Goal: Information Seeking & Learning: Learn about a topic

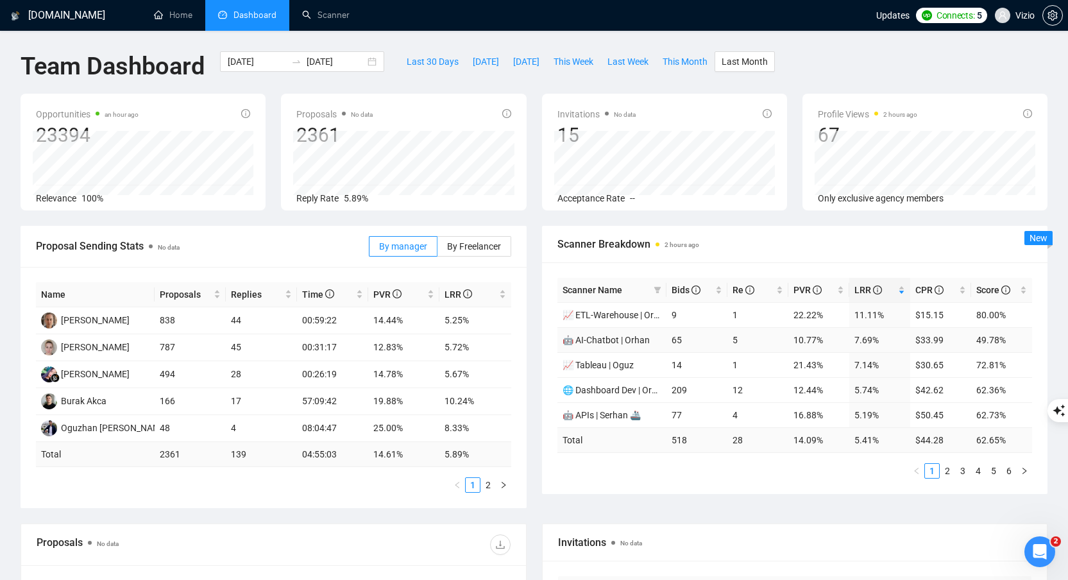
click at [730, 335] on td "5" at bounding box center [758, 339] width 61 height 25
click at [696, 339] on td "65" at bounding box center [697, 339] width 61 height 25
drag, startPoint x: 673, startPoint y: 313, endPoint x: 888, endPoint y: 312, distance: 214.9
click at [888, 312] on tr "📈 ETL-Warehouse | Orhan 9 1 22.22% 11.11% $15.15 80.00%" at bounding box center [795, 314] width 475 height 25
click at [880, 313] on td "11.11%" at bounding box center [880, 314] width 61 height 25
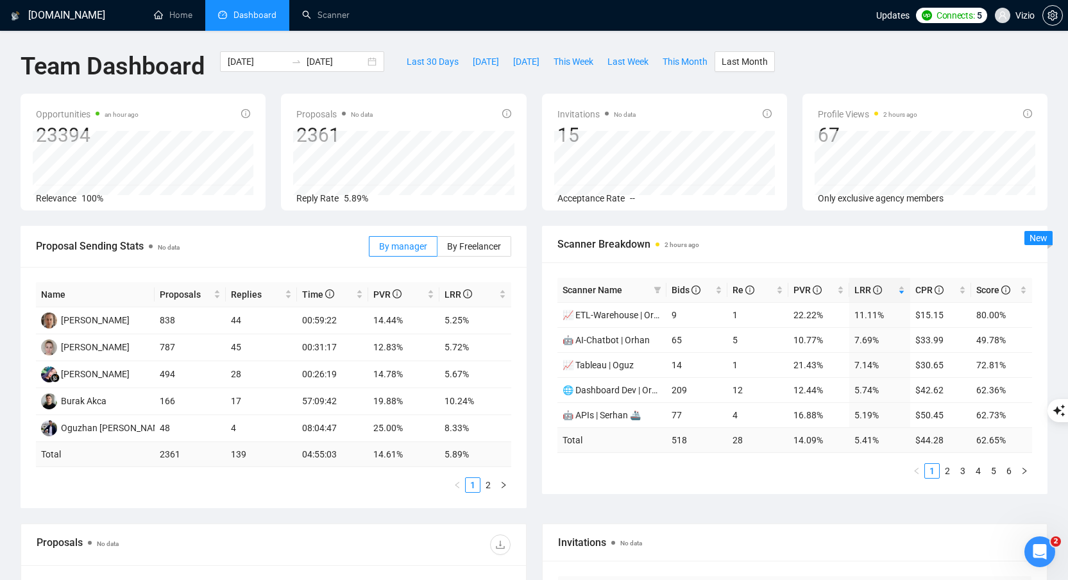
drag, startPoint x: 683, startPoint y: 431, endPoint x: 667, endPoint y: 432, distance: 16.1
click at [667, 432] on td "518" at bounding box center [697, 439] width 61 height 25
click at [645, 64] on span "Last Week" at bounding box center [628, 62] width 41 height 14
type input "2025-08-04"
type input "2025-08-10"
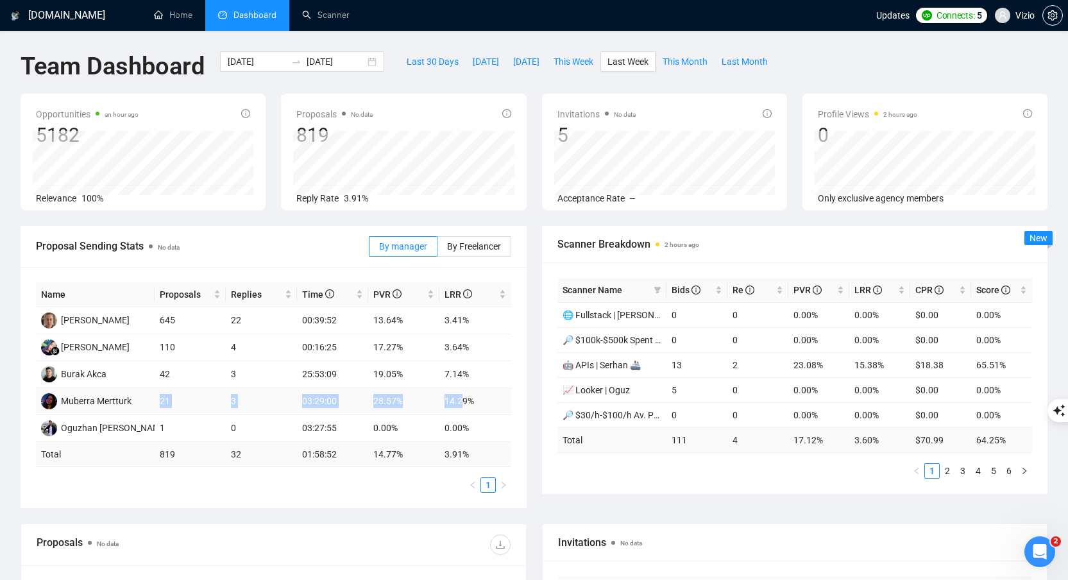
drag, startPoint x: 160, startPoint y: 403, endPoint x: 465, endPoint y: 395, distance: 304.9
click at [465, 395] on tr "Muberra Mertturk 21 3 03:29:00 28.57% 14.29%" at bounding box center [273, 401] width 475 height 27
click at [137, 410] on td "Muberra Mertturk" at bounding box center [95, 401] width 119 height 27
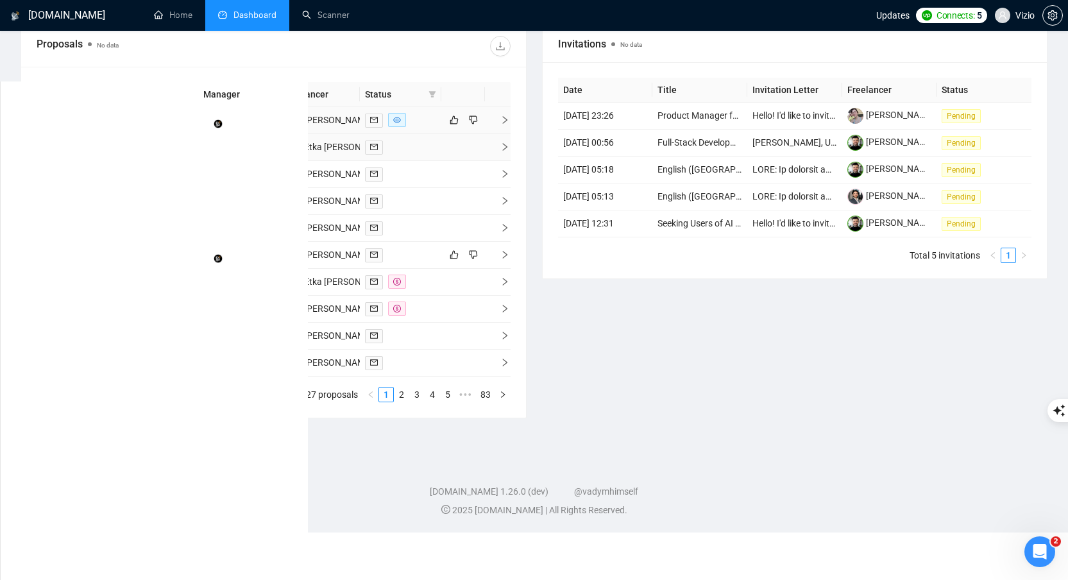
scroll to position [490, 0]
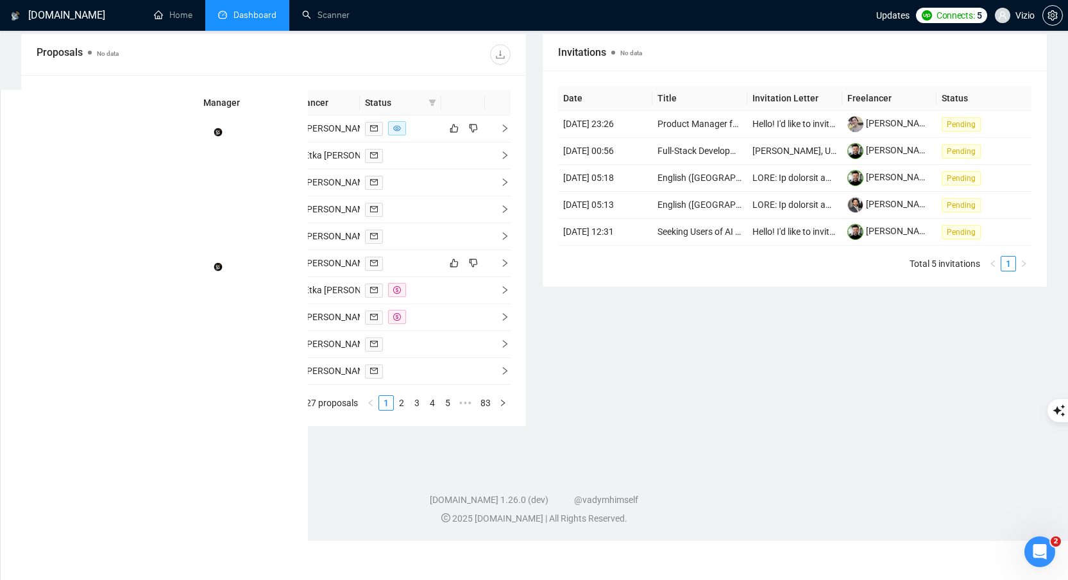
click at [269, 105] on icon "filter" at bounding box center [270, 103] width 8 height 8
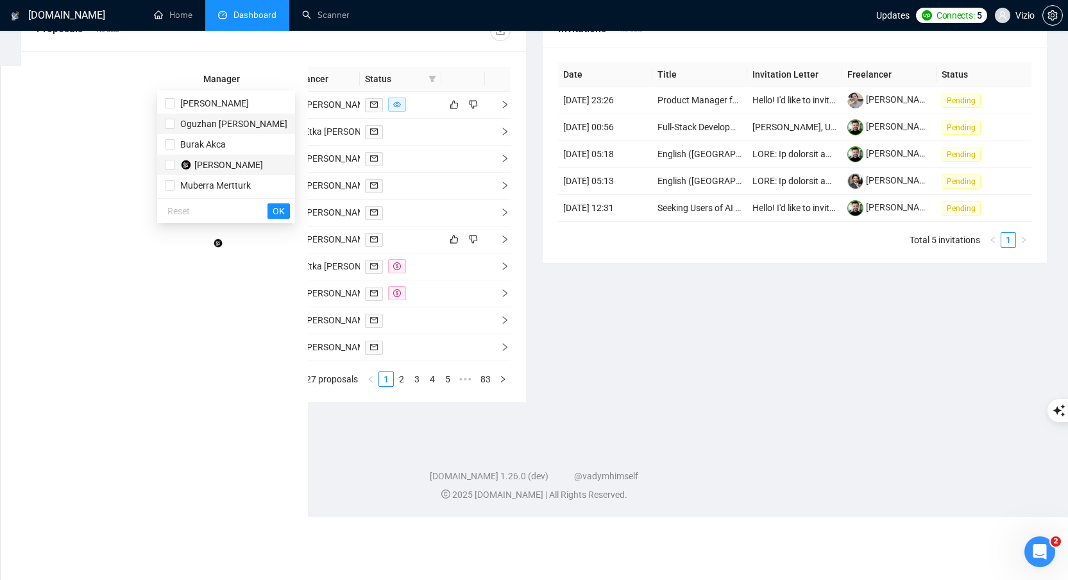
scroll to position [515, 0]
click at [169, 184] on input "checkbox" at bounding box center [170, 185] width 10 height 10
checkbox input "true"
click at [273, 212] on span "OK" at bounding box center [279, 210] width 12 height 14
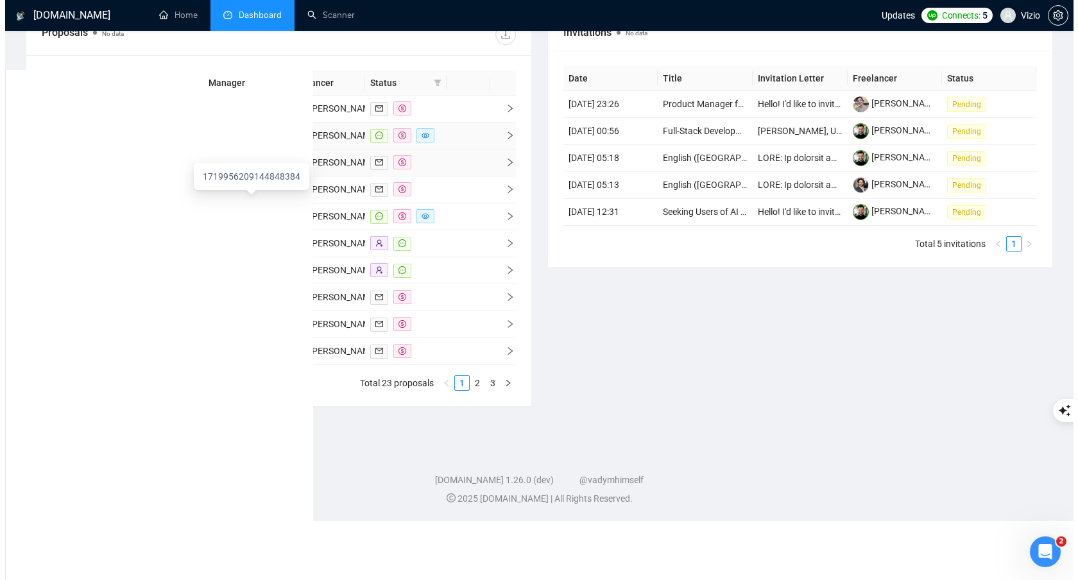
scroll to position [509, 0]
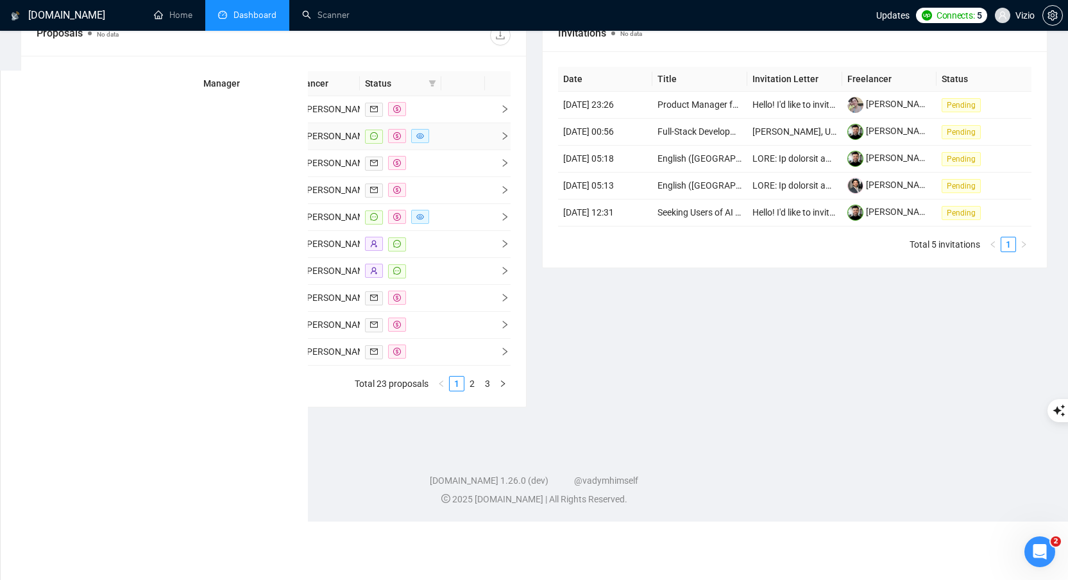
click at [506, 140] on icon "right" at bounding box center [504, 136] width 4 height 8
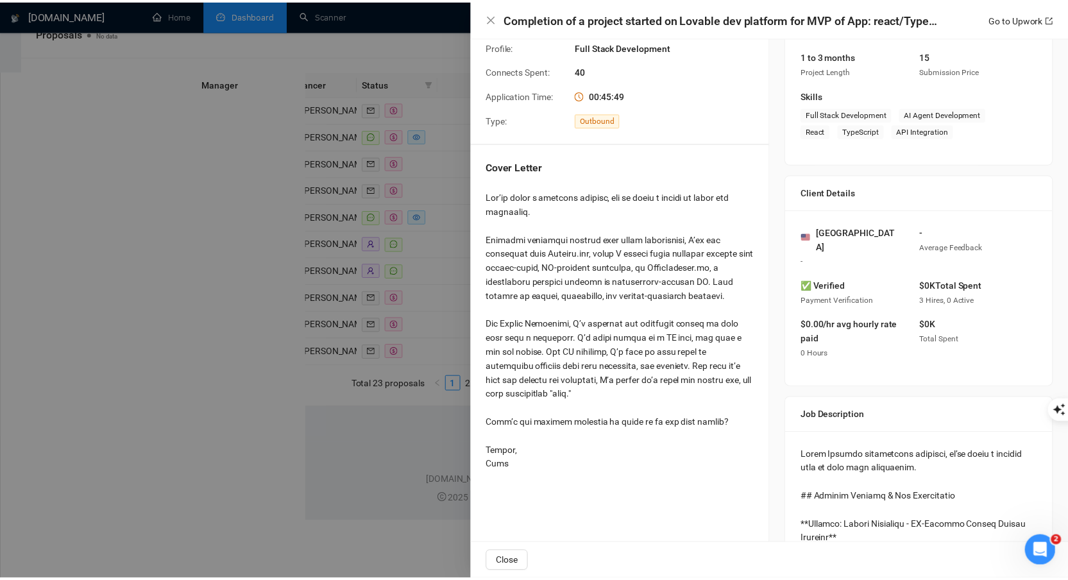
scroll to position [164, 0]
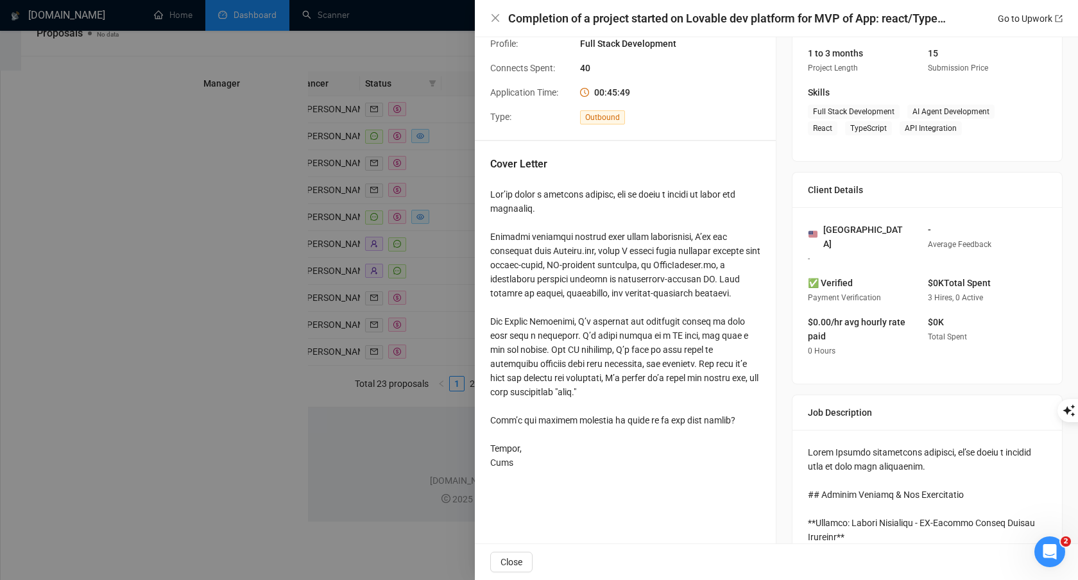
click at [362, 237] on div at bounding box center [539, 290] width 1078 height 580
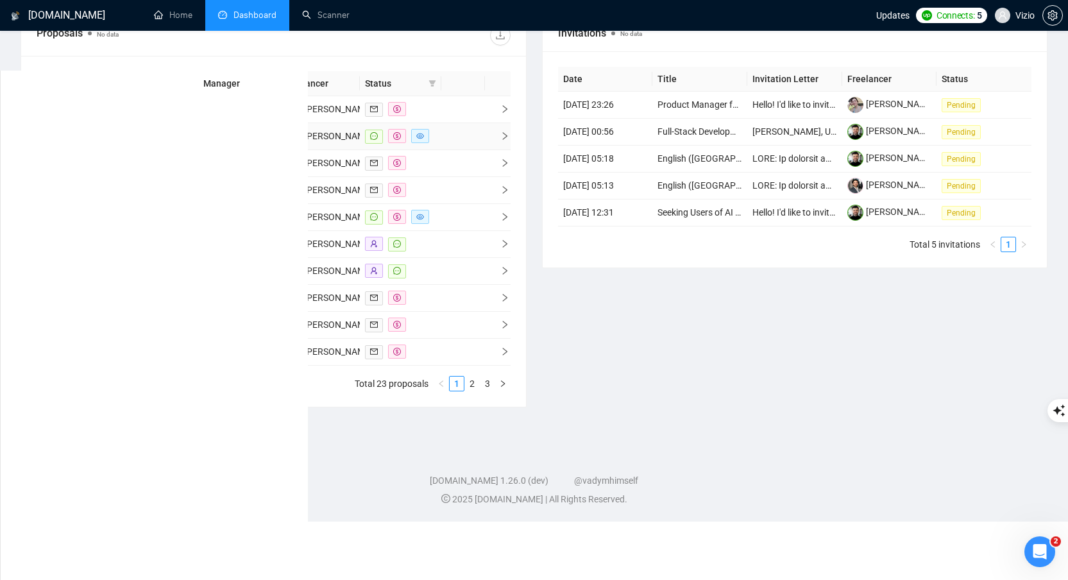
scroll to position [507, 0]
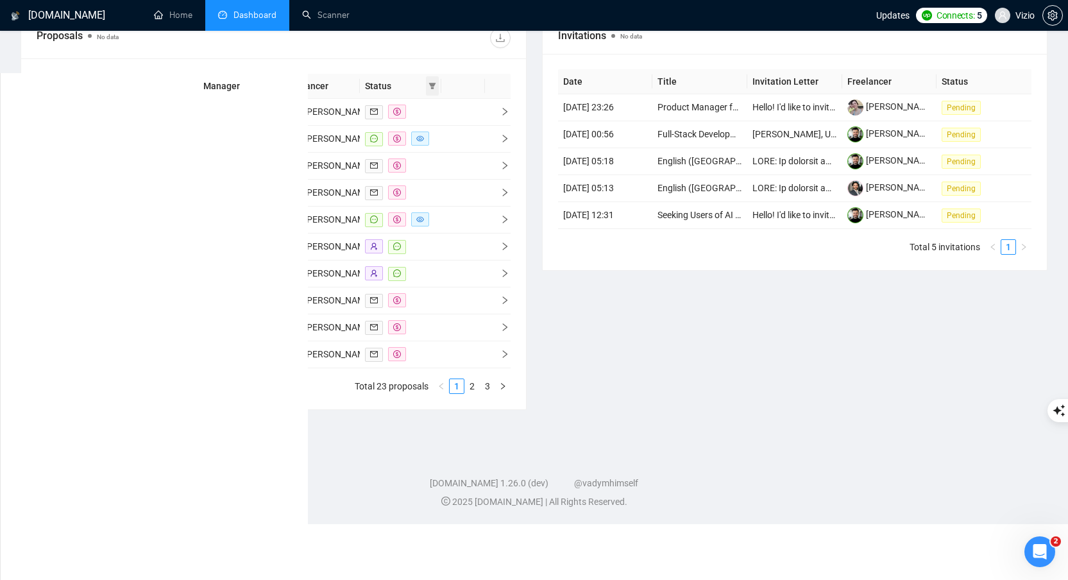
click at [434, 84] on icon "filter" at bounding box center [432, 86] width 7 height 6
click at [372, 114] on input "checkbox" at bounding box center [374, 111] width 10 height 10
checkbox input "true"
click at [418, 153] on span "OK" at bounding box center [422, 158] width 12 height 14
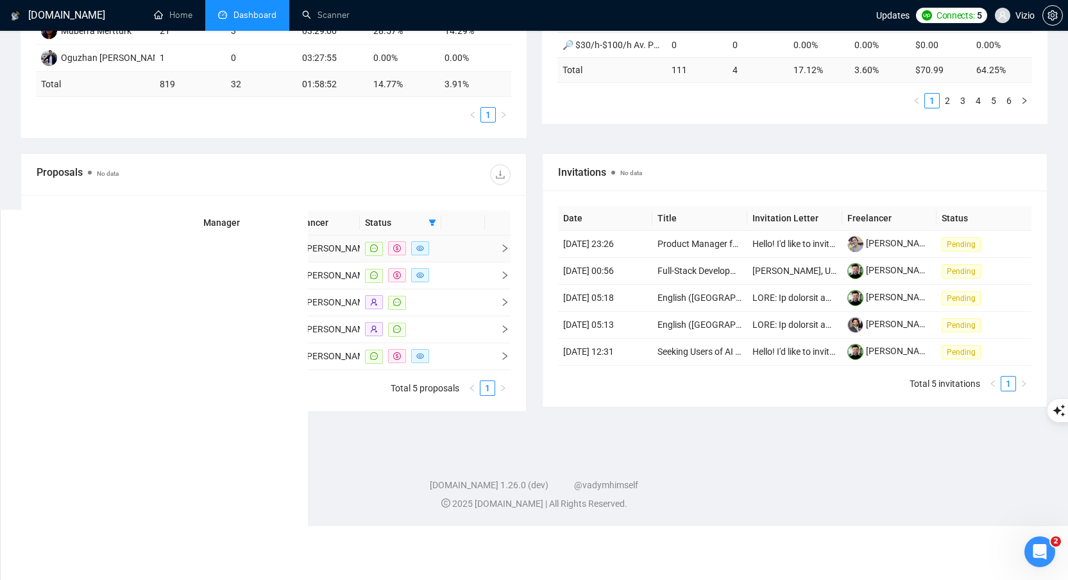
scroll to position [369, 0]
click at [269, 225] on icon "filter" at bounding box center [270, 224] width 7 height 6
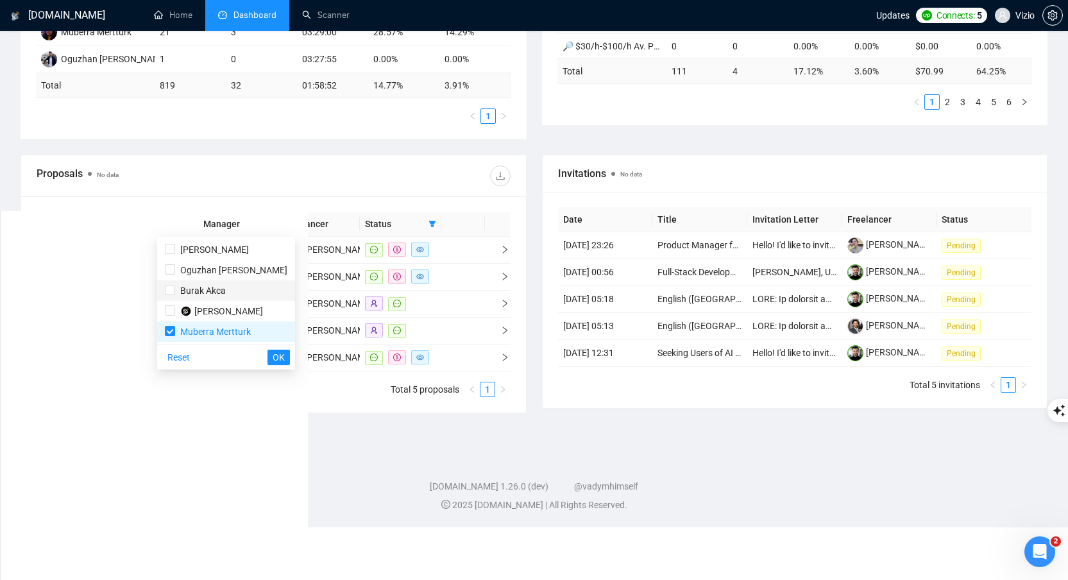
click at [203, 295] on span "Burak Akca" at bounding box center [203, 291] width 46 height 10
checkbox input "true"
click at [273, 359] on div "Reset OK" at bounding box center [226, 357] width 138 height 25
click at [273, 358] on span "OK" at bounding box center [279, 357] width 12 height 14
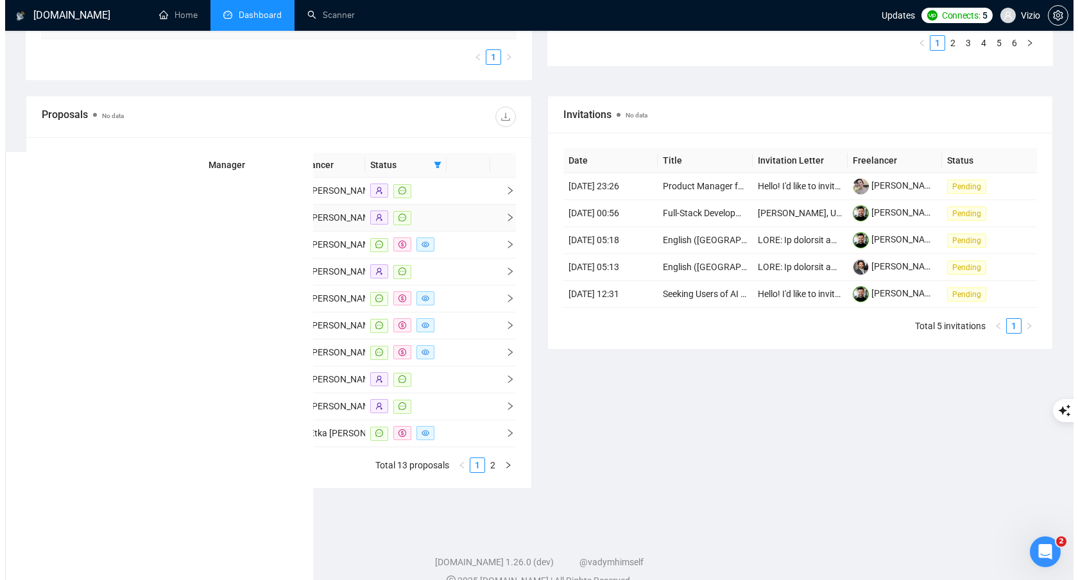
scroll to position [449, 0]
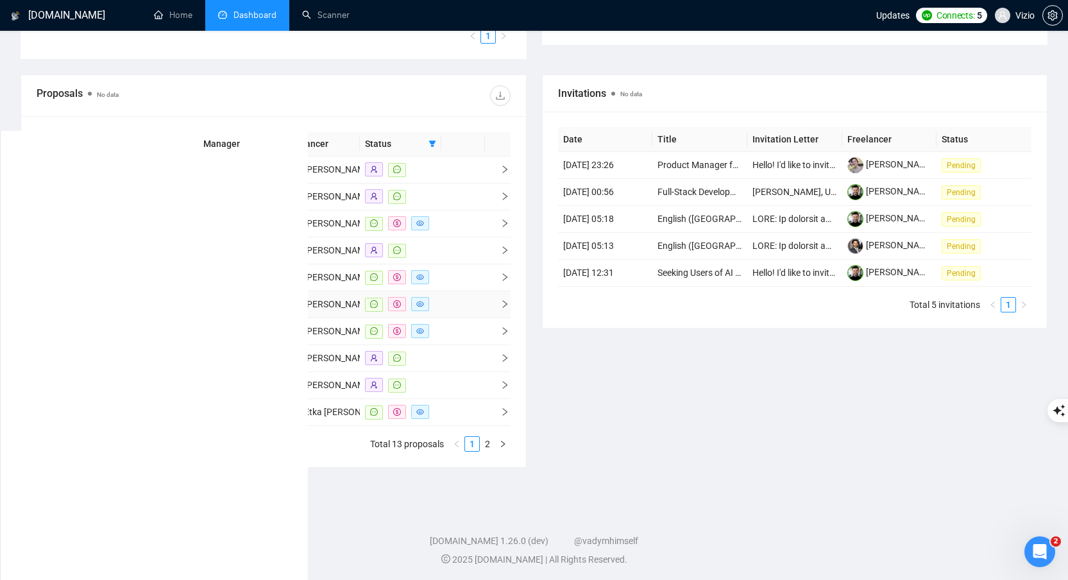
click at [477, 318] on td at bounding box center [463, 304] width 44 height 27
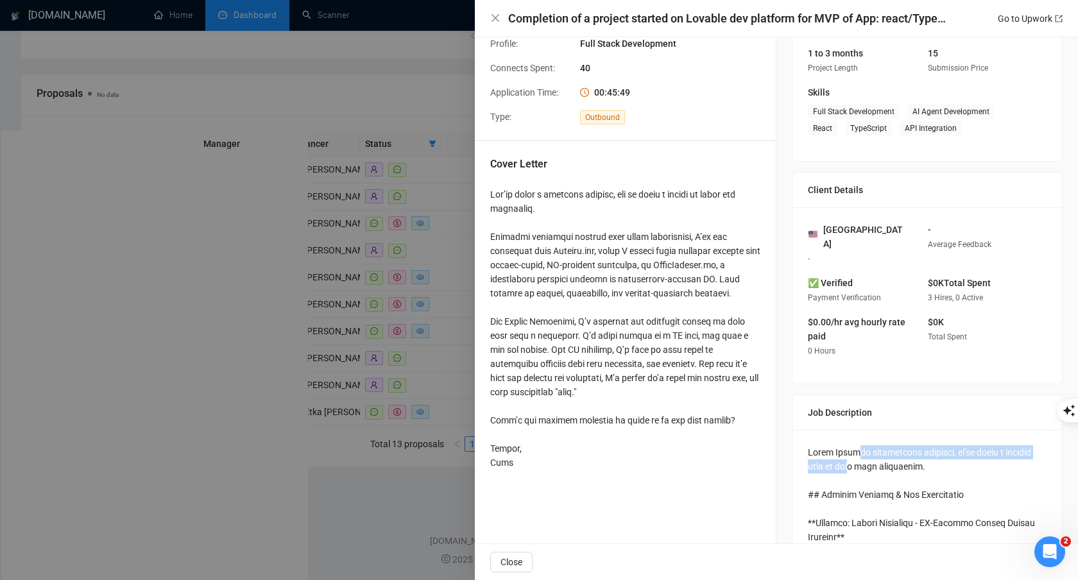
drag, startPoint x: 875, startPoint y: 452, endPoint x: 890, endPoint y: 458, distance: 16.4
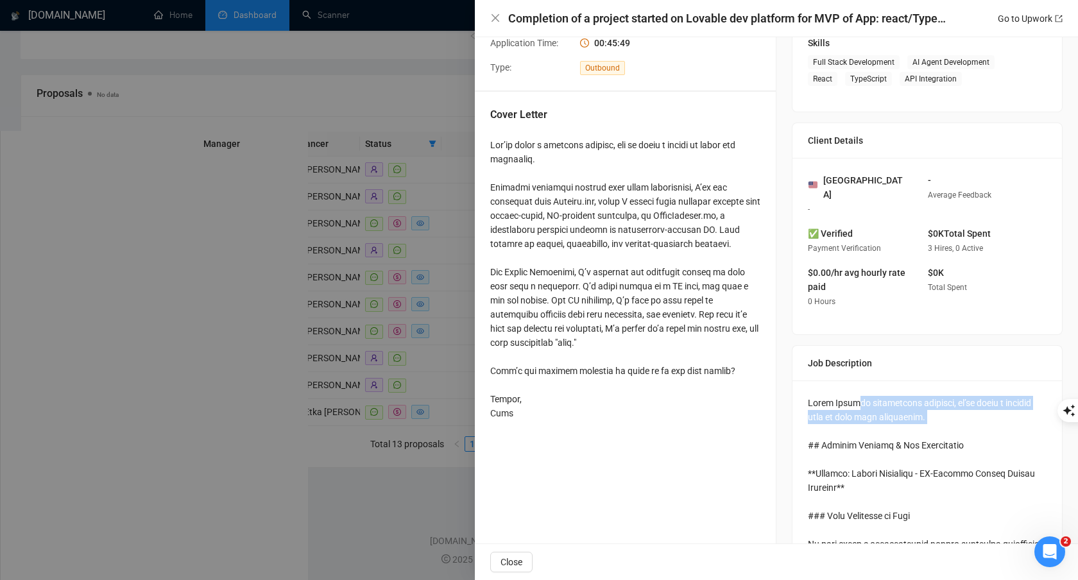
scroll to position [128, 0]
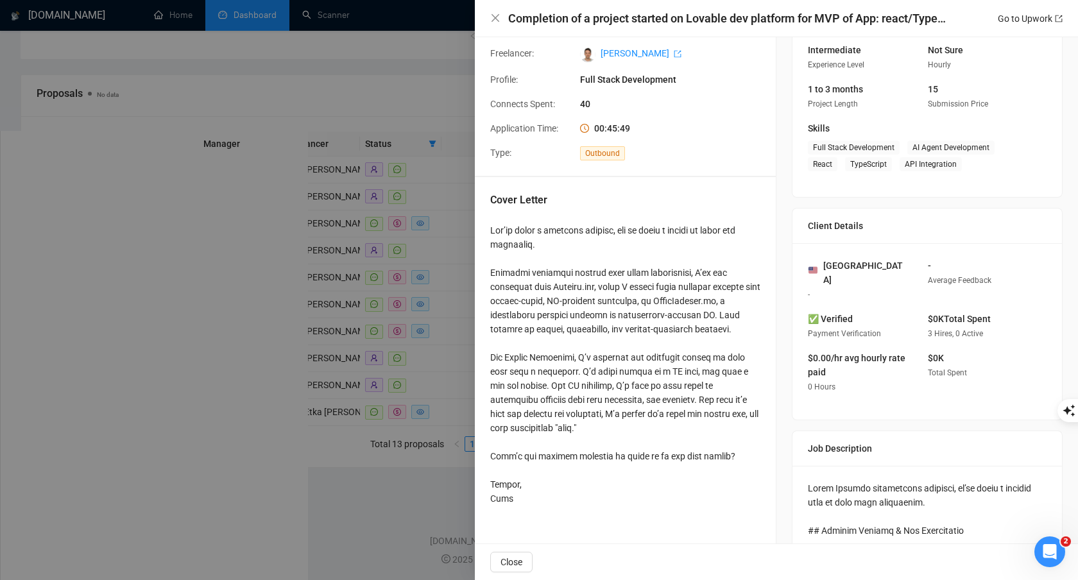
click at [651, 288] on div at bounding box center [625, 364] width 270 height 282
drag, startPoint x: 536, startPoint y: 276, endPoint x: 604, endPoint y: 275, distance: 67.4
click at [604, 275] on div at bounding box center [625, 364] width 270 height 282
click at [640, 275] on div at bounding box center [625, 364] width 270 height 282
click at [421, 360] on div at bounding box center [539, 290] width 1078 height 580
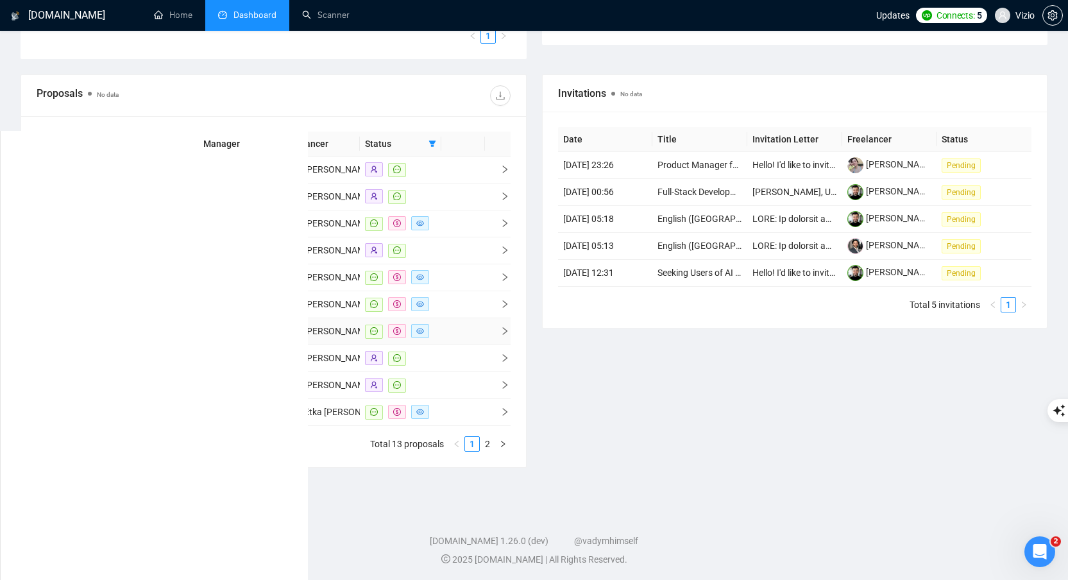
click at [508, 336] on icon "right" at bounding box center [504, 331] width 9 height 9
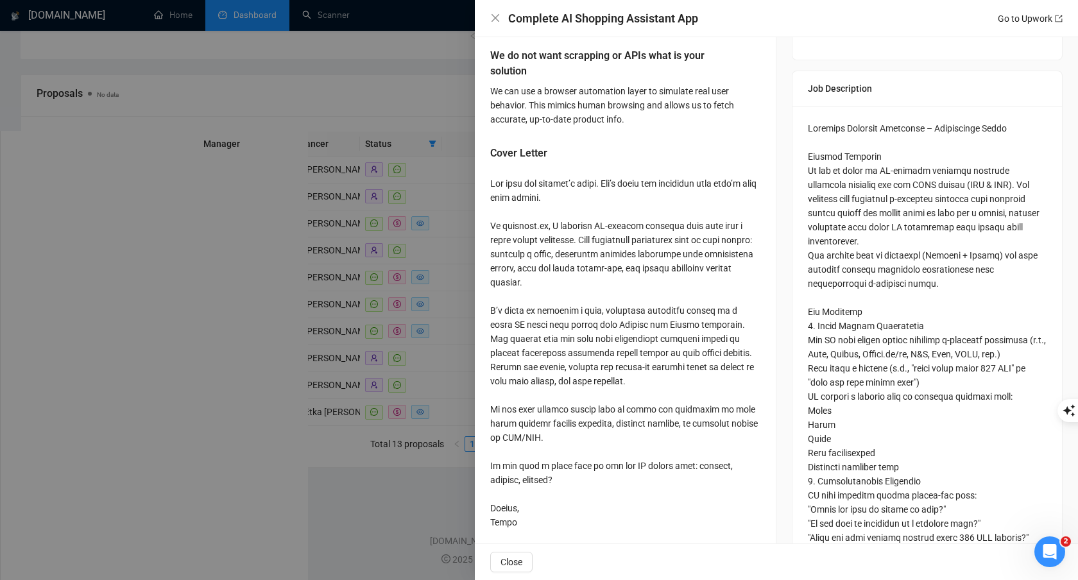
scroll to position [488, 0]
drag, startPoint x: 658, startPoint y: 227, endPoint x: 726, endPoint y: 233, distance: 68.3
click at [726, 233] on div at bounding box center [625, 352] width 270 height 353
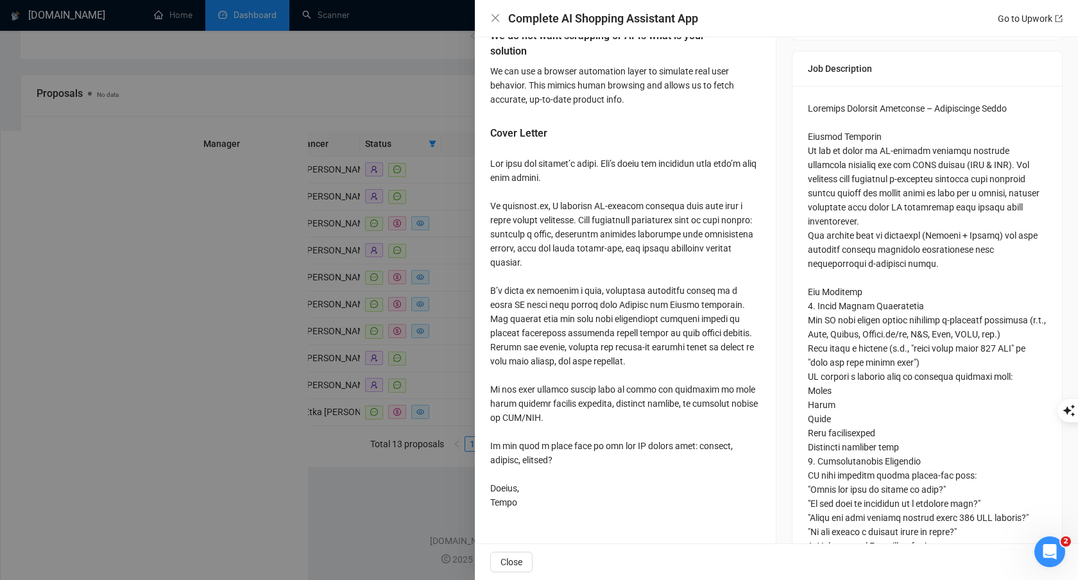
scroll to position [490, 0]
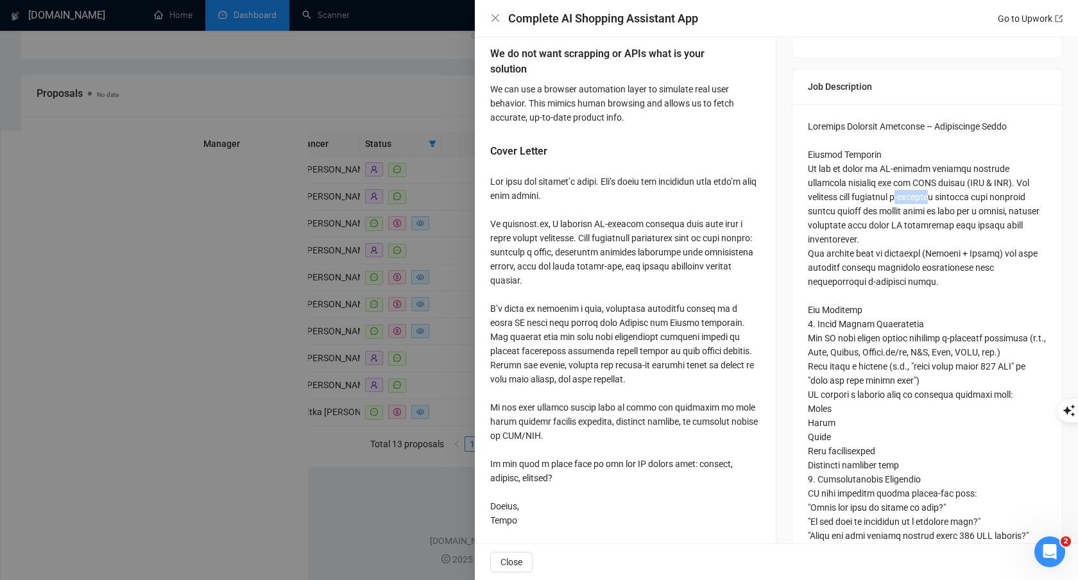
drag, startPoint x: 957, startPoint y: 214, endPoint x: 968, endPoint y: 214, distance: 11.6
click at [454, 307] on div at bounding box center [539, 290] width 1078 height 580
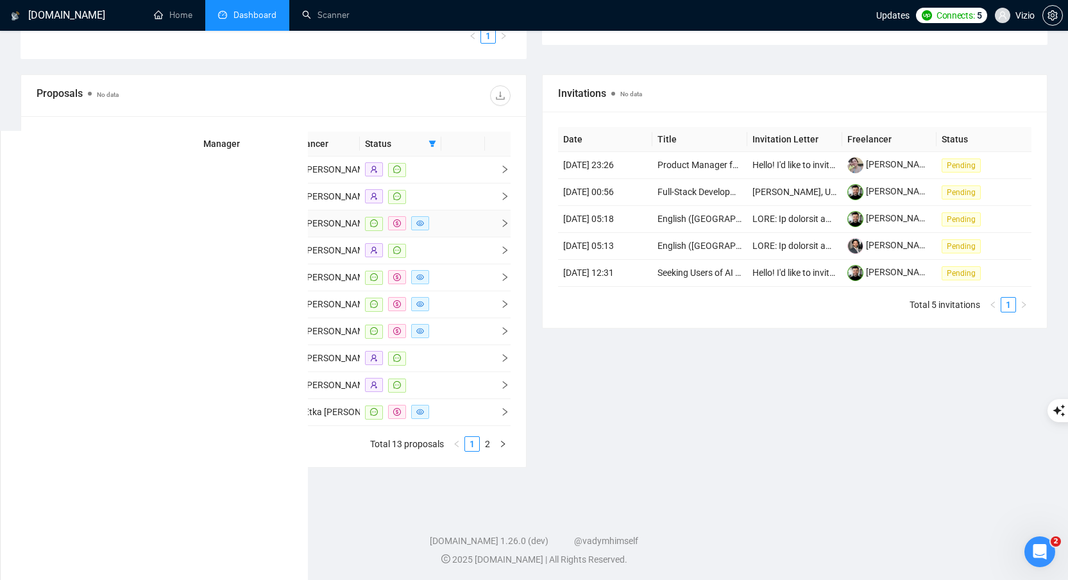
click at [506, 227] on icon "right" at bounding box center [504, 223] width 4 height 8
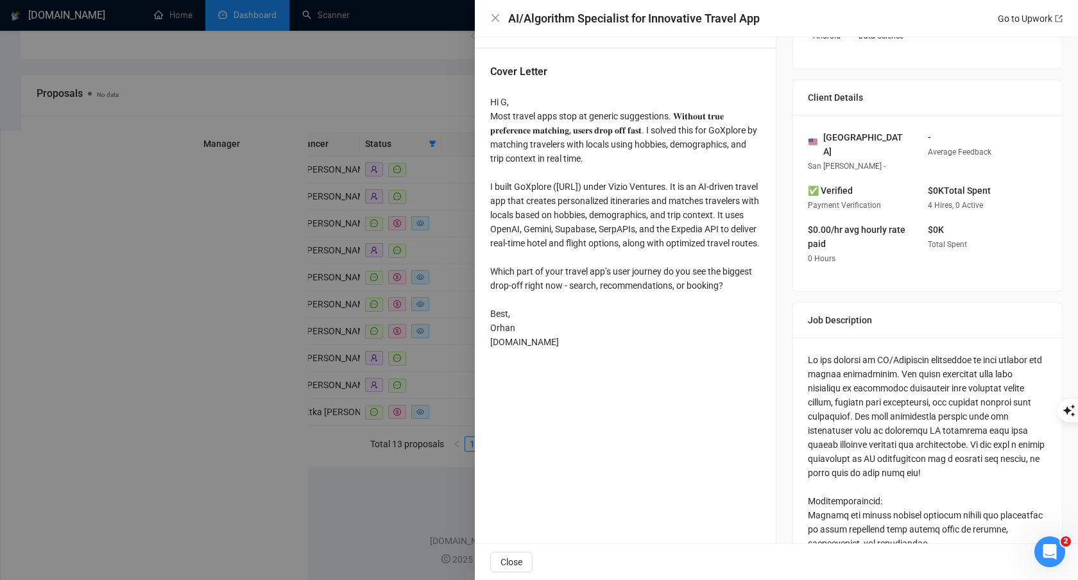
scroll to position [257, 0]
drag, startPoint x: 860, startPoint y: 357, endPoint x: 931, endPoint y: 356, distance: 71.2
drag, startPoint x: 541, startPoint y: 321, endPoint x: 514, endPoint y: 133, distance: 189.9
click at [513, 132] on div "Hi G, Most travel apps stop at generic suggestions. 𝐖𝐢𝐭𝐡𝐨𝐮𝐭 𝐭𝐫𝐮𝐞 𝐩𝐫𝐞𝐟𝐞𝐫𝐞𝐧𝐜𝐞 𝐦𝐚𝐭…" at bounding box center [625, 221] width 270 height 254
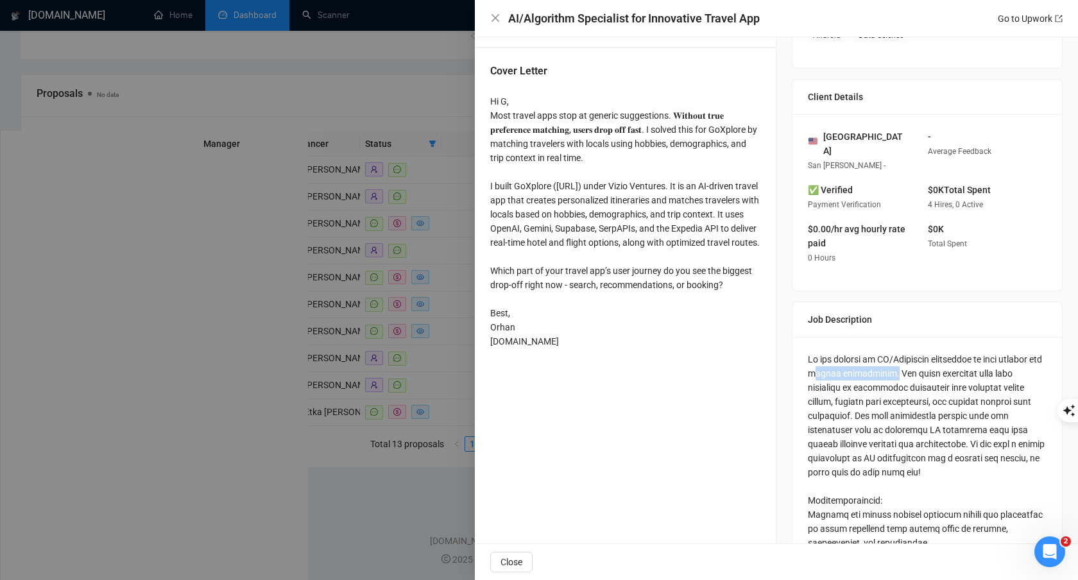
click at [602, 238] on div "Hi G, Most travel apps stop at generic suggestions. 𝐖𝐢𝐭𝐡𝐨𝐮𝐭 𝐭𝐫𝐮𝐞 𝐩𝐫𝐞𝐟𝐞𝐫𝐞𝐧𝐜𝐞 𝐦𝐚𝐭…" at bounding box center [625, 221] width 270 height 254
drag, startPoint x: 568, startPoint y: 286, endPoint x: 615, endPoint y: 286, distance: 47.5
click at [615, 286] on div "Hi G, Most travel apps stop at generic suggestions. 𝐖𝐢𝐭𝐡𝐨𝐮𝐭 𝐭𝐫𝐮𝐞 𝐩𝐫𝐞𝐟𝐞𝐫𝐞𝐧𝐜𝐞 𝐦𝐚𝐭…" at bounding box center [625, 221] width 270 height 254
click at [685, 221] on div "Hi G, Most travel apps stop at generic suggestions. 𝐖𝐢𝐭𝐡𝐨𝐮𝐭 𝐭𝐫𝐮𝐞 𝐩𝐫𝐞𝐟𝐞𝐫𝐞𝐧𝐜𝐞 𝐦𝐚𝐭…" at bounding box center [625, 221] width 270 height 254
click at [443, 284] on div at bounding box center [539, 290] width 1078 height 580
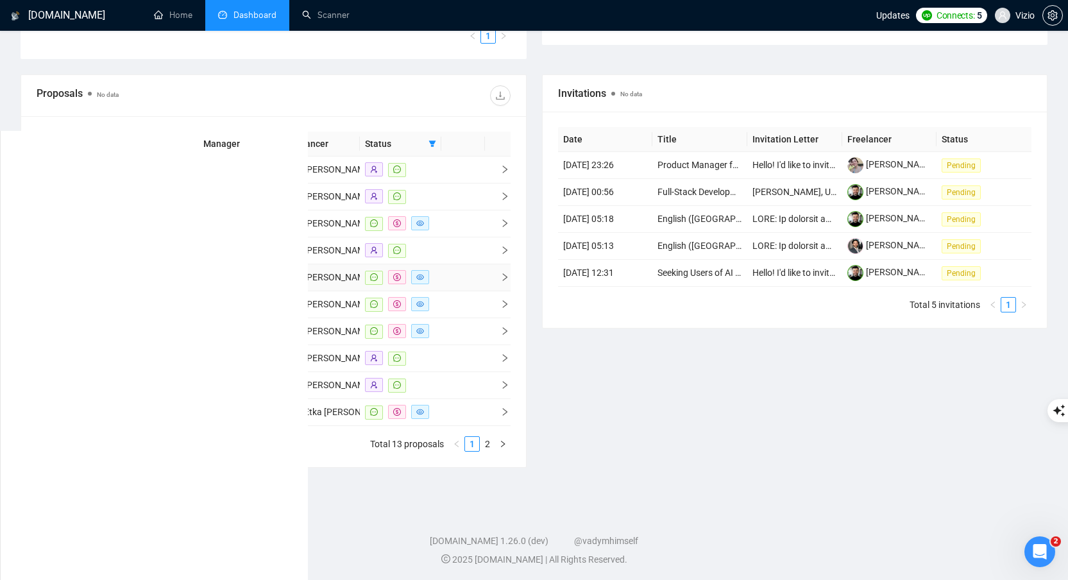
click at [506, 291] on td at bounding box center [498, 277] width 26 height 27
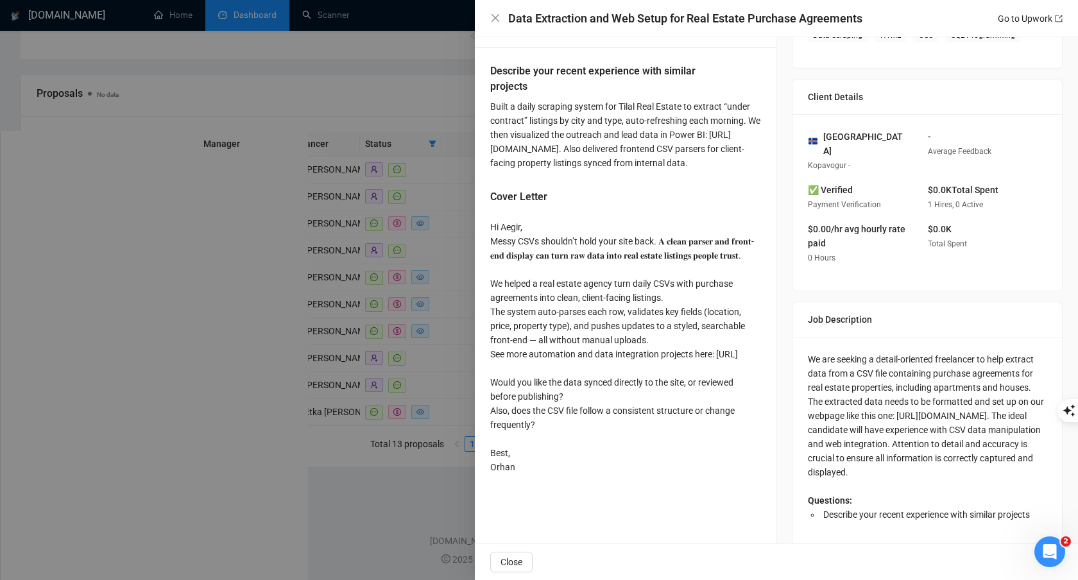
click at [629, 297] on div "Hi Aegir, Messy CSVs shouldn’t hold your site back. 𝐀 𝐜𝐥𝐞𝐚𝐧 𝐩𝐚𝐫𝐬𝐞𝐫 𝐚𝐧𝐝 𝐟𝐫𝐨𝐧𝐭-𝐞𝐧…" at bounding box center [625, 347] width 270 height 254
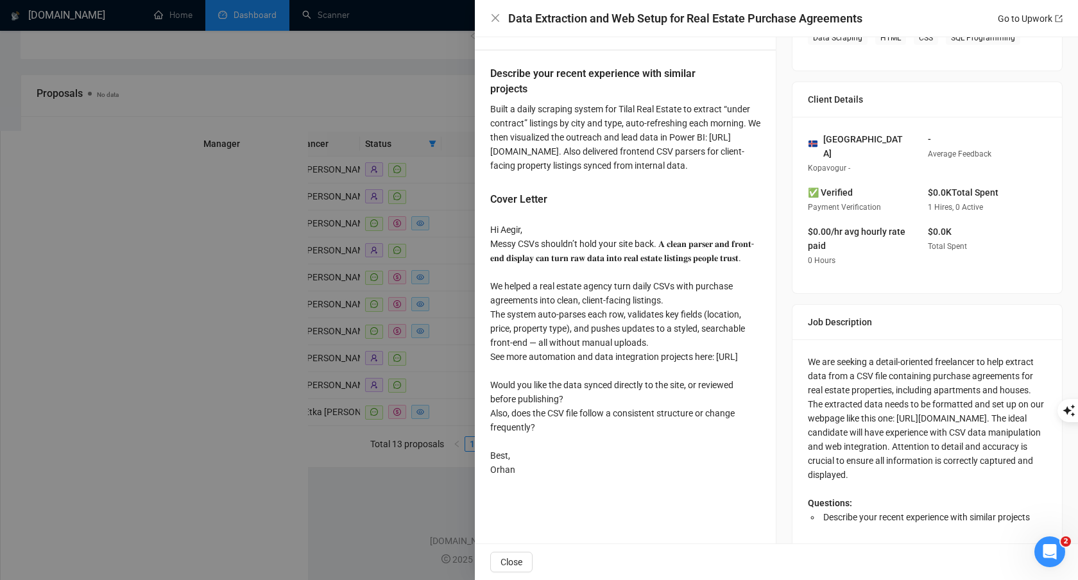
scroll to position [253, 0]
drag, startPoint x: 888, startPoint y: 366, endPoint x: 900, endPoint y: 381, distance: 19.6
click at [909, 373] on div "We are seeking a detail-oriented freelancer to help extract data from a CSV fil…" at bounding box center [927, 439] width 239 height 169
click at [888, 390] on div "We are seeking a detail-oriented freelancer to help extract data from a CSV fil…" at bounding box center [927, 439] width 239 height 169
drag, startPoint x: 893, startPoint y: 400, endPoint x: 839, endPoint y: 394, distance: 54.9
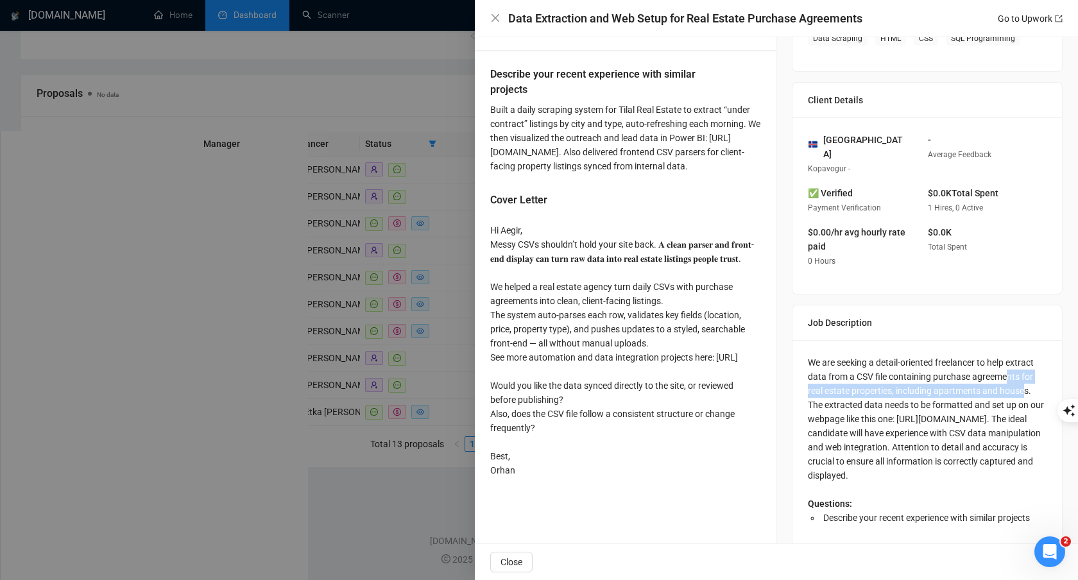
click at [839, 394] on div "We are seeking a detail-oriented freelancer to help extract data from a CSV fil…" at bounding box center [927, 439] width 239 height 169
click at [740, 276] on div "Hi Aegir, Messy CSVs shouldn’t hold your site back. 𝐀 𝐜𝐥𝐞𝐚𝐧 𝐩𝐚𝐫𝐬𝐞𝐫 𝐚𝐧𝐝 𝐟𝐫𝐨𝐧𝐭-𝐞𝐧…" at bounding box center [625, 350] width 270 height 254
drag, startPoint x: 570, startPoint y: 319, endPoint x: 739, endPoint y: 318, distance: 168.7
click at [739, 318] on div "Hi Aegir, Messy CSVs shouldn’t hold your site back. 𝐀 𝐜𝐥𝐞𝐚𝐧 𝐩𝐚𝐫𝐬𝐞𝐫 𝐚𝐧𝐝 𝐟𝐫𝐨𝐧𝐭-𝐞𝐧…" at bounding box center [625, 350] width 270 height 254
click at [525, 333] on div "Hi Aegir, Messy CSVs shouldn’t hold your site back. 𝐀 𝐜𝐥𝐞𝐚𝐧 𝐩𝐚𝐫𝐬𝐞𝐫 𝐚𝐧𝐝 𝐟𝐫𝐨𝐧𝐭-𝐞𝐧…" at bounding box center [625, 350] width 270 height 254
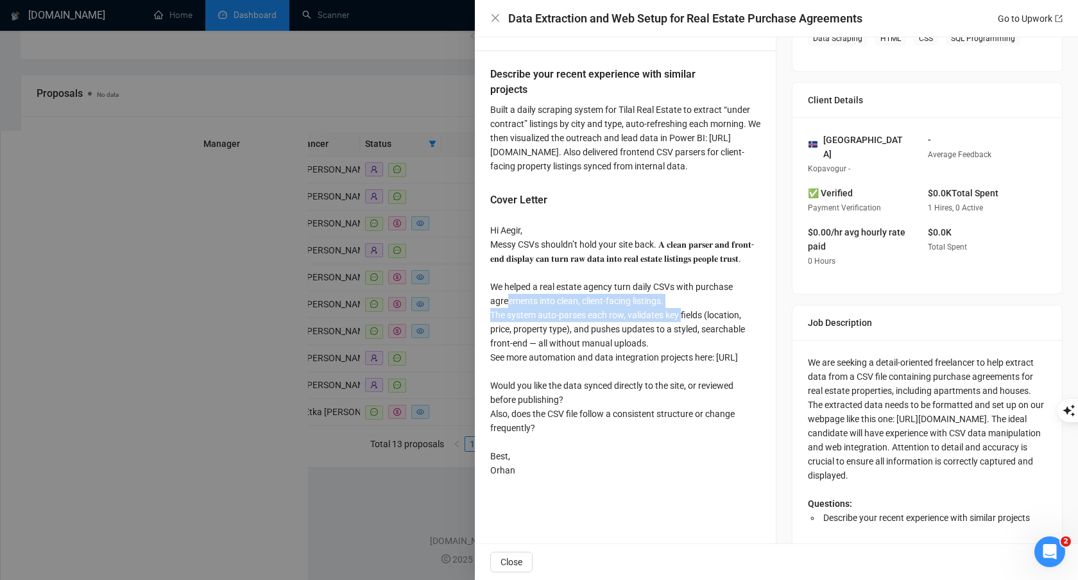
drag, startPoint x: 510, startPoint y: 332, endPoint x: 691, endPoint y: 340, distance: 181.1
click at [691, 340] on div "Hi Aegir, Messy CSVs shouldn’t hold your site back. 𝐀 𝐜𝐥𝐞𝐚𝐧 𝐩𝐚𝐫𝐬𝐞𝐫 𝐚𝐧𝐝 𝐟𝐫𝐨𝐧𝐭-𝐞𝐧…" at bounding box center [625, 350] width 270 height 254
click at [670, 349] on div "Hi Aegir, Messy CSVs shouldn’t hold your site back. 𝐀 𝐜𝐥𝐞𝐚𝐧 𝐩𝐚𝐫𝐬𝐞𝐫 𝐚𝐧𝐝 𝐟𝐫𝐨𝐧𝐭-𝐞𝐧…" at bounding box center [625, 350] width 270 height 254
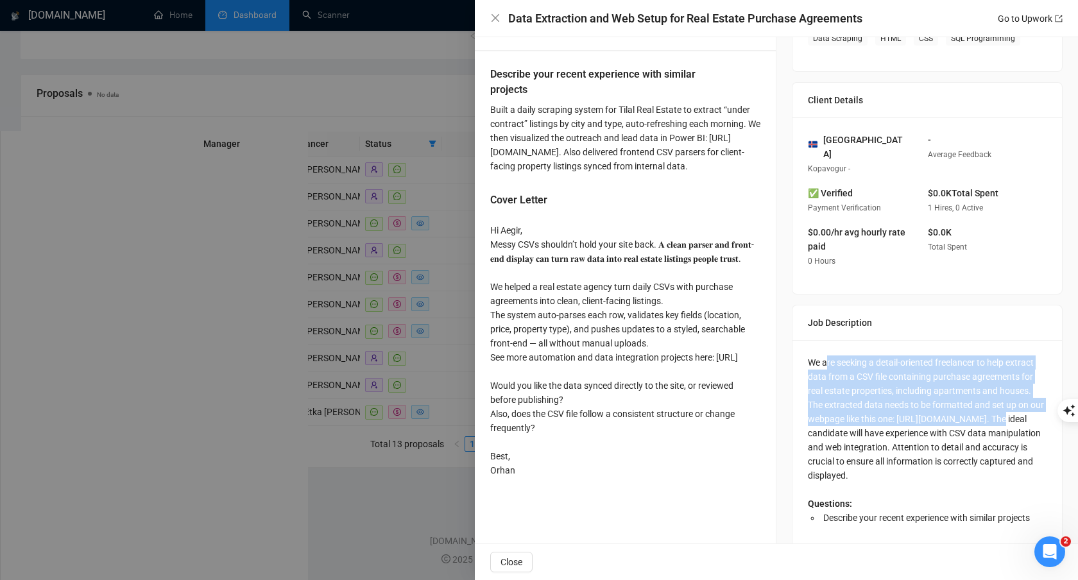
drag, startPoint x: 823, startPoint y: 365, endPoint x: 893, endPoint y: 436, distance: 99.8
click at [893, 436] on div "We are seeking a detail-oriented freelancer to help extract data from a CSV fil…" at bounding box center [927, 439] width 239 height 169
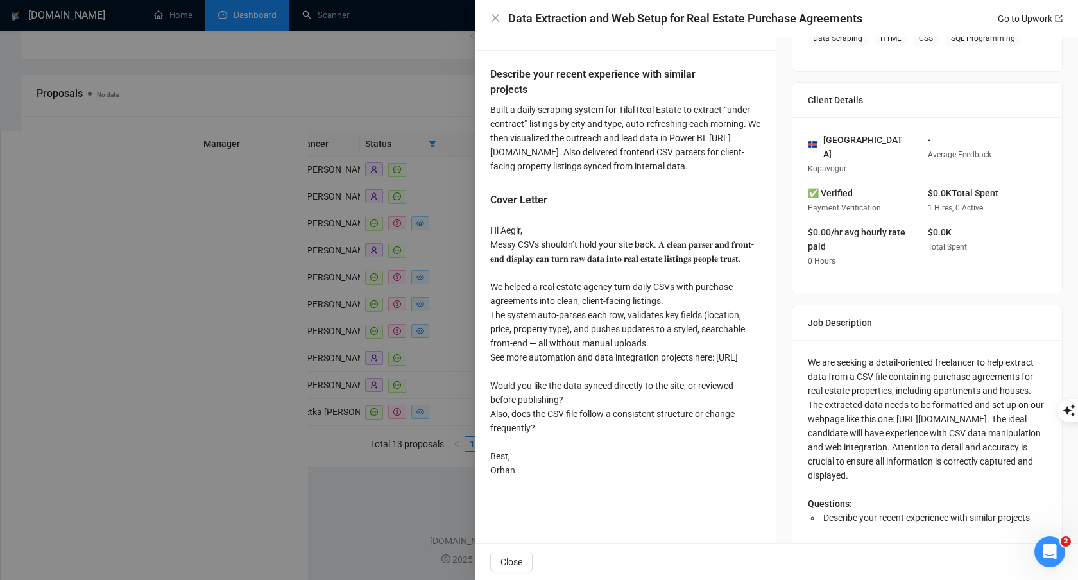
click at [984, 460] on div "We are seeking a detail-oriented freelancer to help extract data from a CSV fil…" at bounding box center [927, 439] width 239 height 169
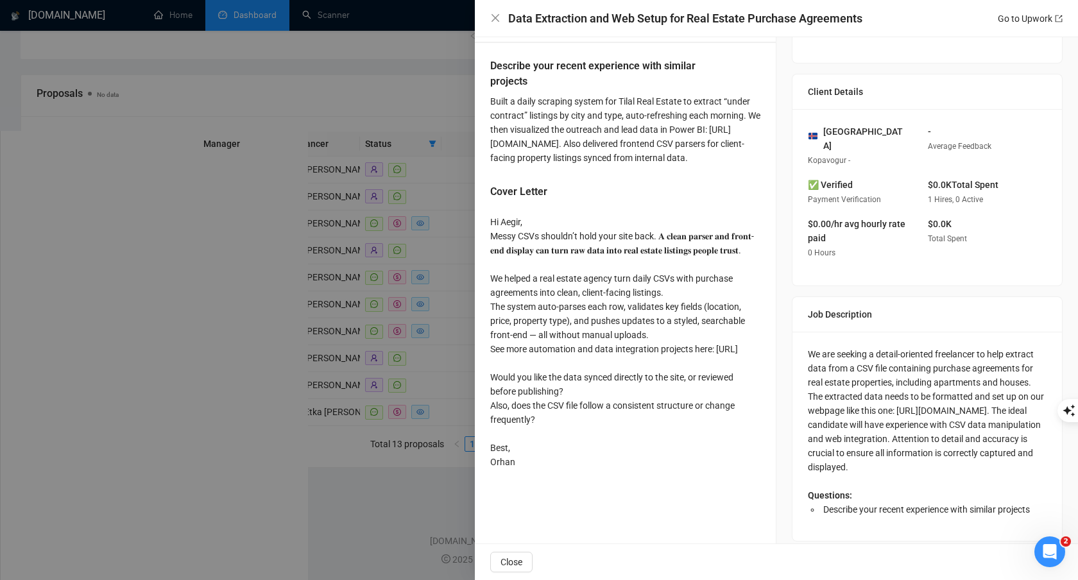
scroll to position [275, 0]
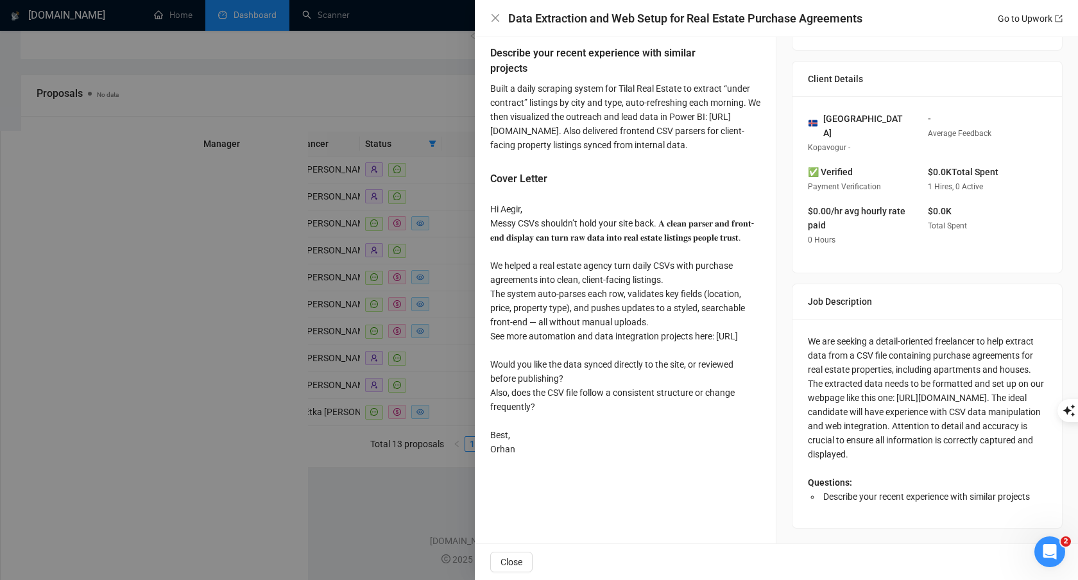
drag, startPoint x: 857, startPoint y: 342, endPoint x: 928, endPoint y: 470, distance: 147.1
click at [928, 470] on div "We are seeking a detail-oriented freelancer to help extract data from a CSV fil…" at bounding box center [927, 418] width 239 height 169
click at [905, 396] on div "We are seeking a detail-oriented freelancer to help extract data from a CSV fil…" at bounding box center [927, 418] width 239 height 169
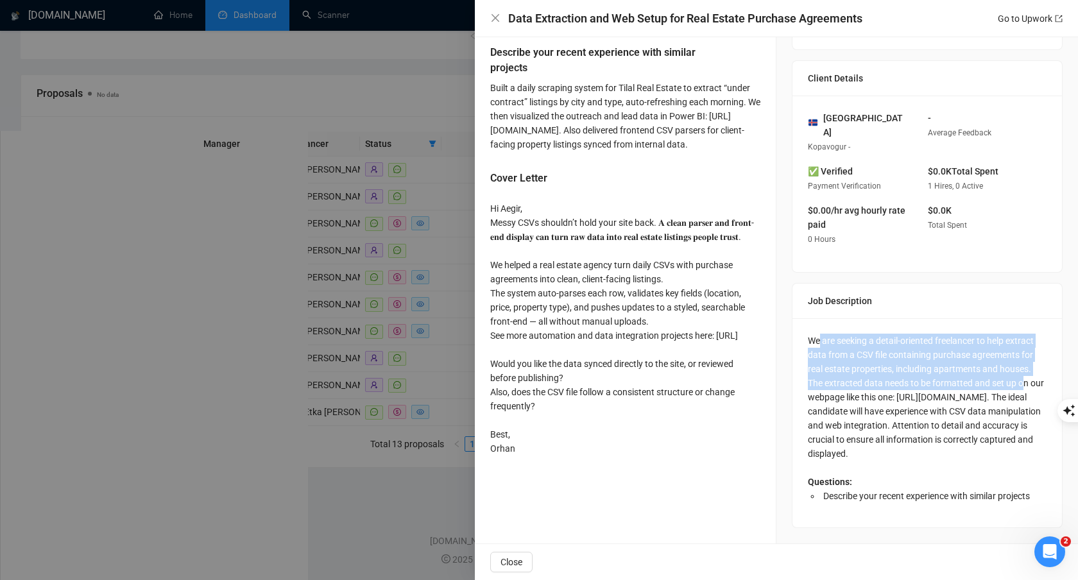
drag, startPoint x: 814, startPoint y: 309, endPoint x: 895, endPoint y: 378, distance: 107.0
click at [898, 377] on div "We are seeking a detail-oriented freelancer to help extract data from a CSV fil…" at bounding box center [927, 418] width 239 height 169
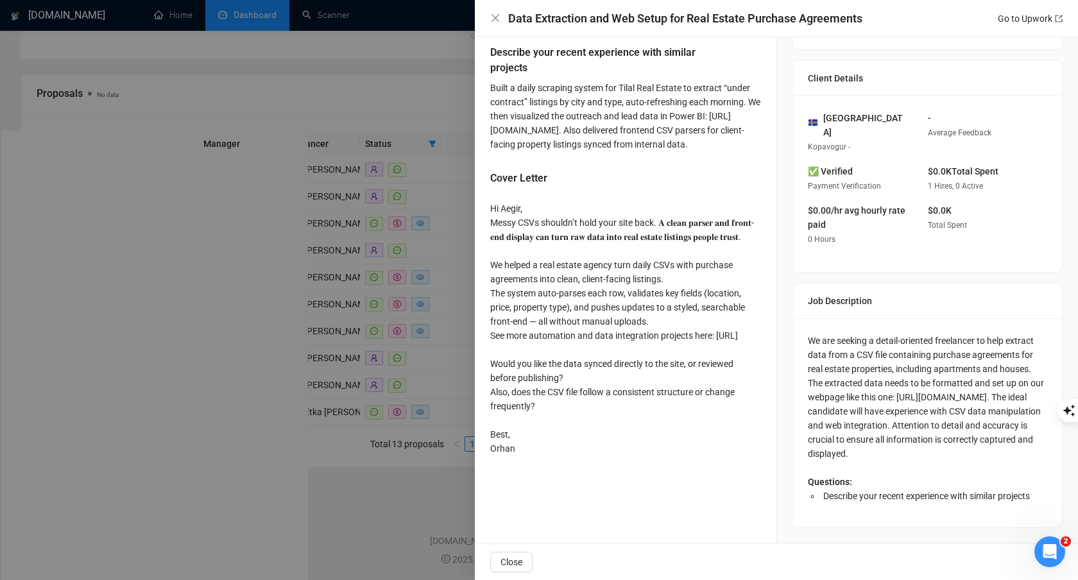
click at [832, 461] on div "We are seeking a detail-oriented freelancer to help extract data from a CSV fil…" at bounding box center [927, 418] width 239 height 169
drag, startPoint x: 843, startPoint y: 435, endPoint x: 821, endPoint y: 334, distance: 103.2
click at [821, 336] on div "We are seeking a detail-oriented freelancer to help extract data from a CSV fil…" at bounding box center [927, 418] width 239 height 169
click at [917, 358] on div "We are seeking a detail-oriented freelancer to help extract data from a CSV fil…" at bounding box center [927, 418] width 239 height 169
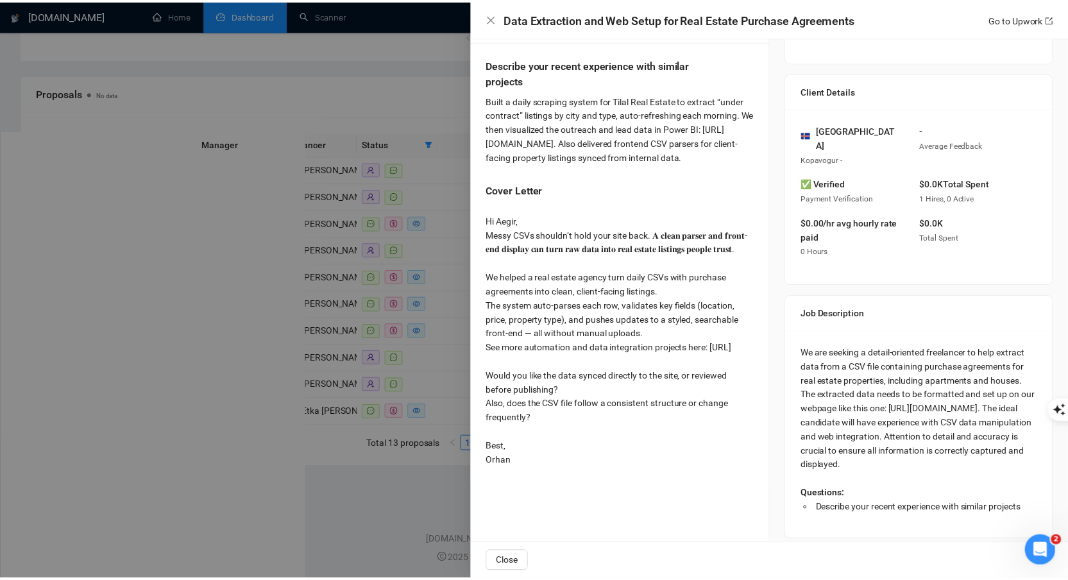
scroll to position [263, 0]
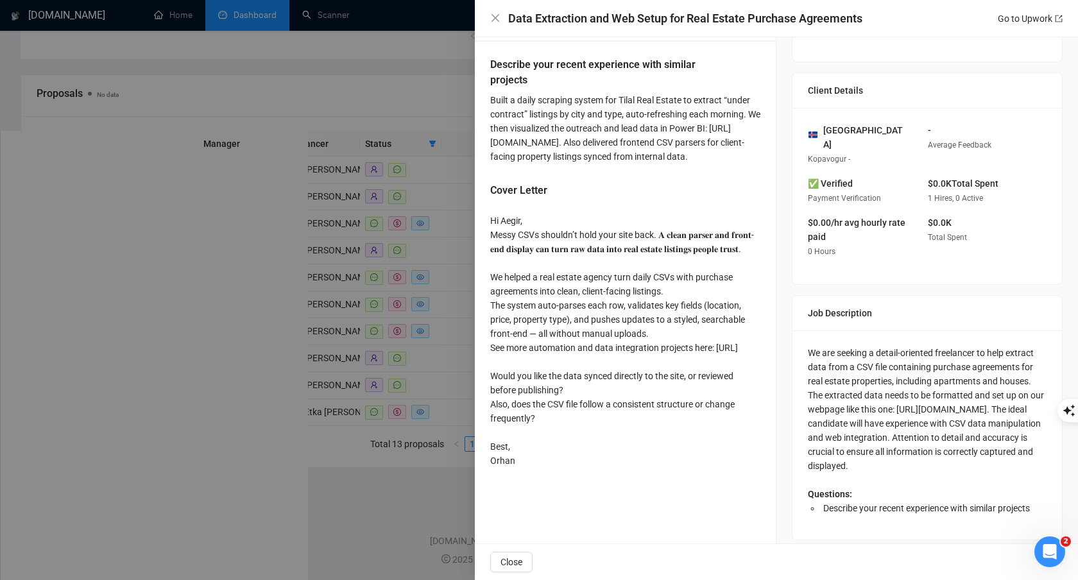
click at [440, 413] on div at bounding box center [539, 290] width 1078 height 580
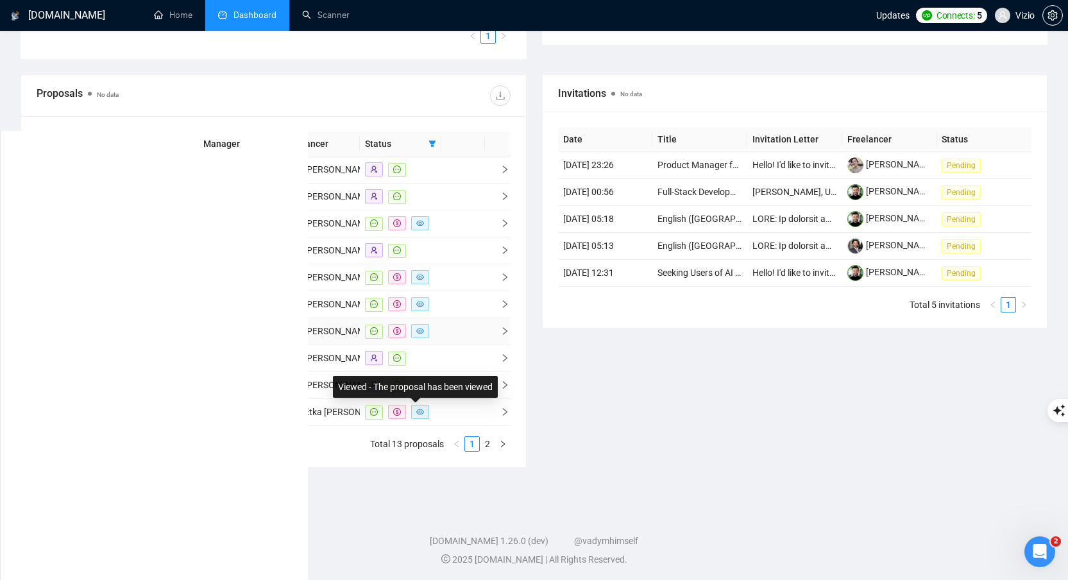
scroll to position [449, 0]
click at [71, 115] on div "Proposals No data" at bounding box center [274, 95] width 474 height 41
drag, startPoint x: 95, startPoint y: 115, endPoint x: 176, endPoint y: 110, distance: 81.6
click at [173, 110] on div "Proposals No data" at bounding box center [274, 95] width 474 height 41
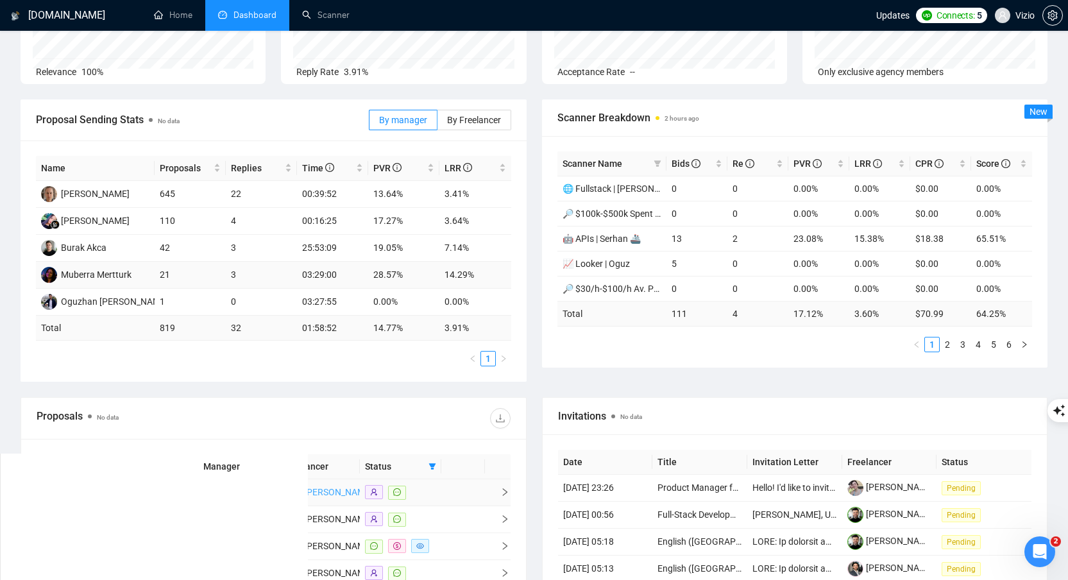
scroll to position [124, 0]
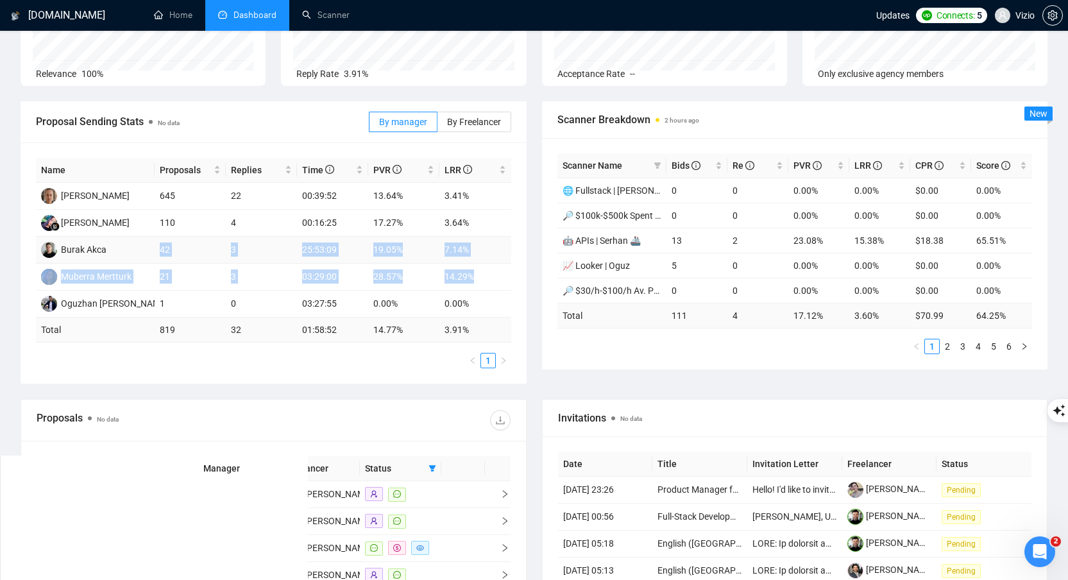
drag, startPoint x: 479, startPoint y: 275, endPoint x: 157, endPoint y: 247, distance: 323.3
click at [157, 247] on tbody "Svitlana Korniienko 645 22 00:39:52 13.64% 3.41% Seny Marsela 110 4 00:16:25 17…" at bounding box center [273, 250] width 475 height 135
click at [157, 247] on td "42" at bounding box center [190, 250] width 71 height 27
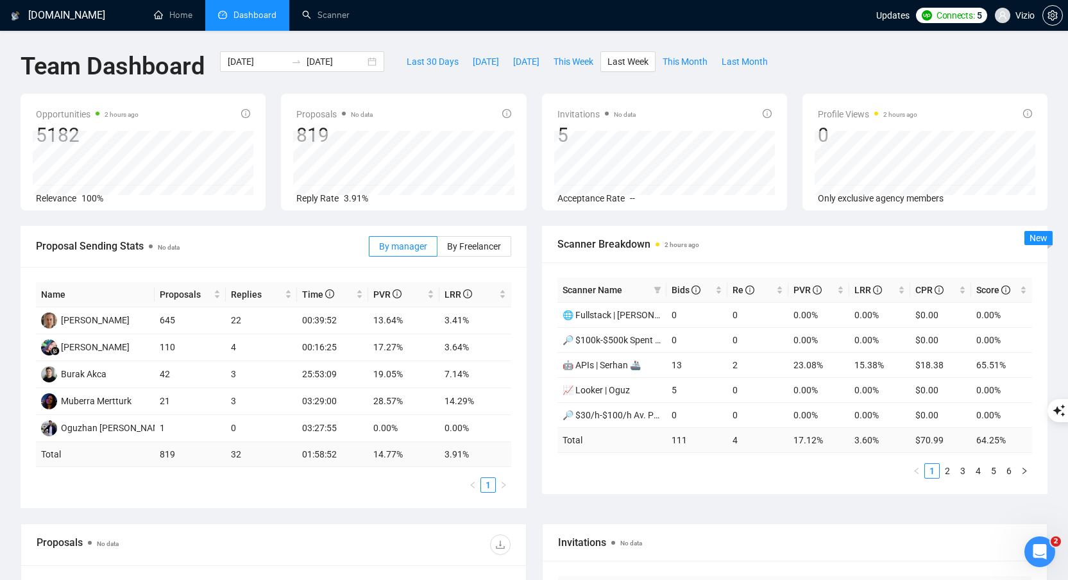
scroll to position [0, 0]
click at [708, 65] on span "This Month" at bounding box center [685, 62] width 45 height 14
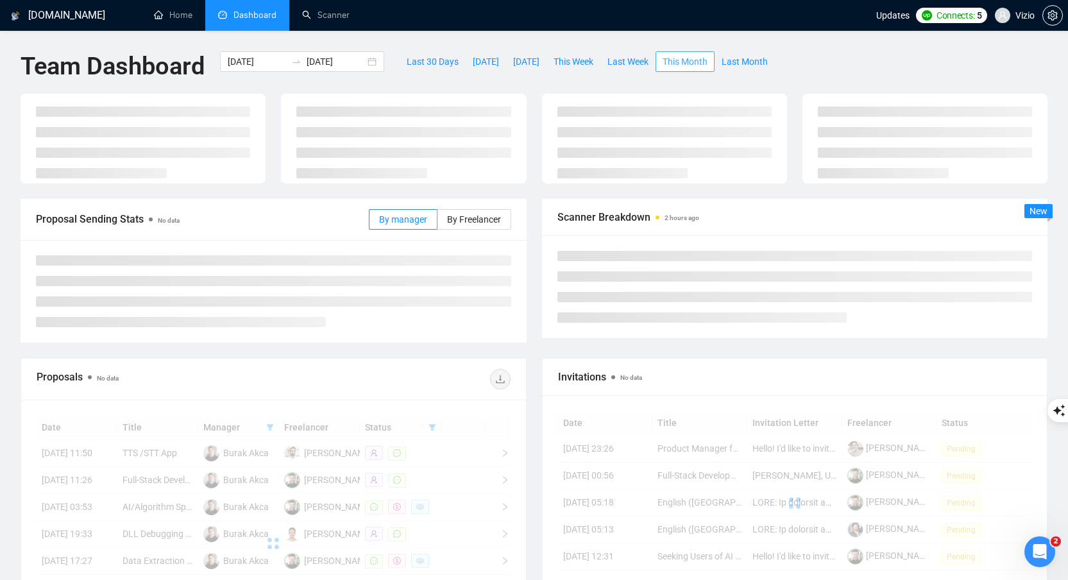
type input "2025-08-01"
type input "2025-08-31"
click at [768, 63] on span "Last Month" at bounding box center [745, 62] width 46 height 14
type input "2025-07-01"
type input "2025-07-31"
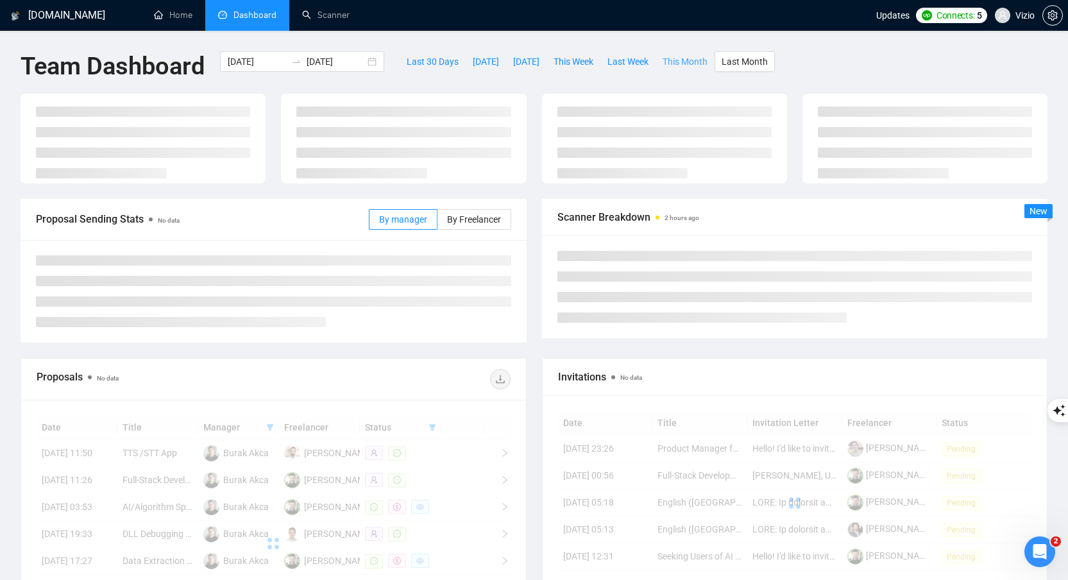
click at [708, 62] on span "This Month" at bounding box center [685, 62] width 45 height 14
type input "2025-08-01"
type input "2025-08-31"
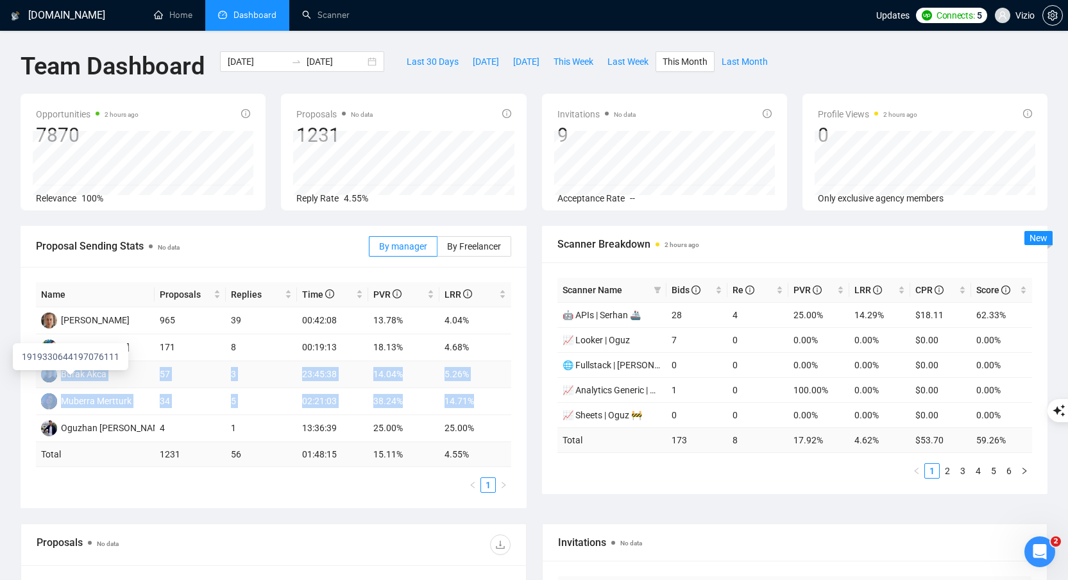
drag, startPoint x: 484, startPoint y: 400, endPoint x: 109, endPoint y: 376, distance: 376.1
click at [53, 375] on tbody "Svitlana Korniienko 965 39 00:42:08 13.78% 4.04% Seny Marsela 171 8 00:19:13 18…" at bounding box center [273, 374] width 475 height 135
click at [126, 376] on td "Burak Akca" at bounding box center [95, 374] width 119 height 27
drag, startPoint x: 123, startPoint y: 399, endPoint x: 40, endPoint y: 376, distance: 85.3
click at [40, 376] on tbody "Svitlana Korniienko 965 39 00:42:08 13.78% 4.04% Seny Marsela 171 8 00:19:13 18…" at bounding box center [273, 374] width 475 height 135
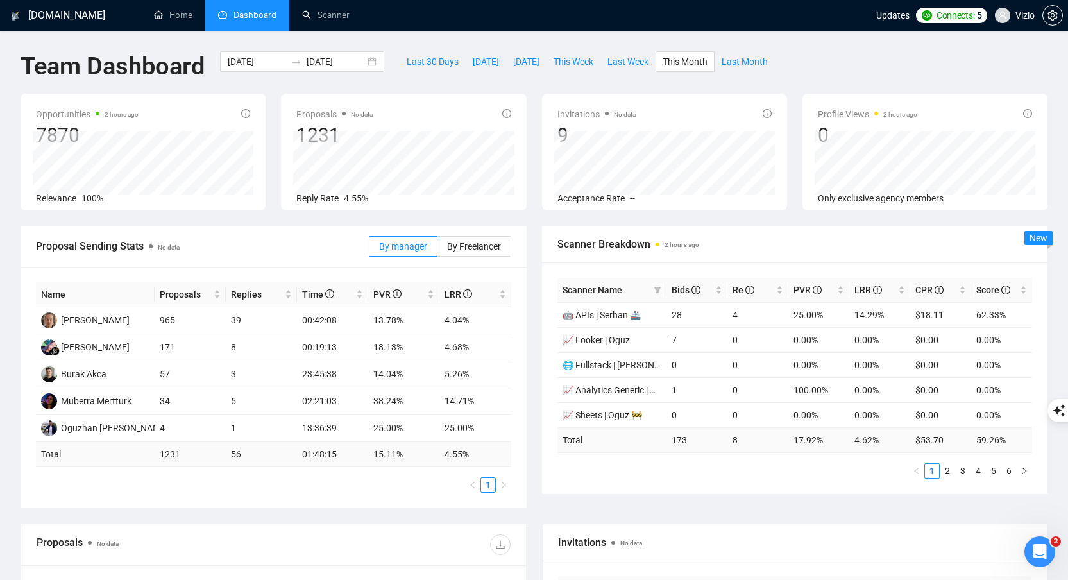
click at [17, 258] on div "Proposal Sending Stats No data By manager By Freelancer Name Proposals Replies …" at bounding box center [274, 367] width 522 height 282
drag, startPoint x: 162, startPoint y: 430, endPoint x: 404, endPoint y: 427, distance: 241.9
click at [404, 427] on tr "Oguzhan Tarik Gonen 4 1 13:36:39 25.00% 25.00%" at bounding box center [273, 428] width 475 height 27
click at [403, 427] on td "25.00%" at bounding box center [403, 428] width 71 height 27
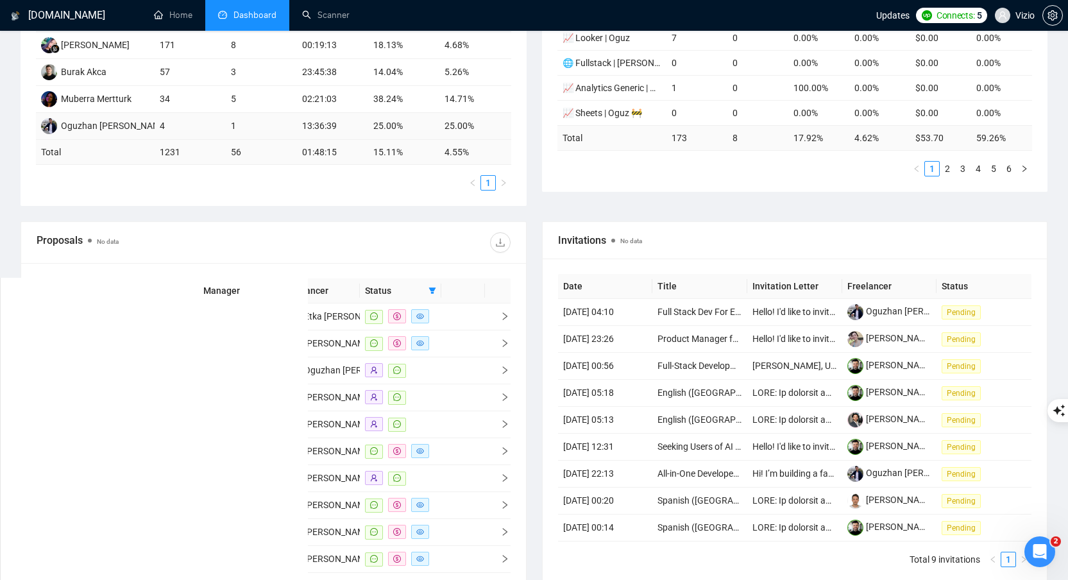
scroll to position [302, 0]
drag, startPoint x: 393, startPoint y: 74, endPoint x: 422, endPoint y: 76, distance: 28.9
click at [422, 76] on td "14.04%" at bounding box center [403, 72] width 71 height 27
click at [345, 98] on td "02:21:03" at bounding box center [332, 99] width 71 height 27
drag, startPoint x: 300, startPoint y: 101, endPoint x: 457, endPoint y: 99, distance: 156.6
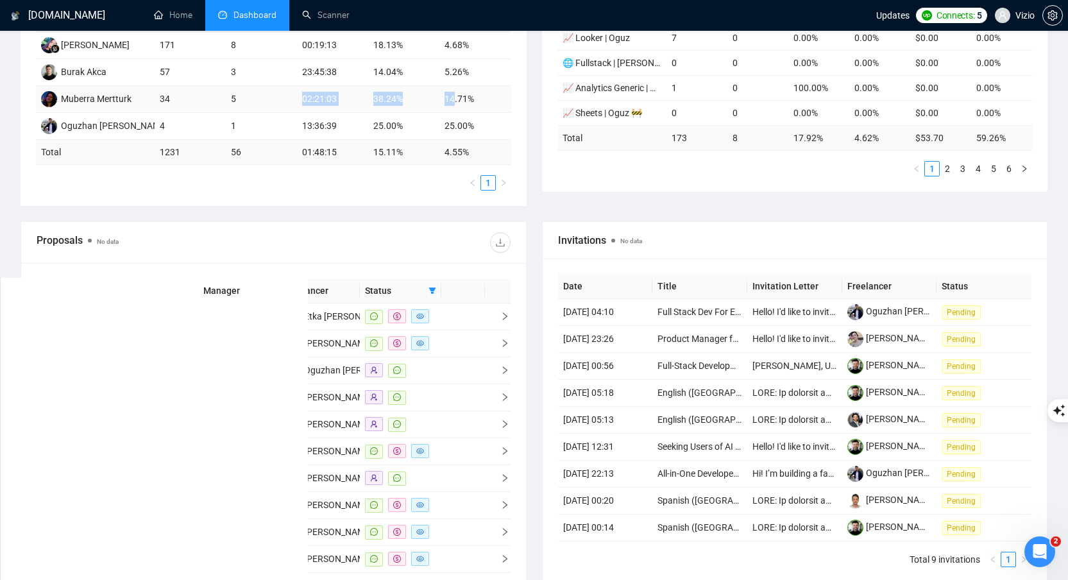
click at [457, 99] on tr "Muberra Mertturk 34 5 02:21:03 38.24% 14.71%" at bounding box center [273, 99] width 475 height 27
click at [484, 99] on td "14.71%" at bounding box center [475, 99] width 71 height 27
drag, startPoint x: 409, startPoint y: 99, endPoint x: 130, endPoint y: 102, distance: 279.1
click at [130, 102] on tr "Muberra Mertturk 34 5 02:21:03 38.24% 14.71%" at bounding box center [273, 99] width 475 height 27
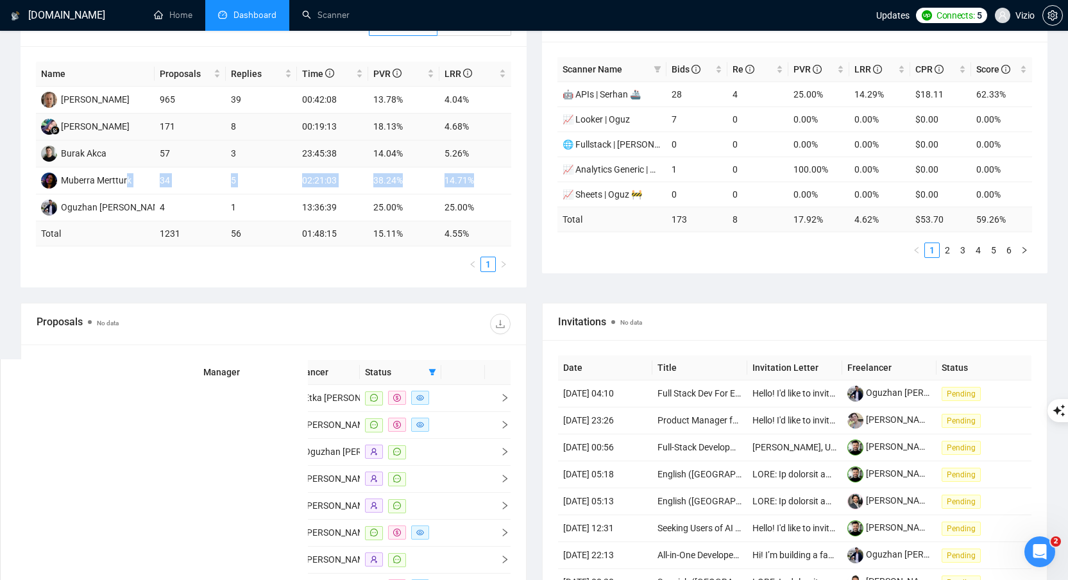
scroll to position [216, 0]
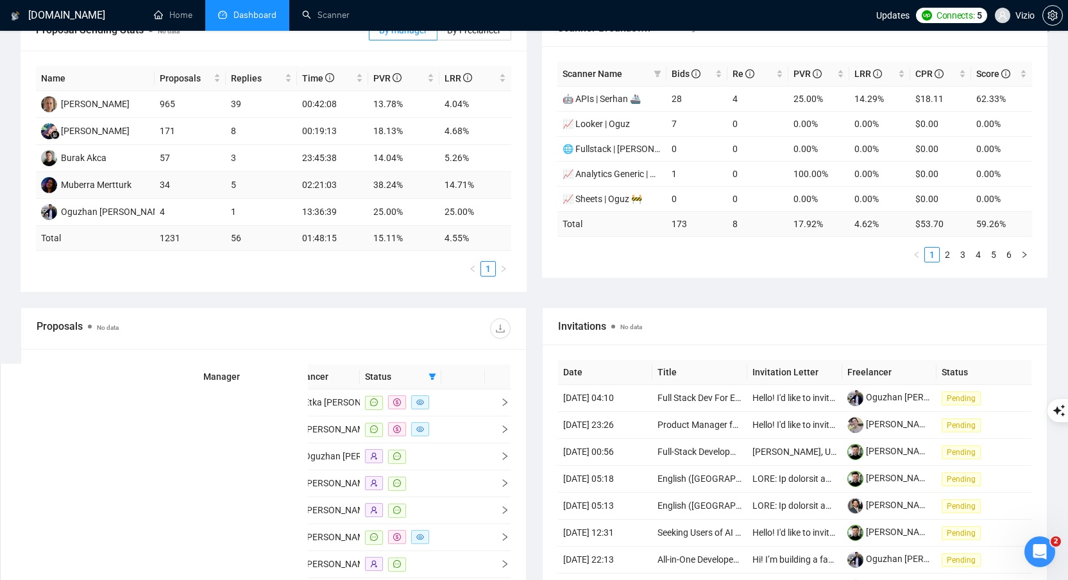
click at [225, 178] on td "34" at bounding box center [190, 185] width 71 height 27
drag, startPoint x: 486, startPoint y: 180, endPoint x: 350, endPoint y: 178, distance: 136.0
click at [350, 178] on tr "Muberra Mertturk 34 5 02:21:03 38.24% 14.71%" at bounding box center [273, 185] width 475 height 27
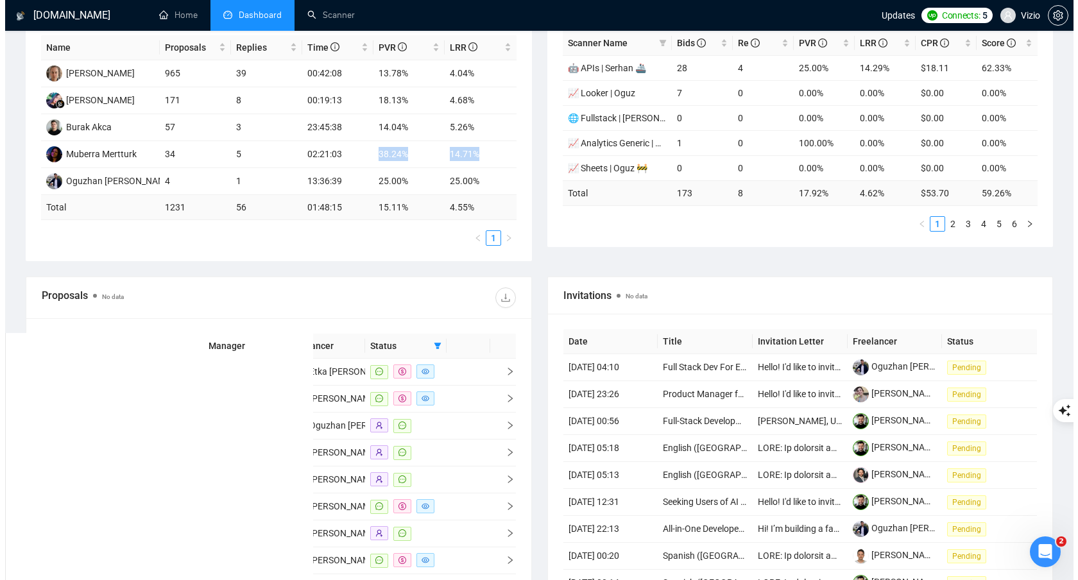
scroll to position [242, 0]
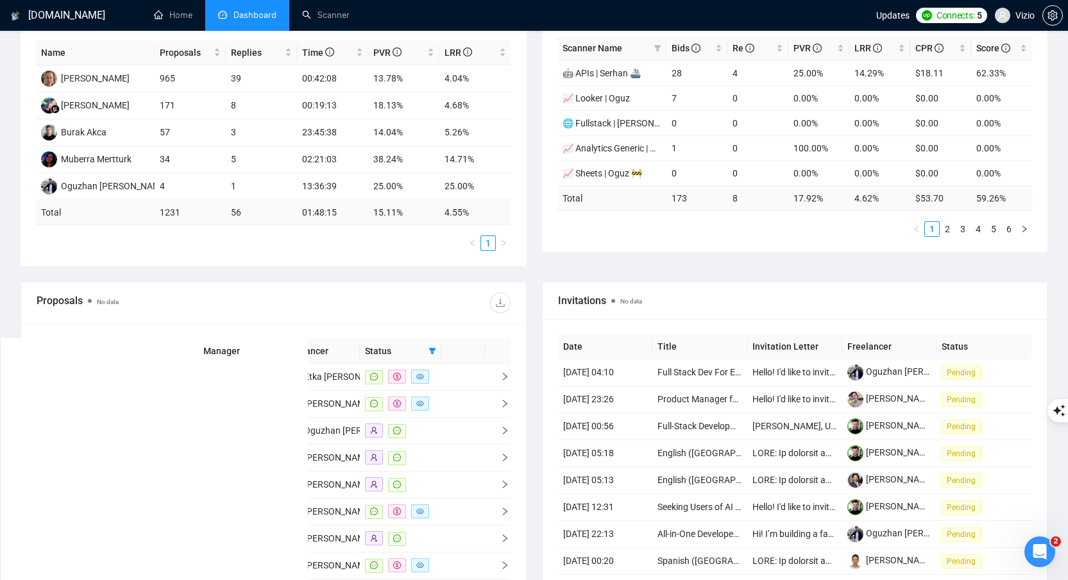
click at [406, 249] on ul "1" at bounding box center [273, 242] width 475 height 15
click at [698, 289] on div "Invitations No data" at bounding box center [795, 300] width 474 height 37
click at [501, 408] on icon "right" at bounding box center [504, 403] width 9 height 9
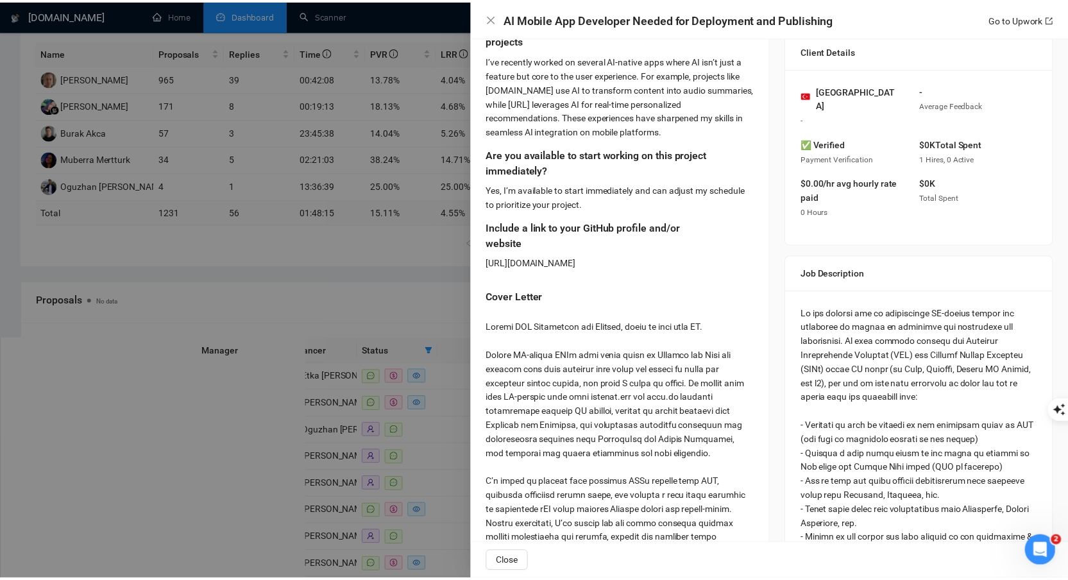
scroll to position [376, 0]
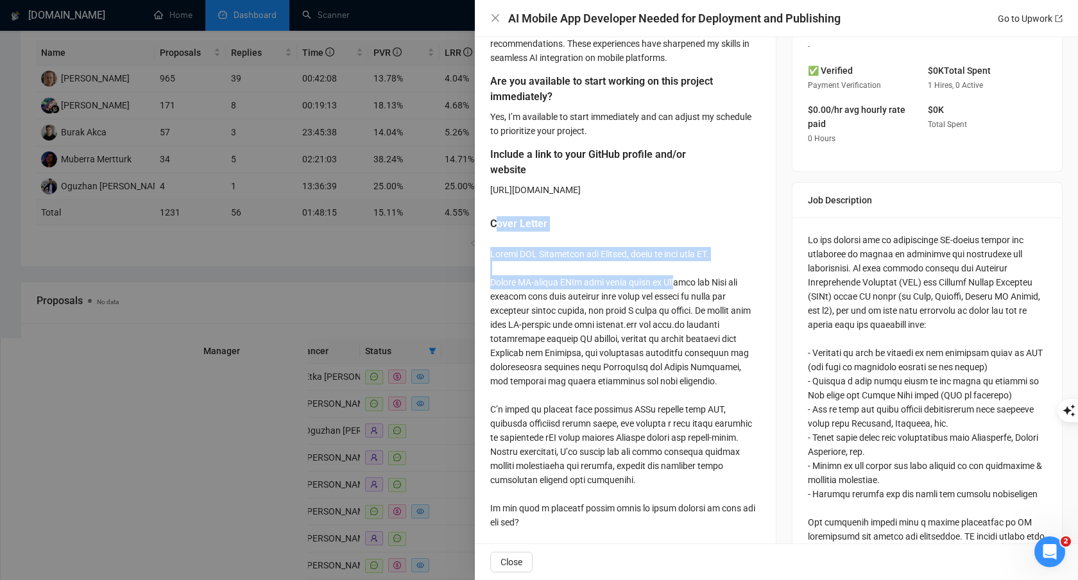
drag, startPoint x: 497, startPoint y: 243, endPoint x: 514, endPoint y: 276, distance: 37.6
click at [514, 276] on div "Describe your recent experience with AI-native projects I’ve recently worked on…" at bounding box center [625, 260] width 301 height 663
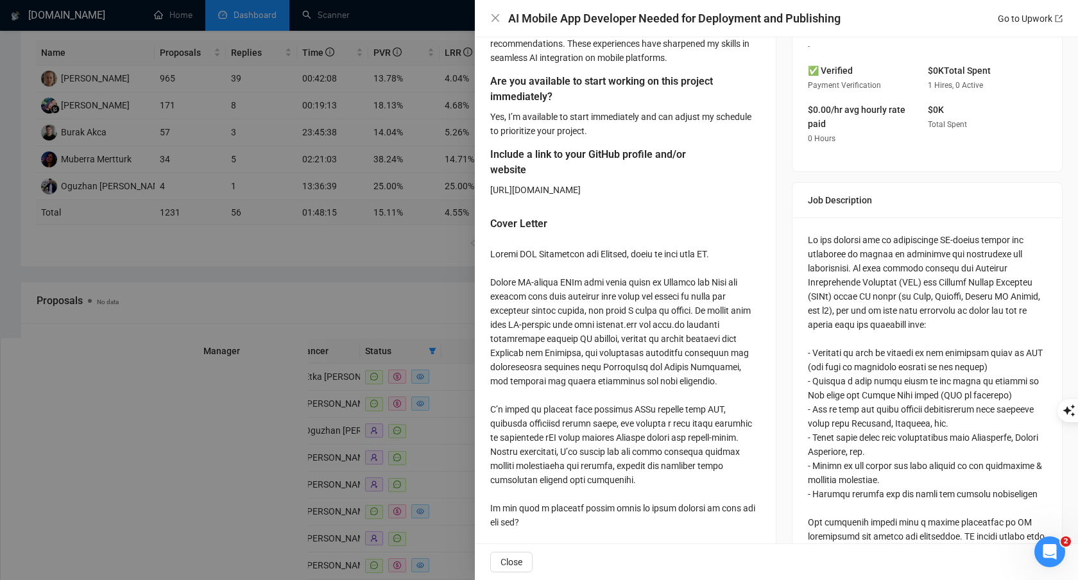
click at [395, 344] on div at bounding box center [539, 290] width 1078 height 580
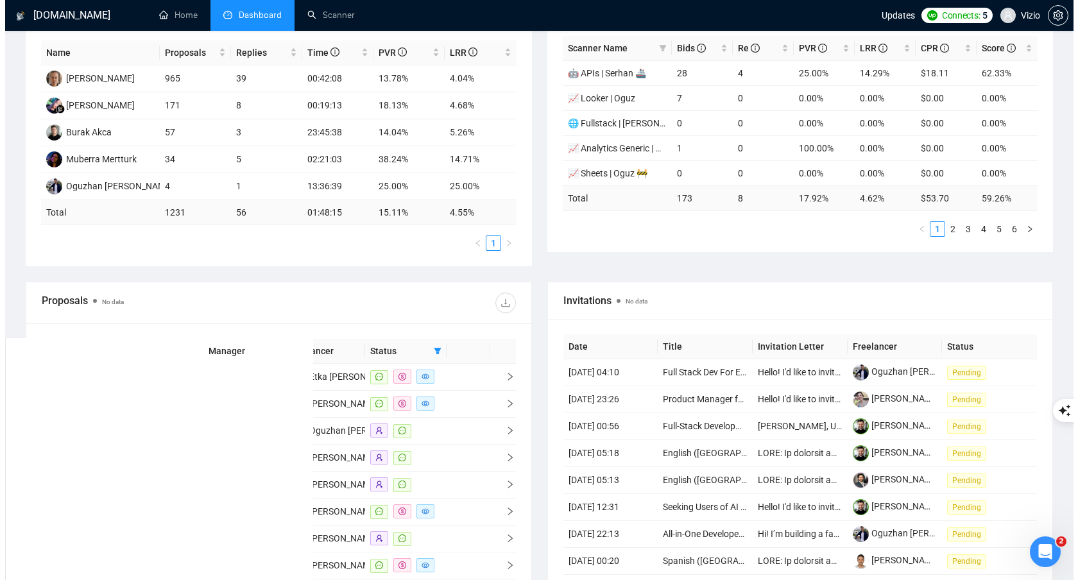
scroll to position [332, 0]
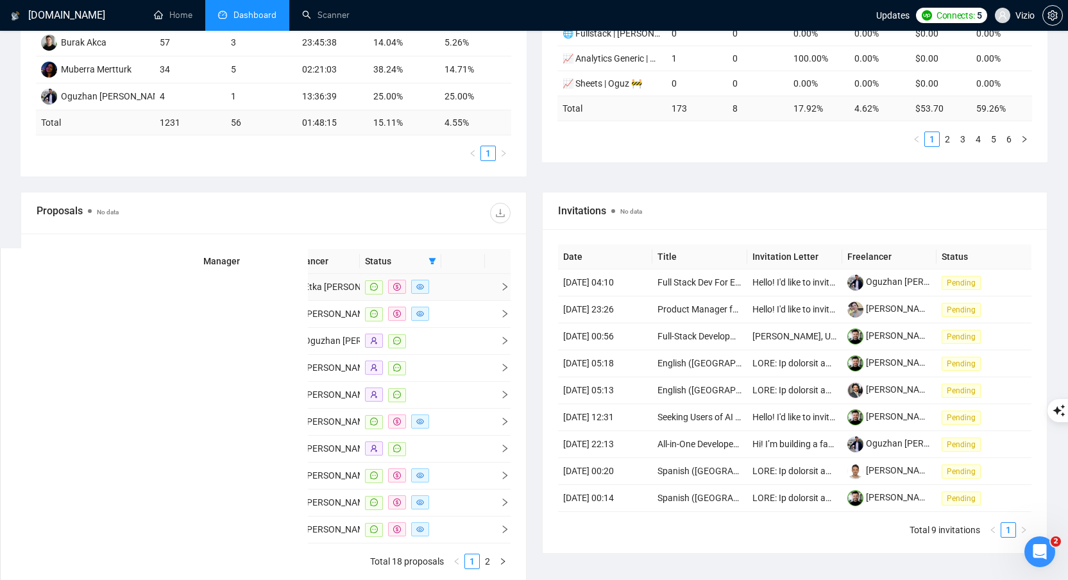
click at [488, 298] on td at bounding box center [498, 287] width 26 height 27
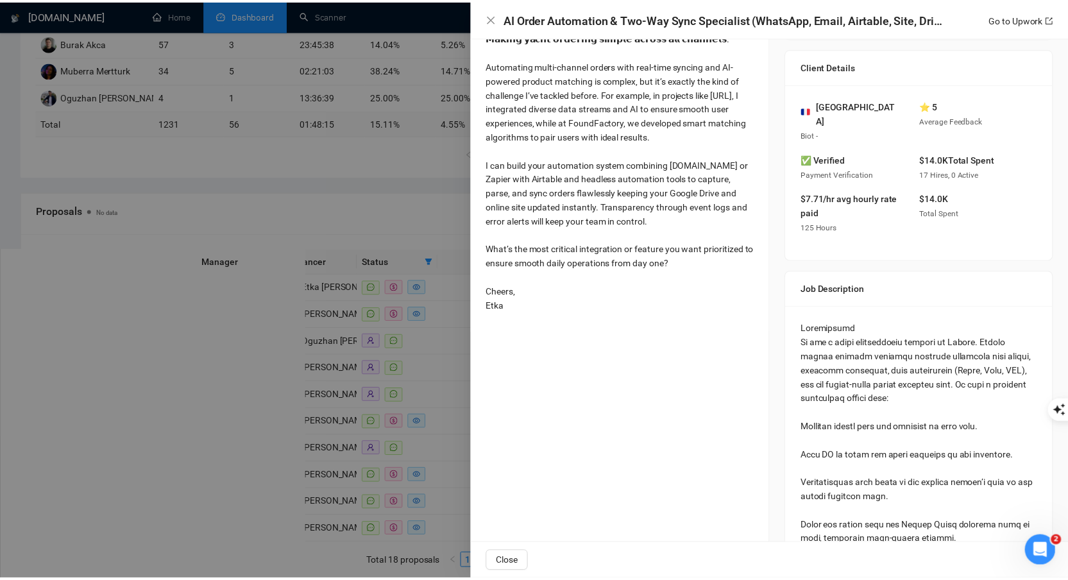
scroll to position [252, 0]
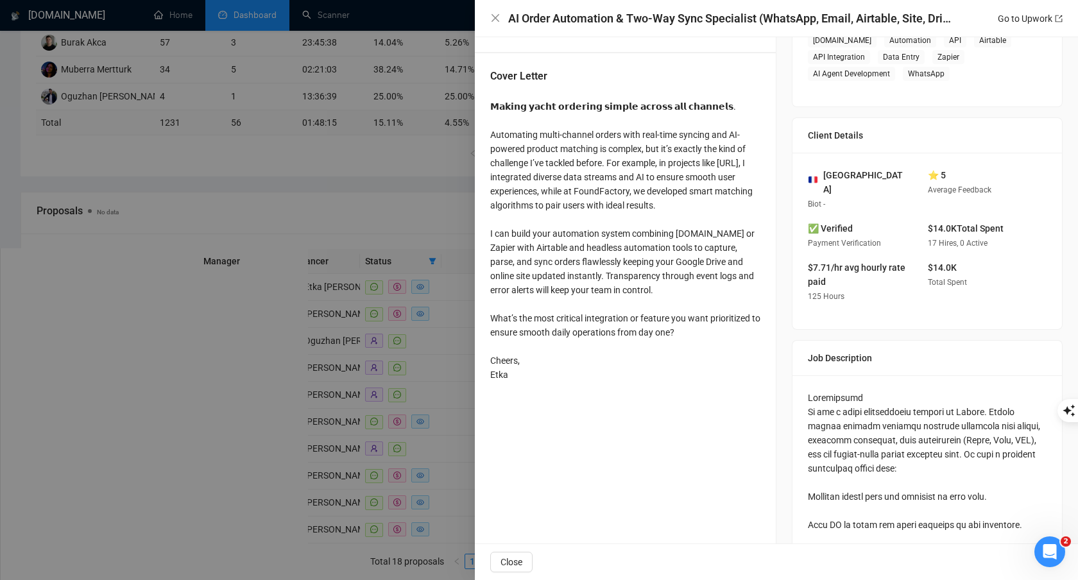
drag, startPoint x: 508, startPoint y: 379, endPoint x: 479, endPoint y: 85, distance: 295.9
click at [479, 85] on div "Cover Letter 𝗠𝗮𝗸𝗶𝗻𝗴 𝘆𝗮𝗰𝗵𝘁 𝗼𝗿𝗱𝗲𝗿𝗶𝗻𝗴 𝘀𝗶𝗺𝗽𝗹𝗲 𝗮𝗰𝗿𝗼𝘀𝘀 𝗮𝗹𝗹 𝗰𝗵𝗮𝗻𝗻𝗲𝗹𝘀. Automating multi…" at bounding box center [625, 227] width 301 height 349
click at [480, 87] on div "Cover Letter 𝗠𝗮𝗸𝗶𝗻𝗴 𝘆𝗮𝗰𝗵𝘁 𝗼𝗿𝗱𝗲𝗿𝗶𝗻𝗴 𝘀𝗶𝗺𝗽𝗹𝗲 𝗮𝗰𝗿𝗼𝘀𝘀 𝗮𝗹𝗹 𝗰𝗵𝗮𝗻𝗻𝗲𝗹𝘀. Automating multi…" at bounding box center [625, 227] width 301 height 349
drag, startPoint x: 485, startPoint y: 99, endPoint x: 527, endPoint y: 377, distance: 280.9
click at [527, 377] on div "Cover Letter 𝗠𝗮𝗸𝗶𝗻𝗴 𝘆𝗮𝗰𝗵𝘁 𝗼𝗿𝗱𝗲𝗿𝗶𝗻𝗴 𝘀𝗶𝗺𝗽𝗹𝗲 𝗮𝗰𝗿𝗼𝘀𝘀 𝗮𝗹𝗹 𝗰𝗵𝗮𝗻𝗻𝗲𝗹𝘀. Automating multi…" at bounding box center [625, 227] width 301 height 349
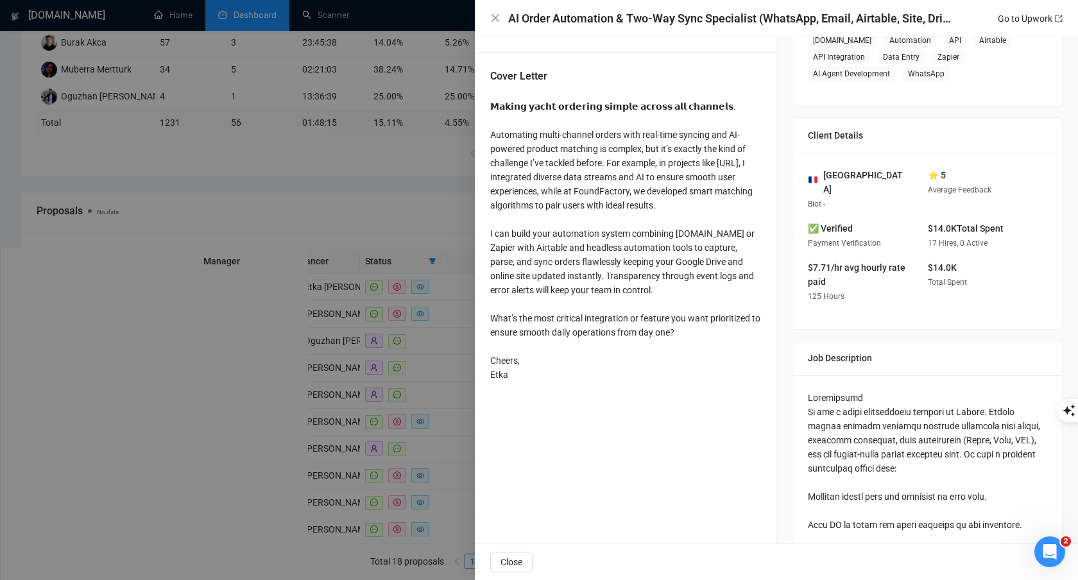
click at [527, 377] on div "𝗠𝗮𝗸𝗶𝗻𝗴 𝘆𝗮𝗰𝗵𝘁 𝗼𝗿𝗱𝗲𝗿𝗶𝗻𝗴 𝘀𝗶𝗺𝗽𝗹𝗲 𝗮𝗰𝗿𝗼𝘀𝘀 𝗮𝗹𝗹 𝗰𝗵𝗮𝗻𝗻𝗲𝗹𝘀. Automating multi-channel orde…" at bounding box center [625, 240] width 270 height 282
drag, startPoint x: 523, startPoint y: 376, endPoint x: 490, endPoint y: 104, distance: 274.0
click at [490, 104] on div "𝗠𝗮𝗸𝗶𝗻𝗴 𝘆𝗮𝗰𝗵𝘁 𝗼𝗿𝗱𝗲𝗿𝗶𝗻𝗴 𝘀𝗶𝗺𝗽𝗹𝗲 𝗮𝗰𝗿𝗼𝘀𝘀 𝗮𝗹𝗹 𝗰𝗵𝗮𝗻𝗻𝗲𝗹𝘀. Automating multi-channel orde…" at bounding box center [625, 240] width 270 height 282
click at [415, 147] on div at bounding box center [539, 290] width 1078 height 580
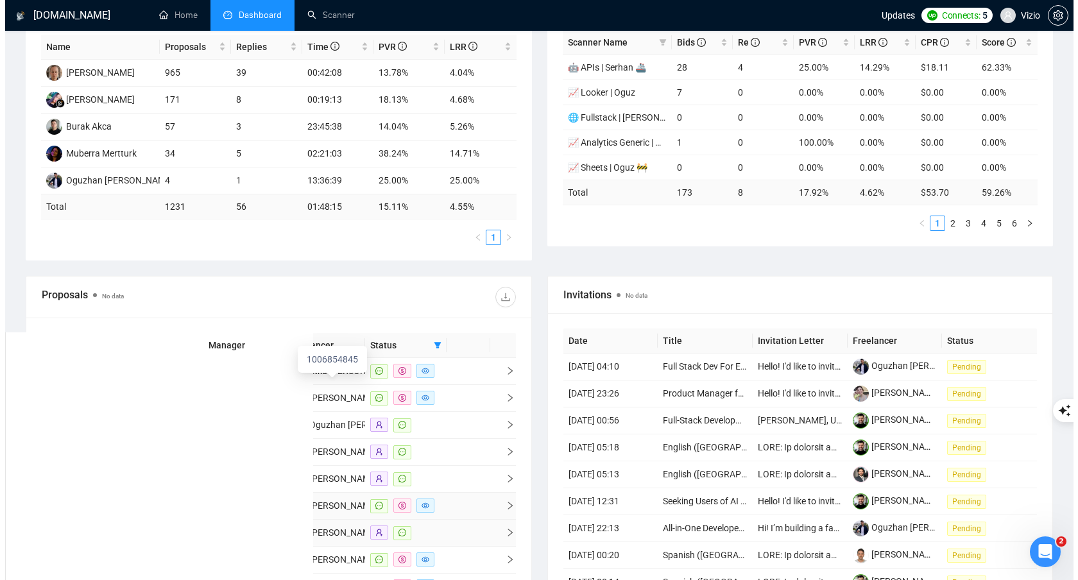
scroll to position [438, 0]
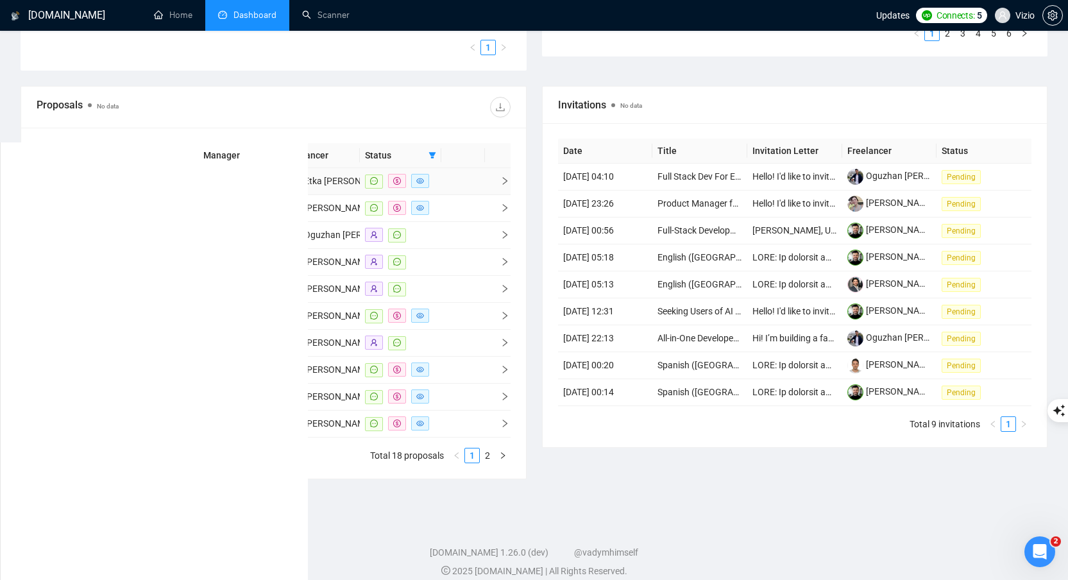
click at [491, 192] on td at bounding box center [498, 181] width 26 height 27
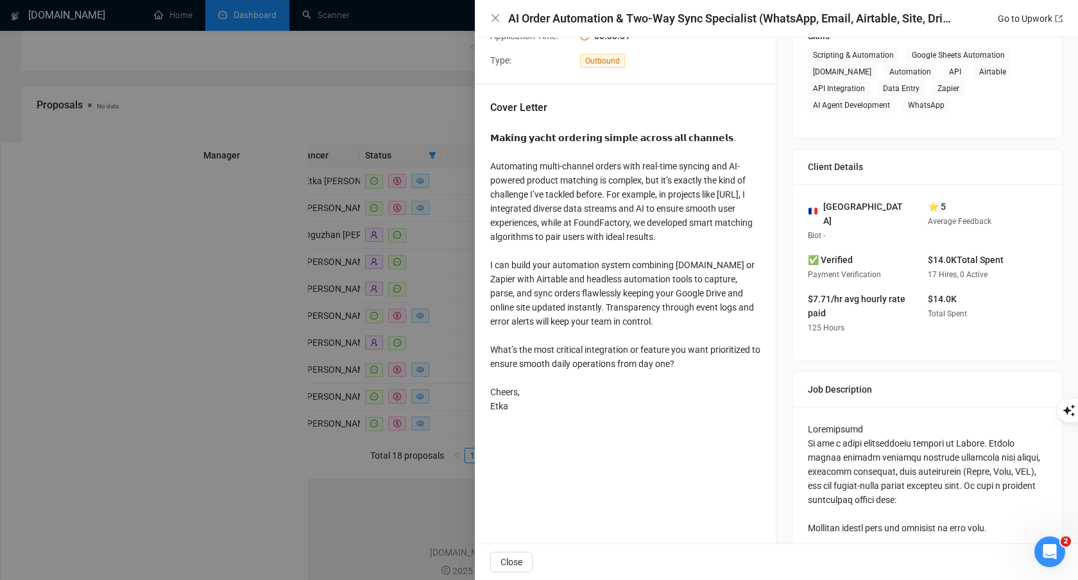
scroll to position [212, 0]
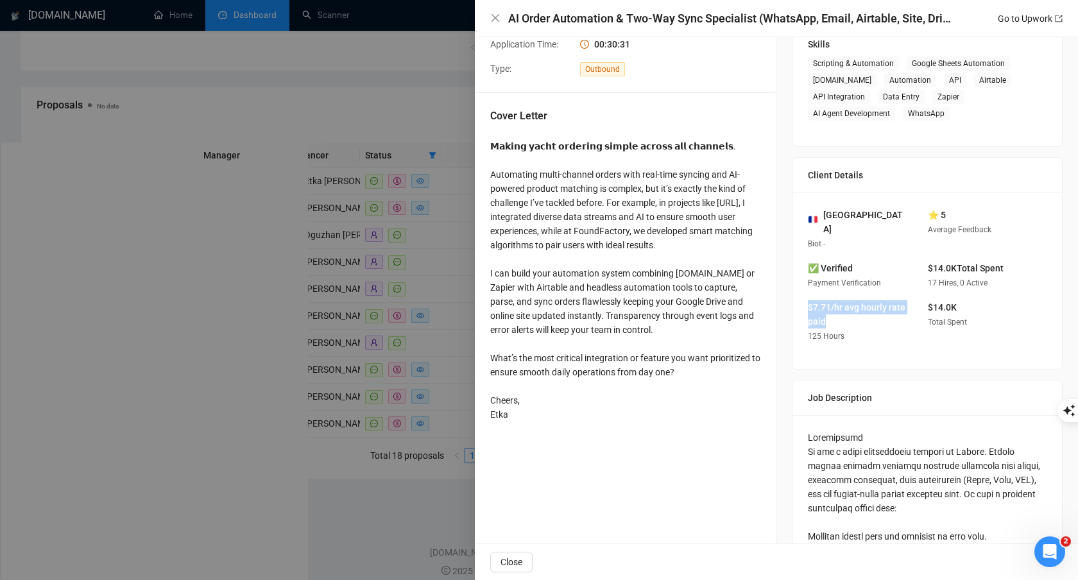
drag, startPoint x: 871, startPoint y: 304, endPoint x: 858, endPoint y: 280, distance: 27.9
click at [858, 280] on div "France Biot - ⭐ 5 Average Feedback ✅ Verified Payment Verification $14.0K Total…" at bounding box center [926, 280] width 269 height 176
click at [898, 300] on div "$7.71/hr avg hourly rate paid 125 Hours" at bounding box center [858, 321] width 110 height 43
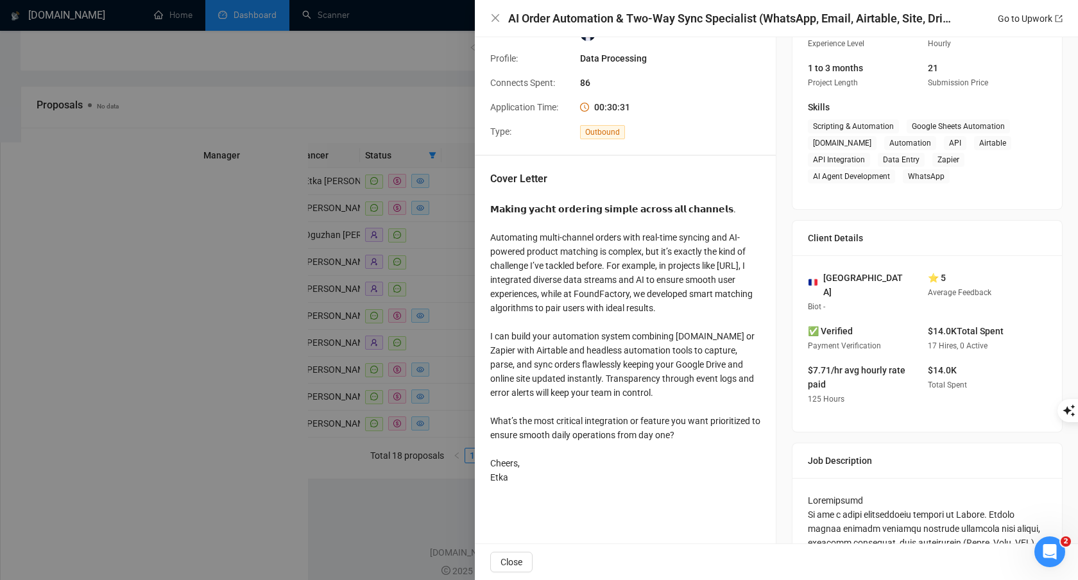
scroll to position [57, 0]
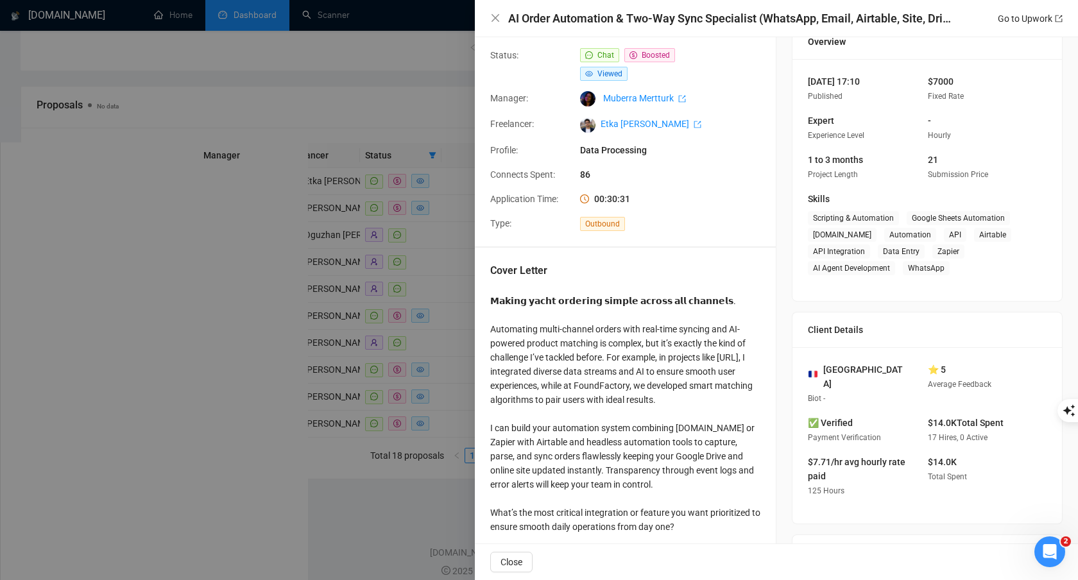
click at [276, 382] on div at bounding box center [539, 290] width 1078 height 580
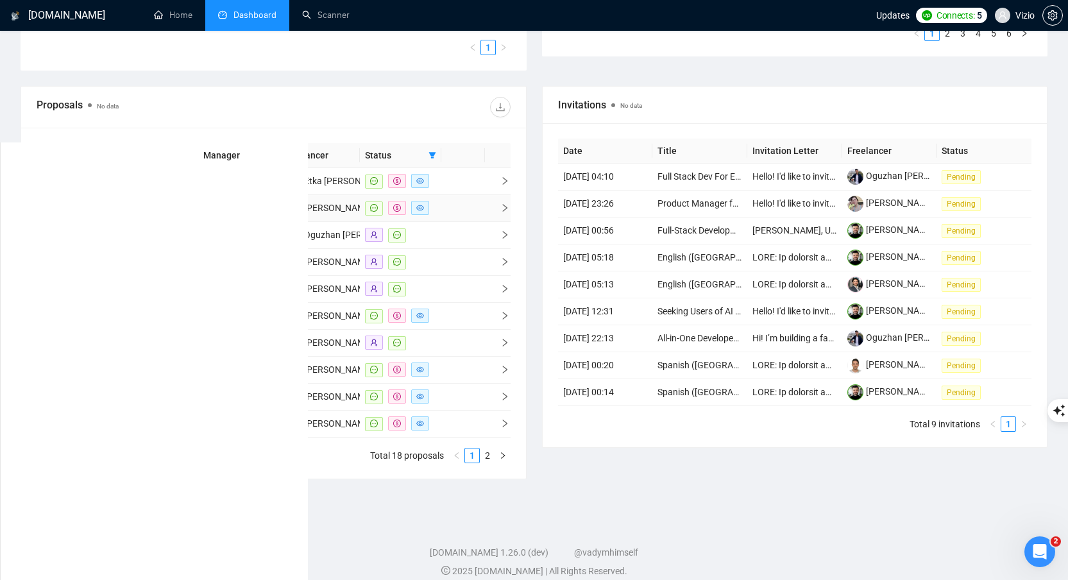
click at [498, 212] on span "right" at bounding box center [499, 207] width 19 height 9
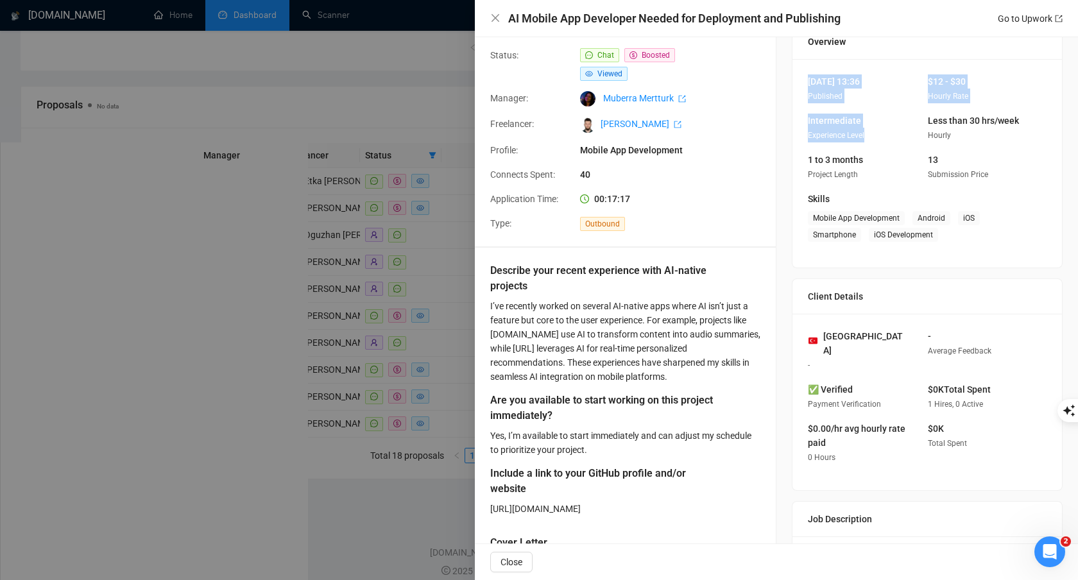
drag, startPoint x: 904, startPoint y: 89, endPoint x: 914, endPoint y: 112, distance: 25.6
click at [914, 112] on div "11 Aug, 2025 13:36 Published $12 - $30 Hourly Rate Intermediate Experience Leve…" at bounding box center [926, 163] width 269 height 209
click at [900, 128] on div "Intermediate Experience Level" at bounding box center [858, 128] width 110 height 29
click at [852, 359] on div "Turkey - - Average Feedback ✅ Verified Payment Verification $0K Total Spent 1 H…" at bounding box center [926, 402] width 269 height 176
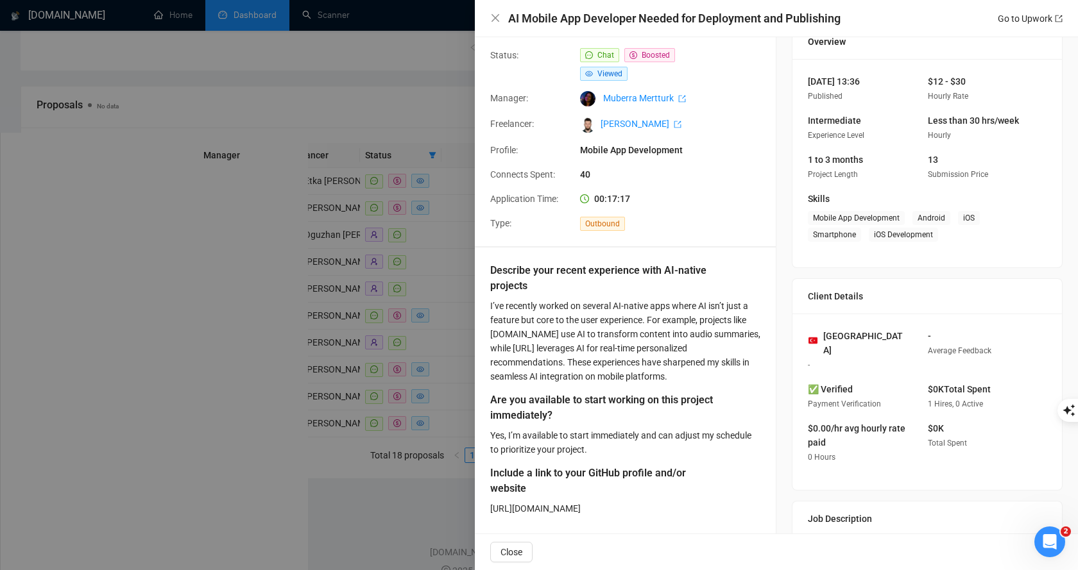
click at [851, 354] on div "Turkey -" at bounding box center [858, 350] width 110 height 43
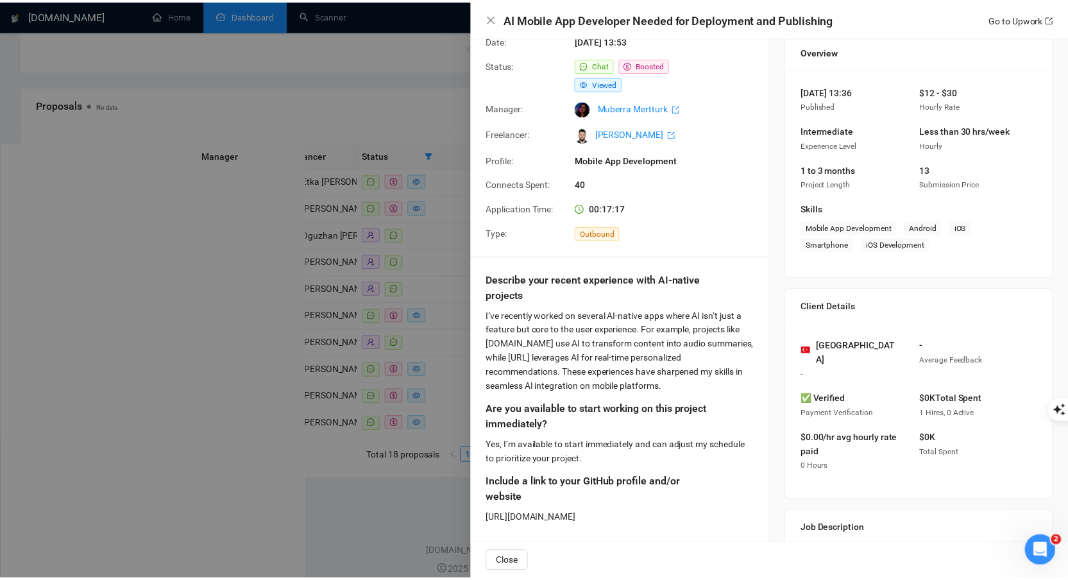
scroll to position [32, 0]
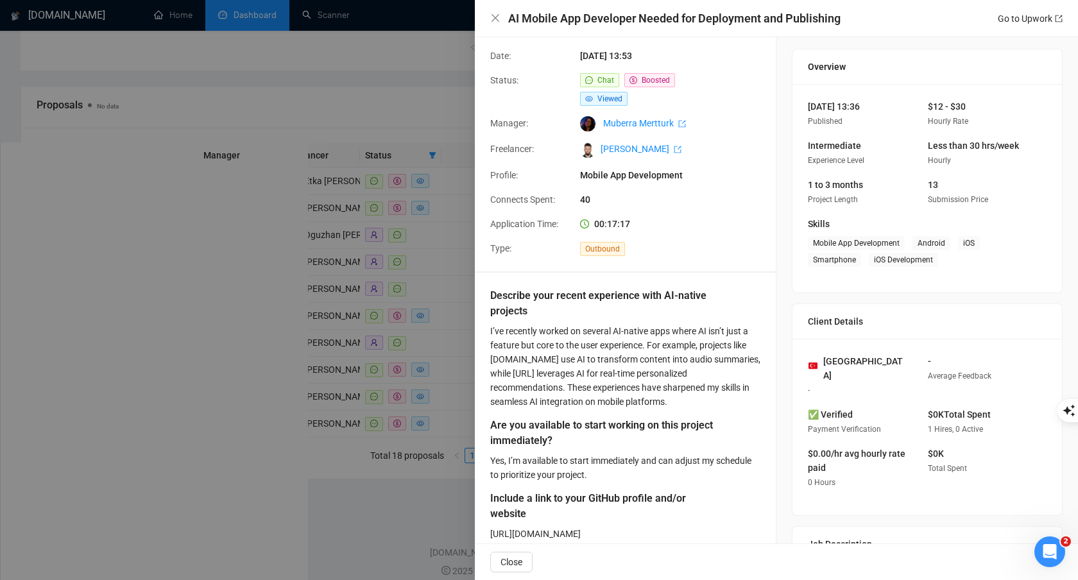
click at [858, 209] on div "11 Aug, 2025 13:36 Published $12 - $30 Hourly Rate Intermediate Experience Leve…" at bounding box center [926, 188] width 269 height 209
click at [346, 271] on div at bounding box center [539, 290] width 1078 height 580
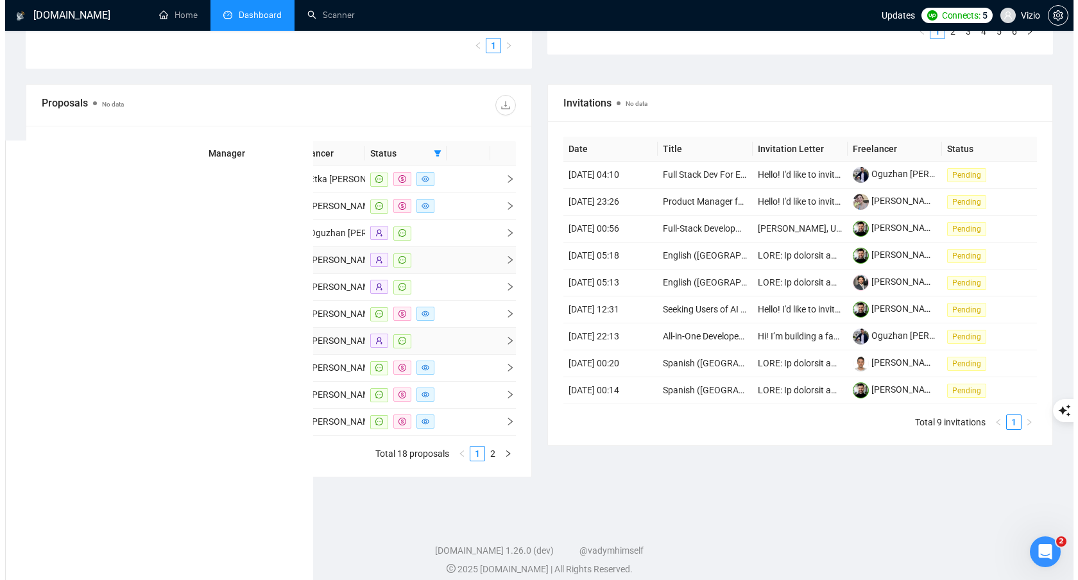
scroll to position [440, 0]
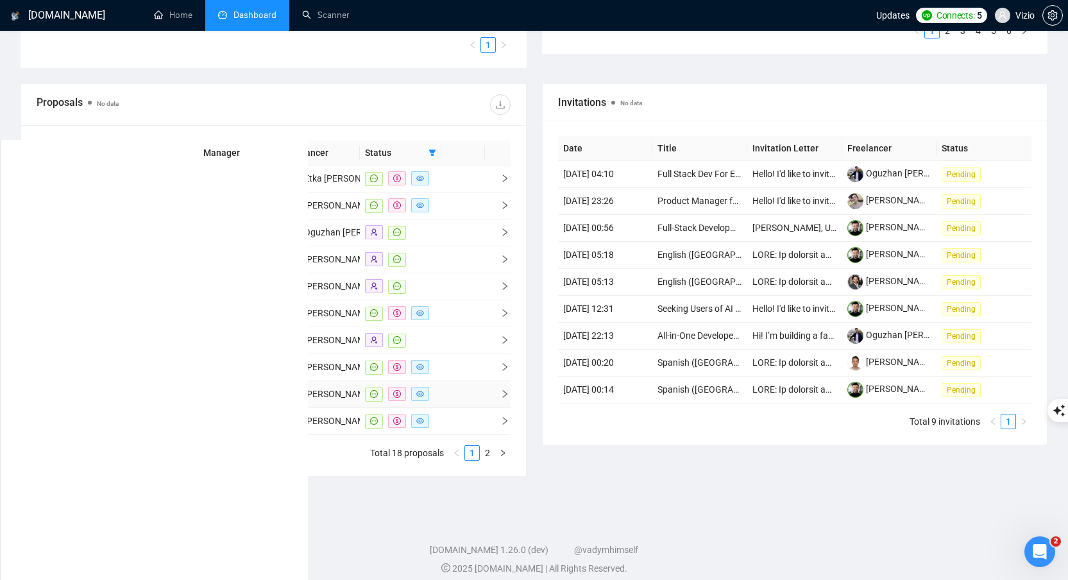
click at [490, 408] on td at bounding box center [498, 394] width 26 height 27
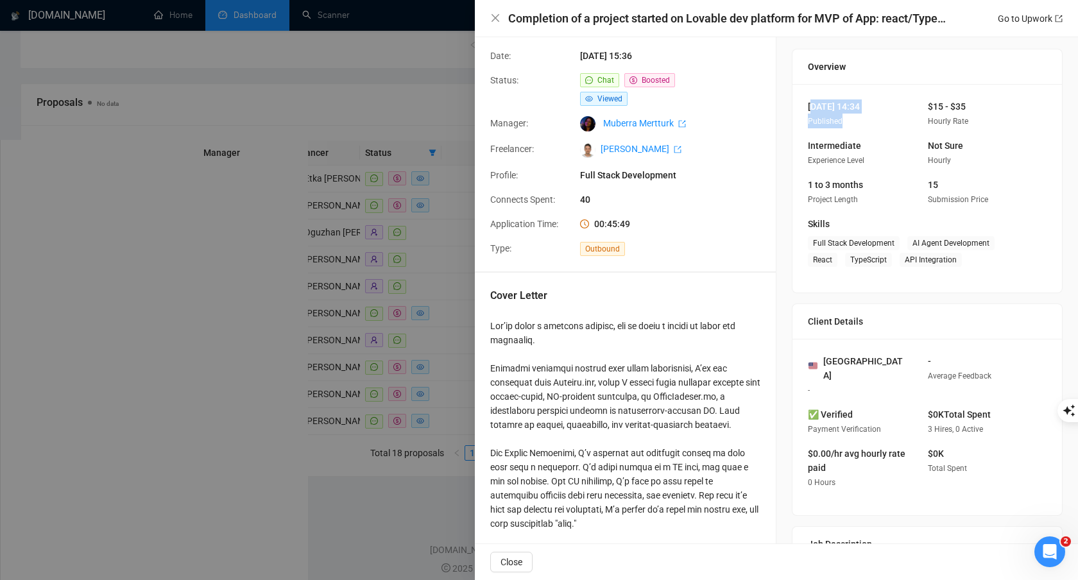
drag, startPoint x: 808, startPoint y: 109, endPoint x: 855, endPoint y: 127, distance: 50.8
click at [855, 127] on div "08 Aug, 2025 14:34 Published" at bounding box center [858, 113] width 110 height 29
click at [857, 260] on span "TypeScript" at bounding box center [868, 260] width 47 height 14
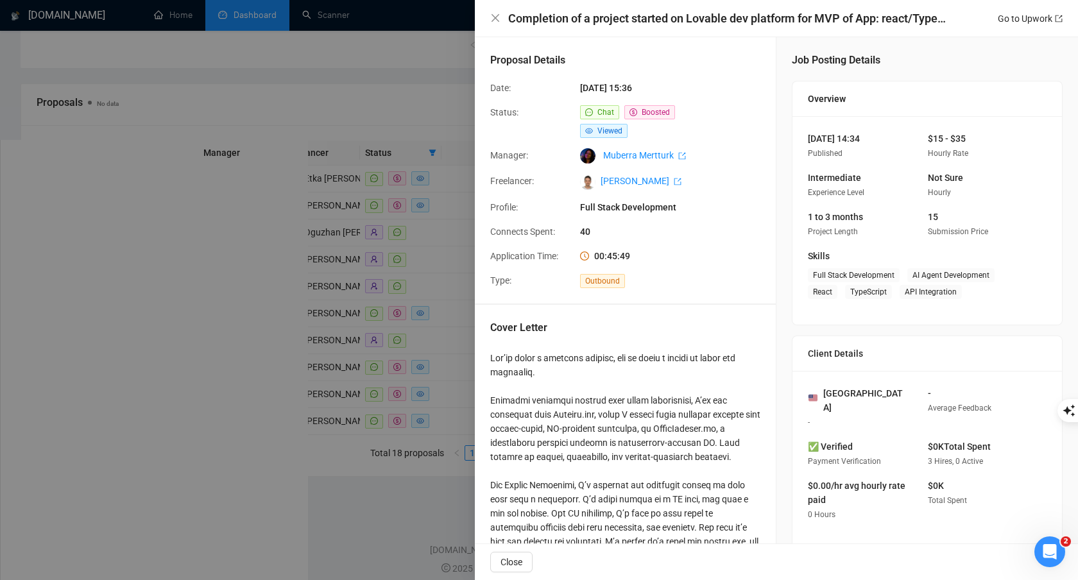
scroll to position [110, 0]
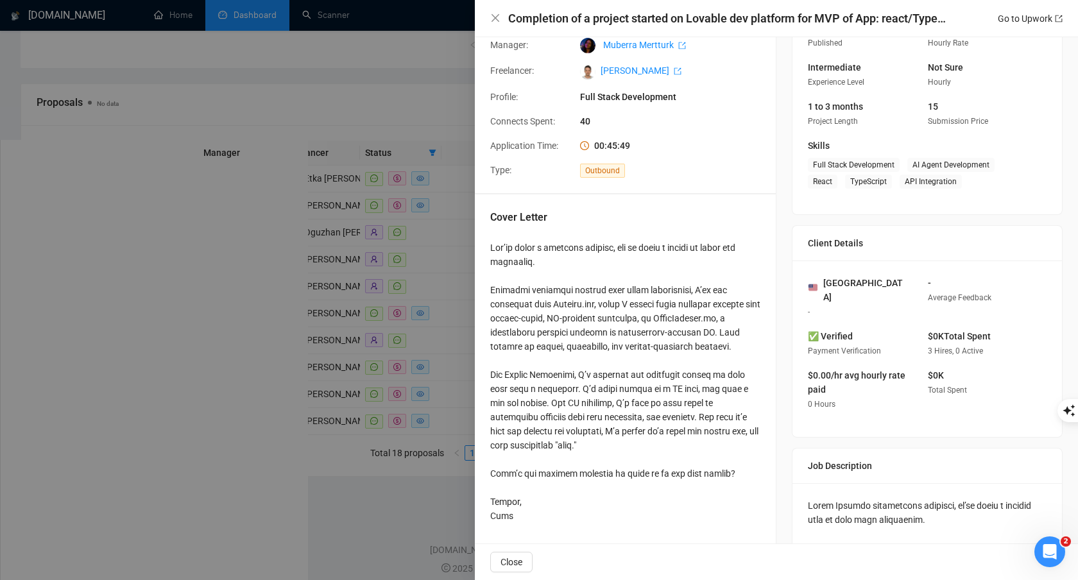
drag, startPoint x: 505, startPoint y: 243, endPoint x: 567, endPoint y: 525, distance: 289.7
click at [567, 523] on div at bounding box center [625, 382] width 270 height 282
click at [570, 518] on div at bounding box center [625, 382] width 270 height 282
drag, startPoint x: 527, startPoint y: 506, endPoint x: 523, endPoint y: 271, distance: 234.9
click at [523, 271] on div at bounding box center [625, 382] width 270 height 282
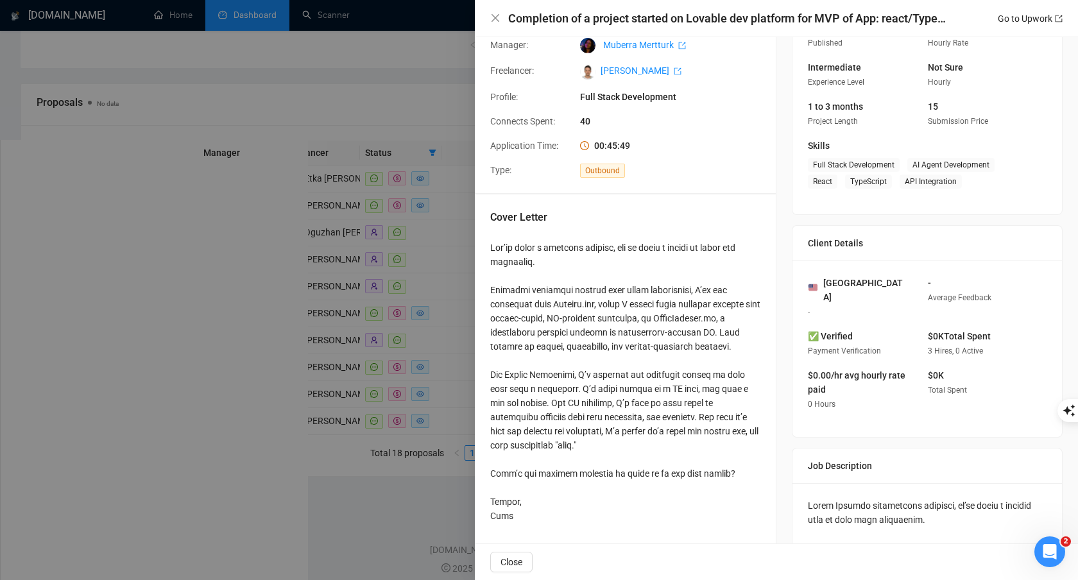
click at [549, 246] on div at bounding box center [625, 382] width 270 height 282
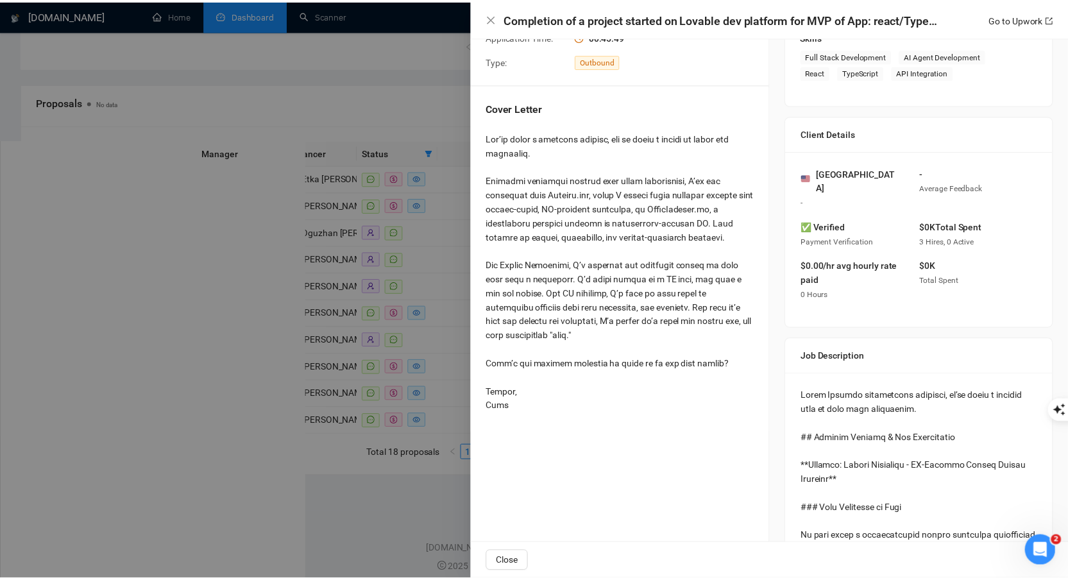
scroll to position [218, 0]
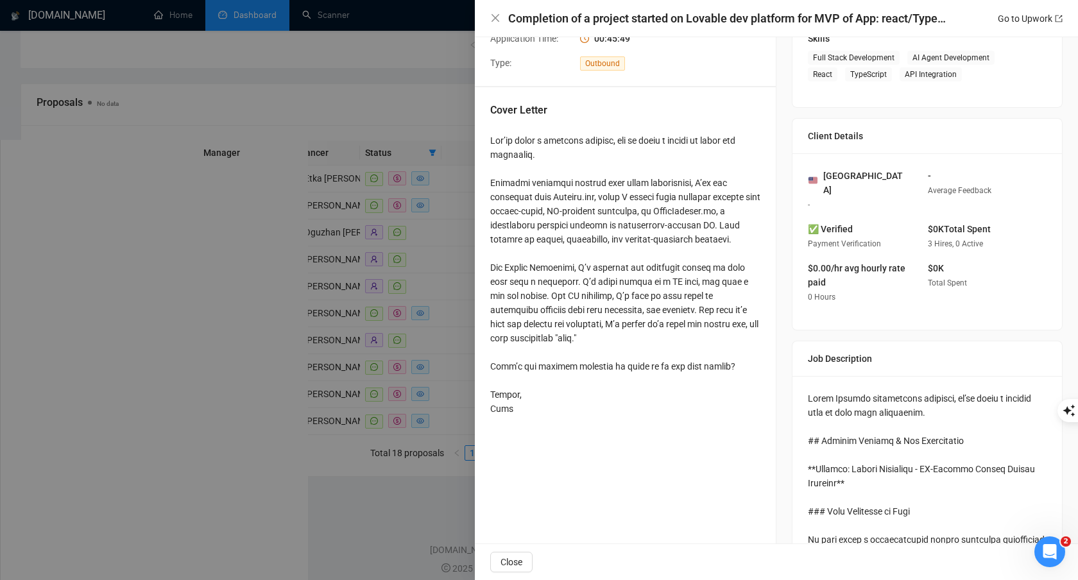
drag, startPoint x: 525, startPoint y: 409, endPoint x: 585, endPoint y: 267, distance: 154.4
click at [584, 269] on div at bounding box center [625, 274] width 270 height 282
click at [596, 249] on div at bounding box center [625, 274] width 270 height 282
click at [424, 219] on div at bounding box center [539, 290] width 1078 height 580
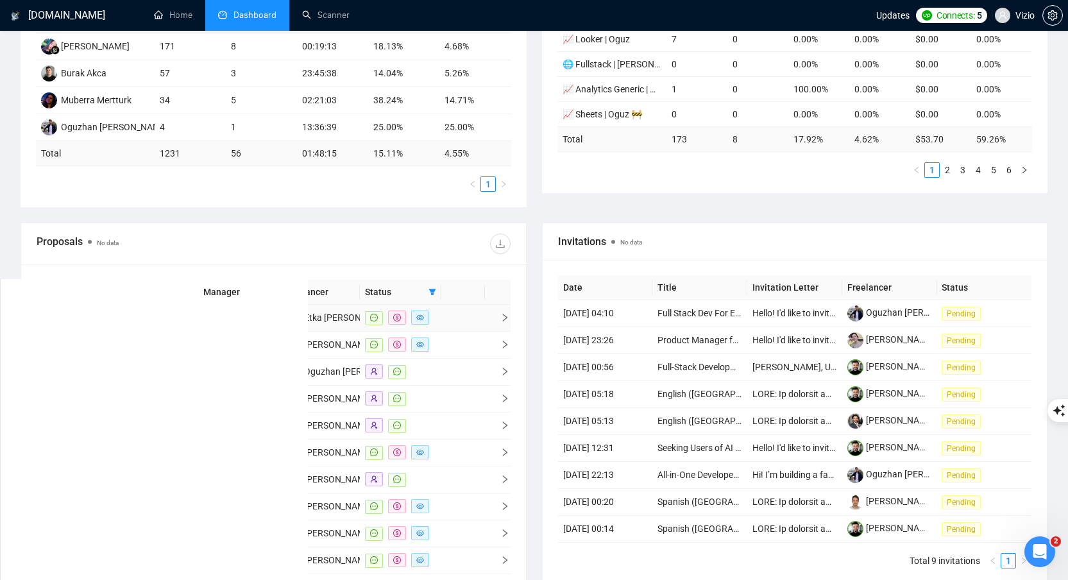
scroll to position [40, 0]
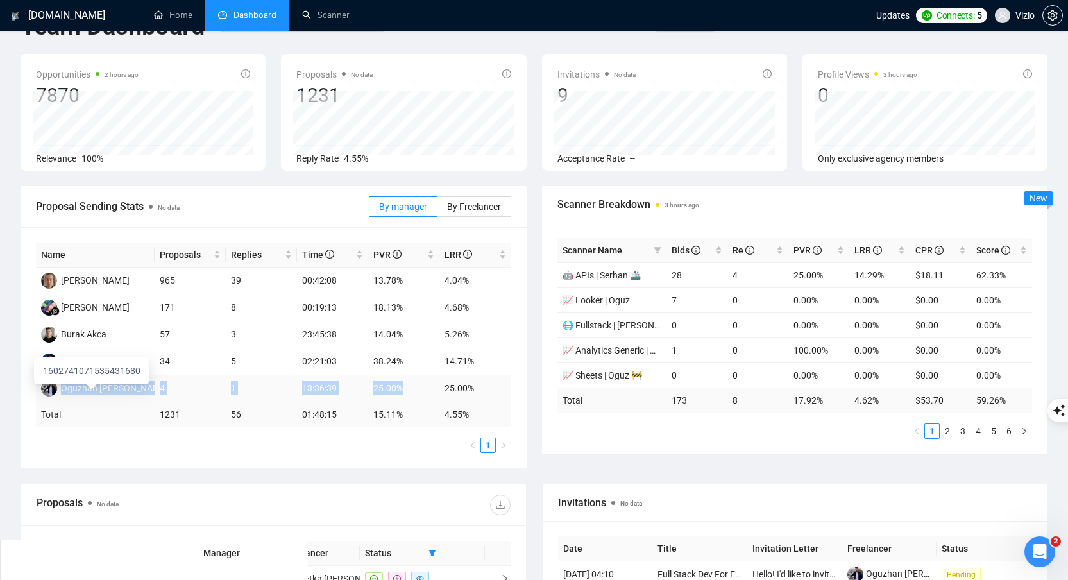
drag, startPoint x: 312, startPoint y: 405, endPoint x: 103, endPoint y: 380, distance: 210.6
click at [78, 386] on tr "Oguzhan Tarik Gonen 4 1 13:36:39 25.00% 25.00%" at bounding box center [273, 388] width 475 height 27
click at [212, 349] on td "34" at bounding box center [190, 361] width 71 height 27
drag, startPoint x: 160, startPoint y: 362, endPoint x: 175, endPoint y: 360, distance: 14.2
click at [175, 360] on td "34" at bounding box center [190, 361] width 71 height 27
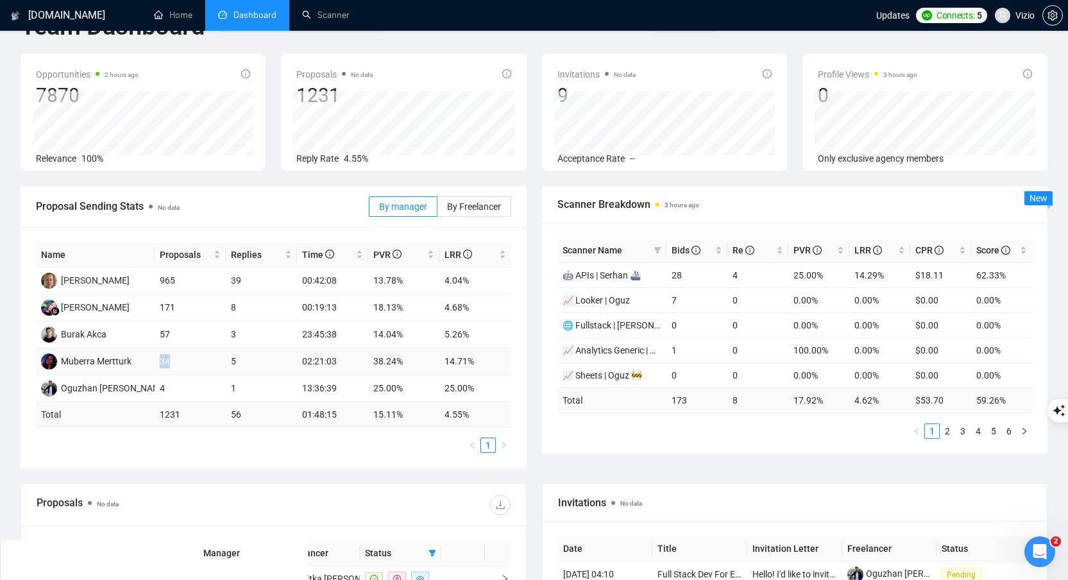
click at [185, 361] on td "34" at bounding box center [190, 361] width 71 height 27
drag, startPoint x: 343, startPoint y: 360, endPoint x: 244, endPoint y: 359, distance: 98.2
click at [244, 359] on tr "Muberra Mertturk 34 5 02:21:03 38.24% 14.71%" at bounding box center [273, 361] width 475 height 27
click at [242, 360] on td "5" at bounding box center [261, 361] width 71 height 27
drag, startPoint x: 458, startPoint y: 358, endPoint x: 434, endPoint y: 359, distance: 23.7
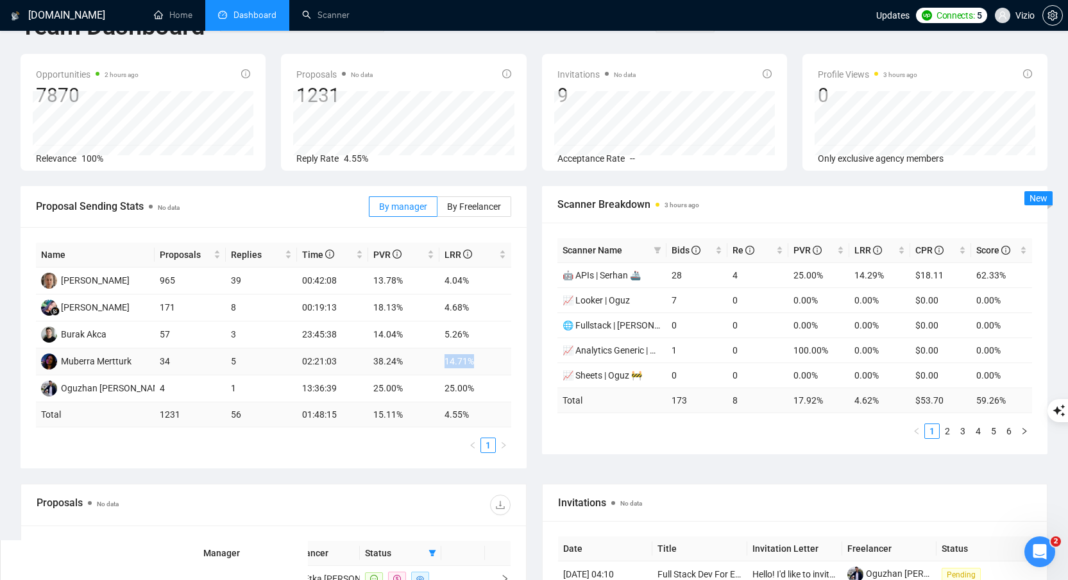
click at [434, 359] on tr "Muberra Mertturk 34 5 02:21:03 38.24% 14.71%" at bounding box center [273, 361] width 475 height 27
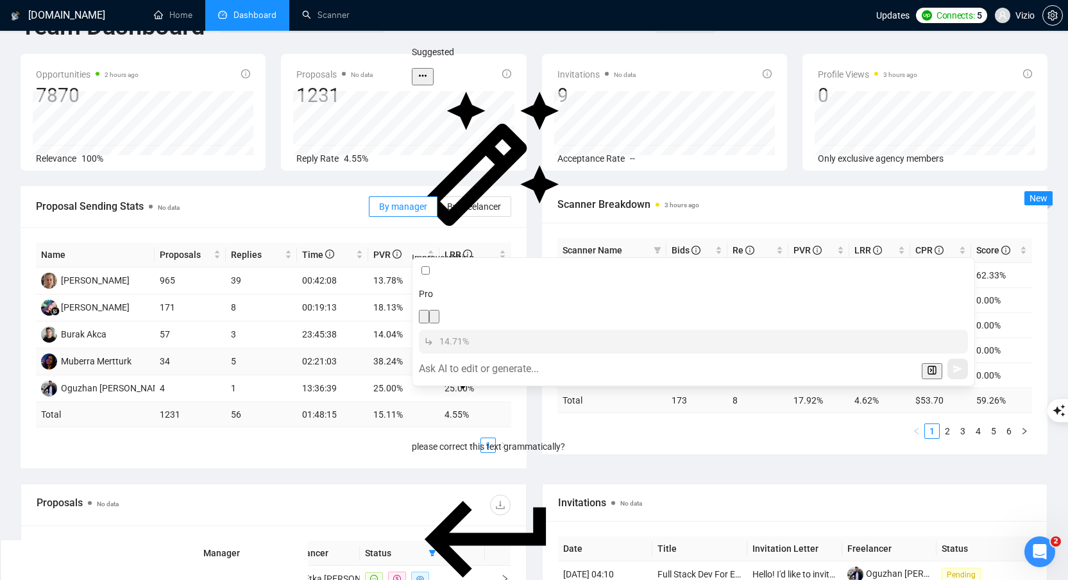
click at [385, 358] on td "38.24%" at bounding box center [403, 361] width 71 height 27
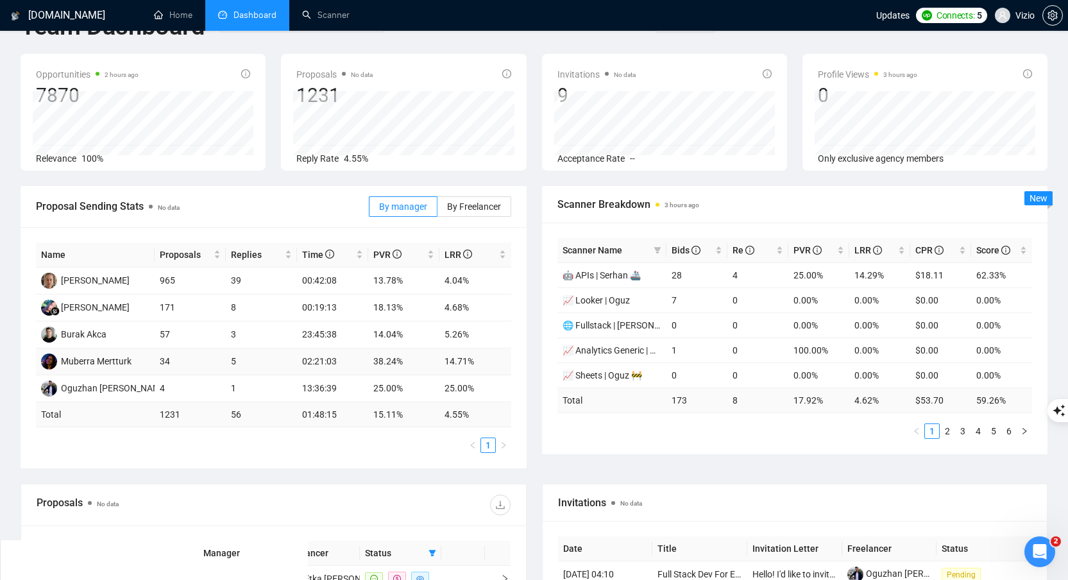
click at [348, 361] on td "02:21:03" at bounding box center [332, 361] width 71 height 27
drag, startPoint x: 155, startPoint y: 327, endPoint x: 397, endPoint y: 353, distance: 242.6
click at [397, 353] on tbody "Svitlana Korniienko 965 39 00:42:08 13.78% 4.04% Seny Marsela 171 8 00:19:13 18…" at bounding box center [273, 335] width 475 height 135
click at [397, 353] on td "38.24%" at bounding box center [403, 361] width 71 height 27
drag, startPoint x: 404, startPoint y: 358, endPoint x: 369, endPoint y: 343, distance: 38.3
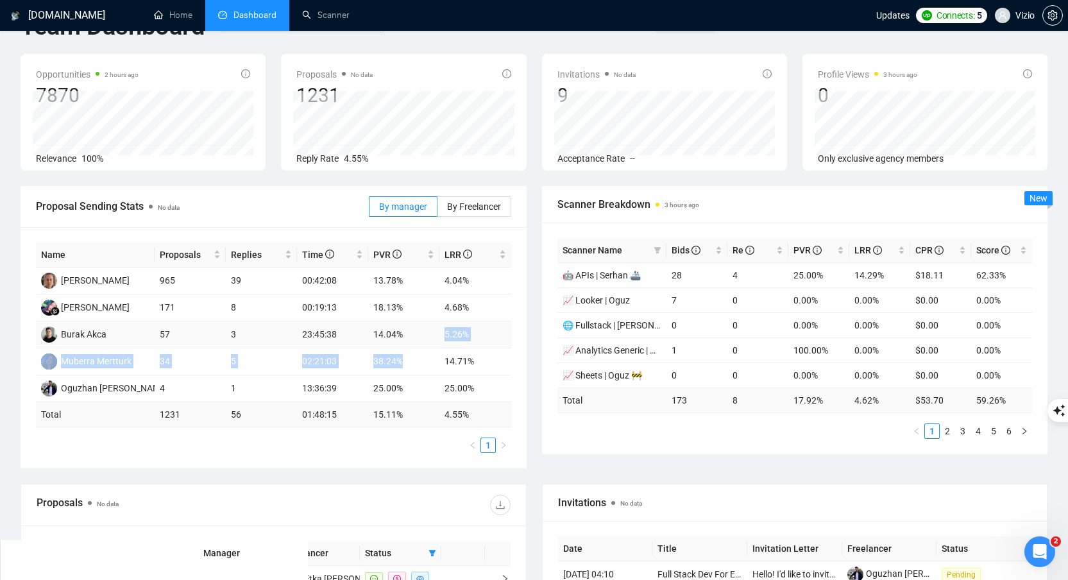
click at [369, 343] on tbody "Svitlana Korniienko 965 39 00:42:08 13.78% 4.04% Seny Marsela 171 8 00:19:13 18…" at bounding box center [273, 335] width 475 height 135
click at [373, 342] on td "14.04%" at bounding box center [403, 334] width 71 height 27
click at [411, 359] on td "38.24%" at bounding box center [403, 361] width 71 height 27
drag, startPoint x: 406, startPoint y: 361, endPoint x: 363, endPoint y: 338, distance: 48.5
click at [363, 338] on tbody "Svitlana Korniienko 965 39 00:42:08 13.78% 4.04% Seny Marsela 171 8 00:19:13 18…" at bounding box center [273, 335] width 475 height 135
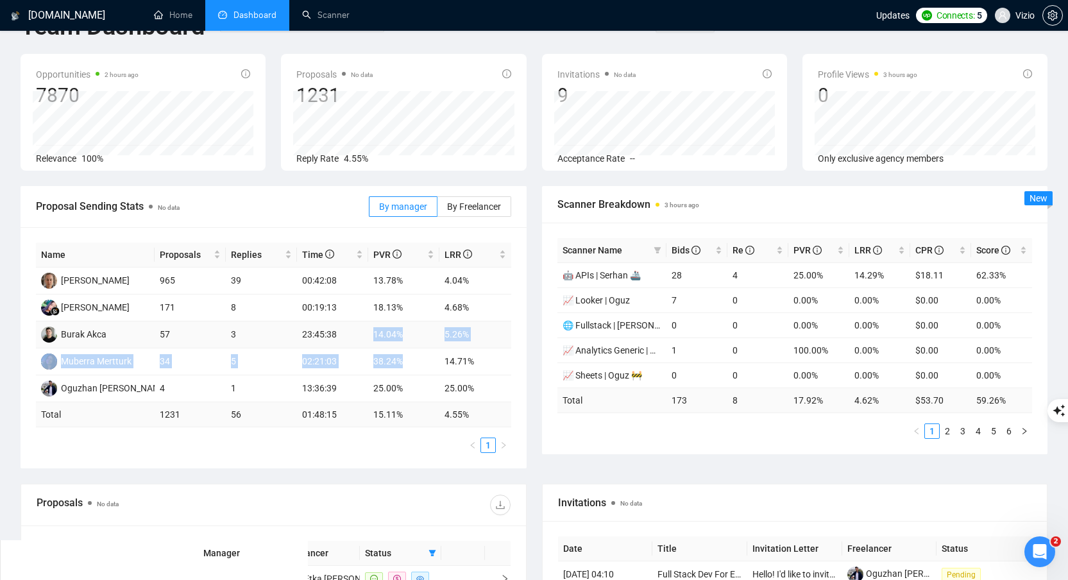
click at [354, 343] on td "23:45:38" at bounding box center [332, 334] width 71 height 27
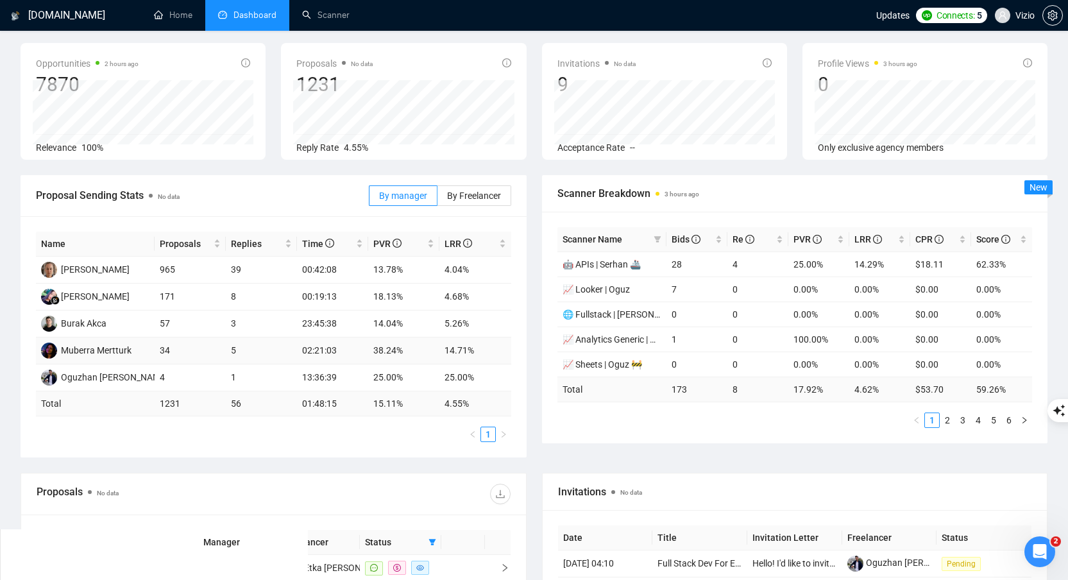
scroll to position [66, 0]
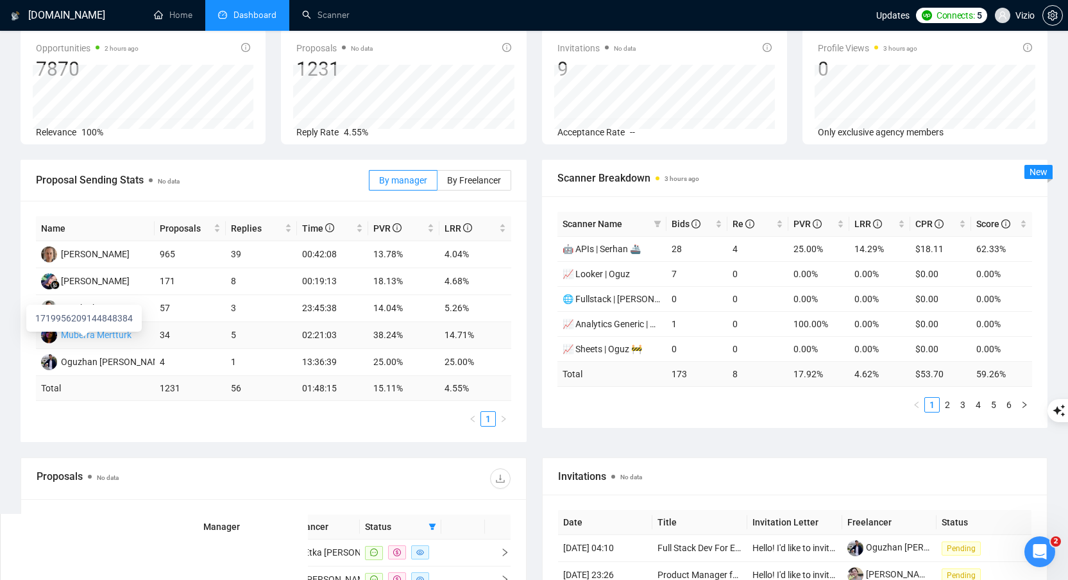
click at [123, 334] on div "Muberra Mertturk" at bounding box center [96, 335] width 71 height 14
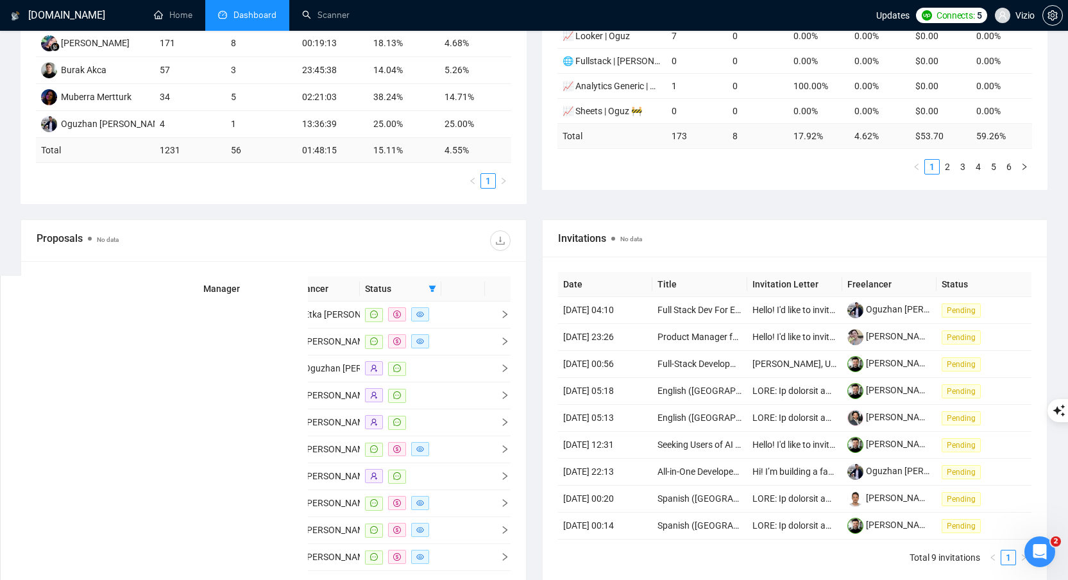
click at [512, 321] on div "Date Title Manager Freelancer Status 11 Aug, 2025 17:40 AI Order Automation & T…" at bounding box center [273, 436] width 505 height 351
click at [501, 319] on icon "right" at bounding box center [504, 314] width 9 height 9
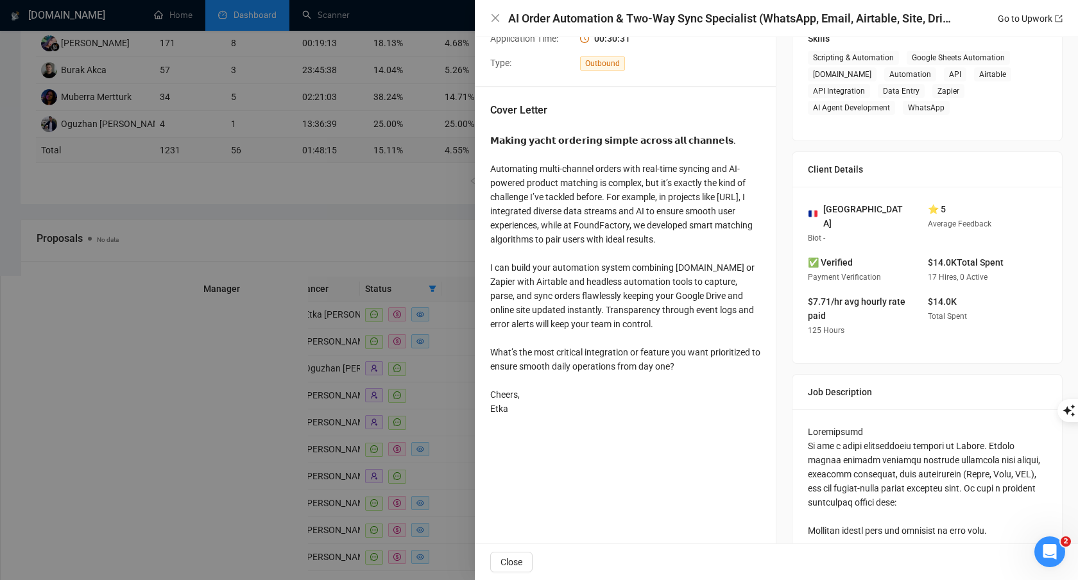
drag, startPoint x: 526, startPoint y: 410, endPoint x: 518, endPoint y: 225, distance: 185.6
click at [518, 225] on div "𝗠𝗮𝗸𝗶𝗻𝗴 𝘆𝗮𝗰𝗵𝘁 𝗼𝗿𝗱𝗲𝗿𝗶𝗻𝗴 𝘀𝗶𝗺𝗽𝗹𝗲 𝗮𝗰𝗿𝗼𝘀𝘀 𝗮𝗹𝗹 𝗰𝗵𝗮𝗻𝗻𝗲𝗹𝘀. Automating multi-channel orde…" at bounding box center [625, 274] width 270 height 282
click at [434, 262] on div at bounding box center [539, 290] width 1078 height 580
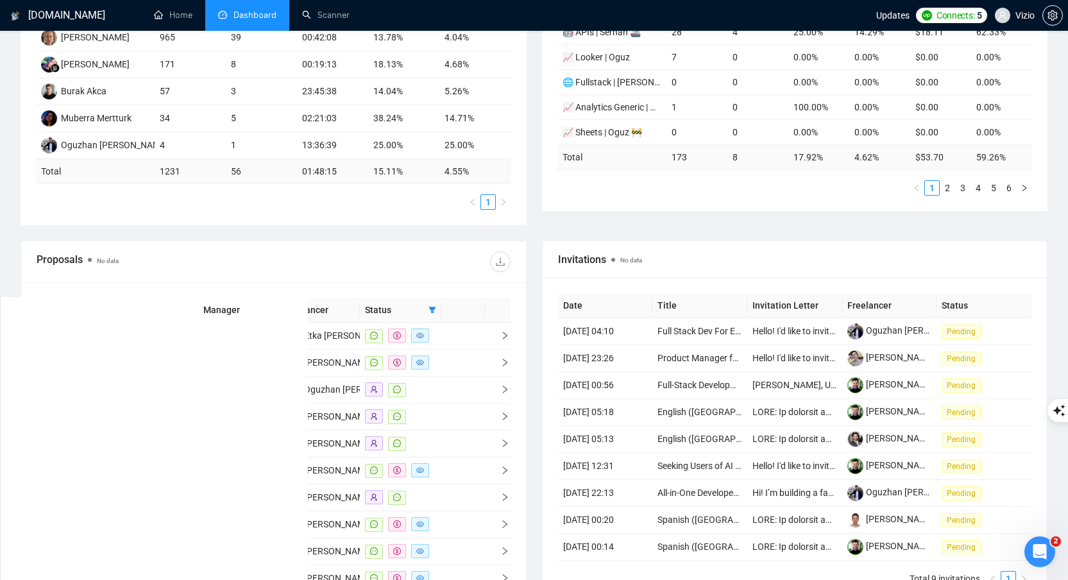
scroll to position [45, 0]
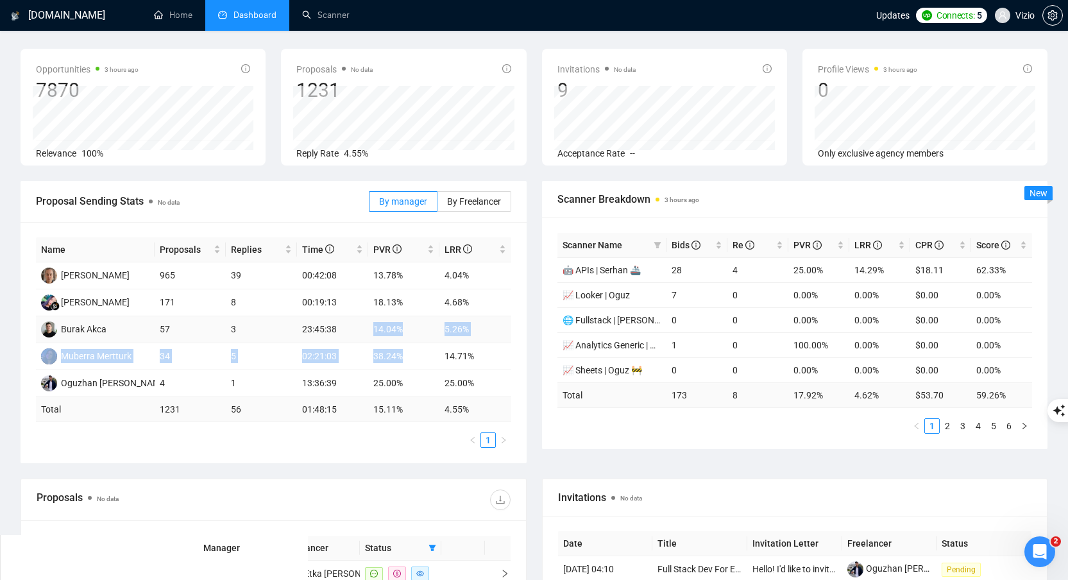
drag, startPoint x: 404, startPoint y: 357, endPoint x: 375, endPoint y: 329, distance: 40.8
click at [375, 329] on tbody "Svitlana Korniienko 965 39 00:42:08 13.78% 4.04% Seny Marsela 171 8 00:19:13 18…" at bounding box center [273, 329] width 475 height 135
click at [375, 329] on td "14.04%" at bounding box center [403, 329] width 71 height 27
drag, startPoint x: 372, startPoint y: 329, endPoint x: 408, endPoint y: 357, distance: 45.3
click at [407, 357] on tbody "Svitlana Korniienko 965 39 00:42:08 13.78% 4.04% Seny Marsela 171 8 00:19:13 18…" at bounding box center [273, 329] width 475 height 135
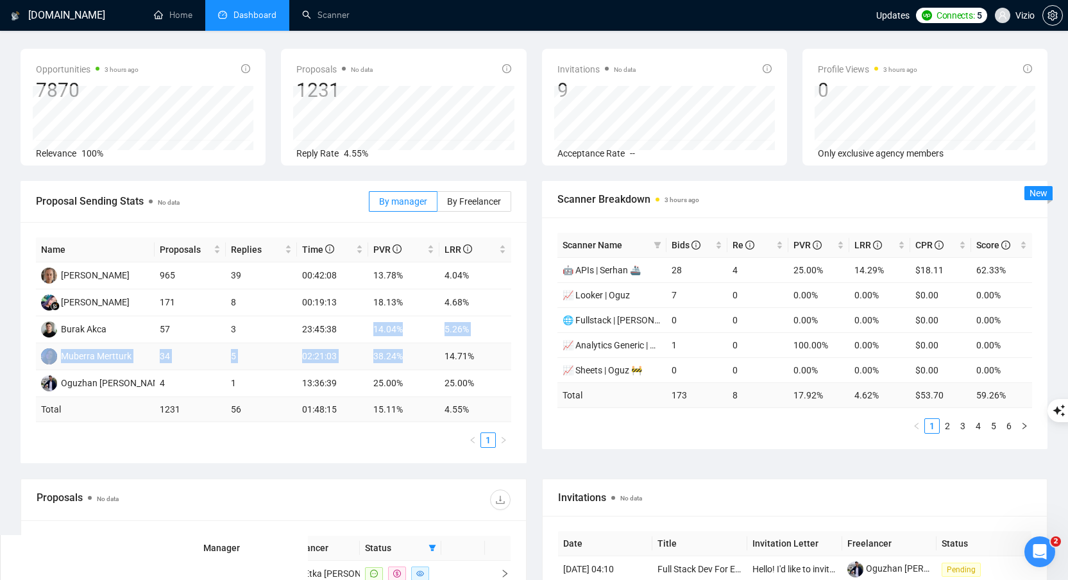
click at [408, 357] on td "38.24%" at bounding box center [403, 356] width 71 height 27
drag, startPoint x: 424, startPoint y: 355, endPoint x: 361, endPoint y: 336, distance: 66.4
click at [361, 336] on tbody "Svitlana Korniienko 965 39 00:42:08 13.78% 4.04% Seny Marsela 171 8 00:19:13 18…" at bounding box center [273, 329] width 475 height 135
click at [361, 336] on td "23:45:38" at bounding box center [332, 329] width 71 height 27
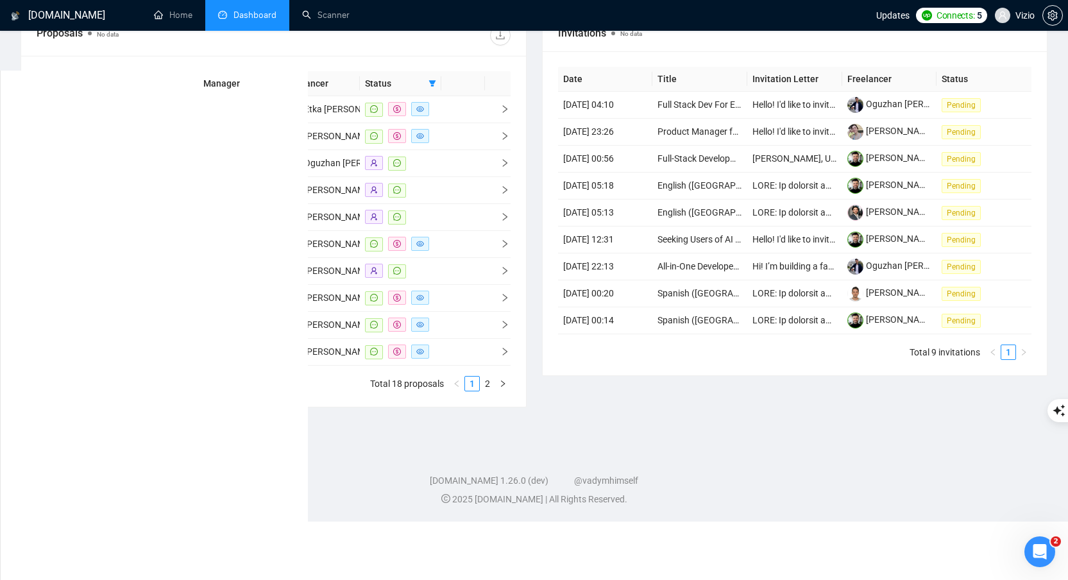
scroll to position [561, 0]
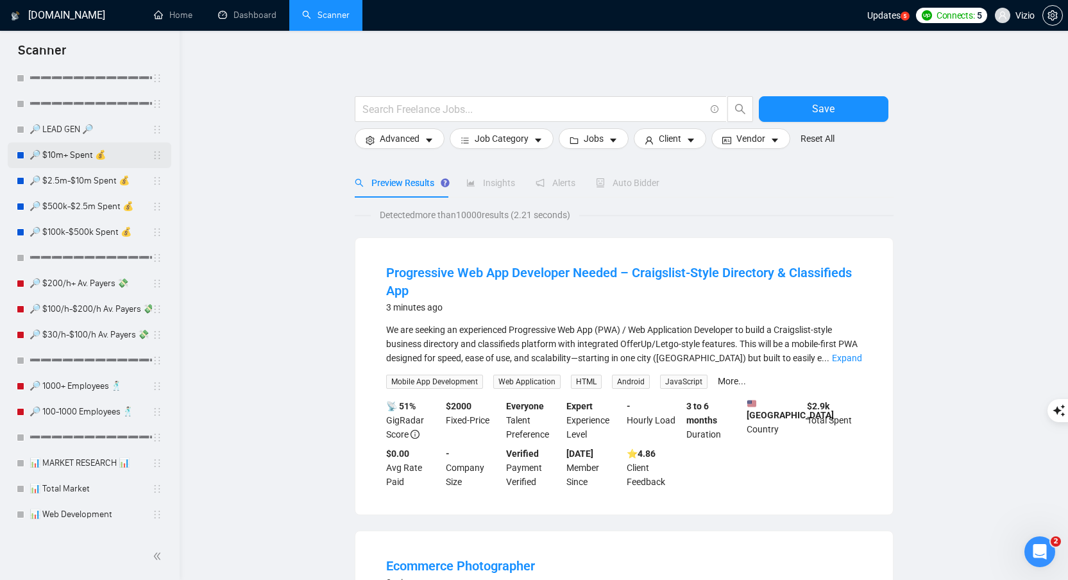
scroll to position [770, 0]
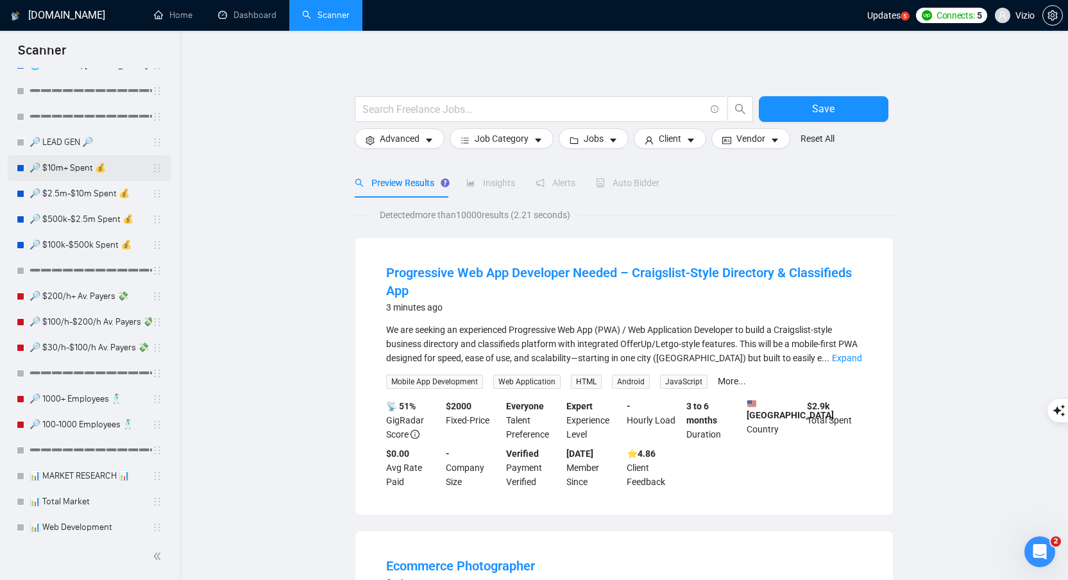
click at [110, 169] on link "🔎 $10m+ Spent 💰" at bounding box center [91, 168] width 123 height 26
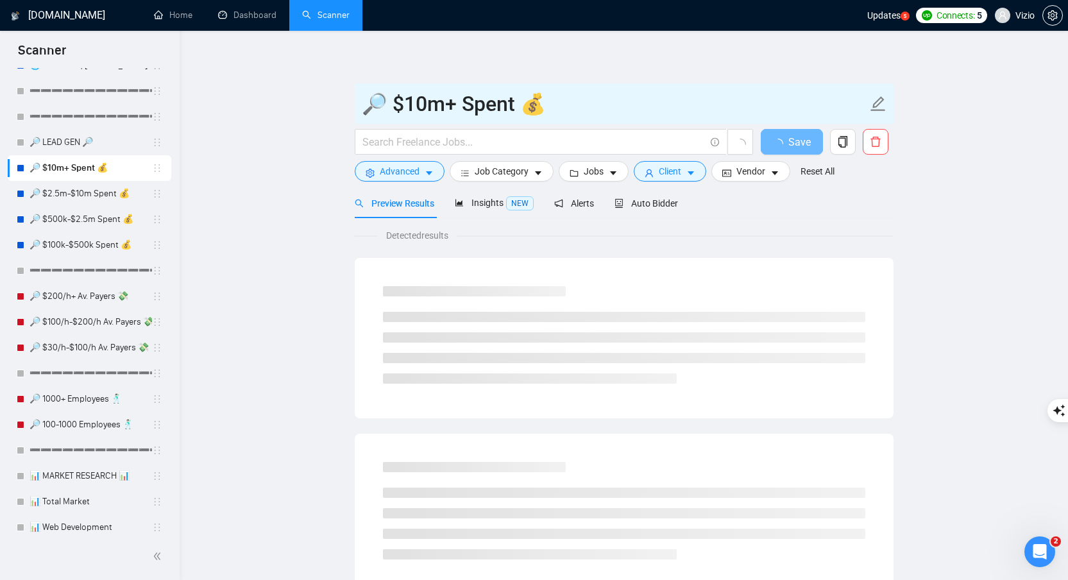
drag, startPoint x: 404, startPoint y: 101, endPoint x: 498, endPoint y: 99, distance: 93.7
click at [499, 96] on input "🔎 $10m+ Spent 💰" at bounding box center [615, 104] width 506 height 32
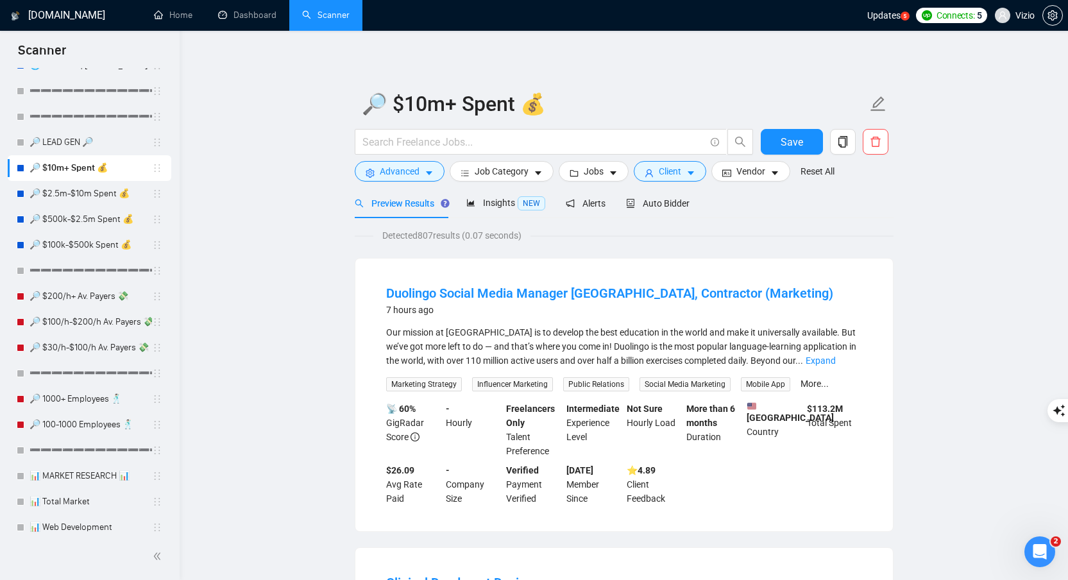
drag, startPoint x: 388, startPoint y: 234, endPoint x: 472, endPoint y: 237, distance: 83.5
click at [472, 237] on span "Detected 807 results (0.07 seconds)" at bounding box center [451, 235] width 157 height 14
click at [588, 241] on div "Detected 807 results (0.07 seconds)" at bounding box center [624, 235] width 539 height 14
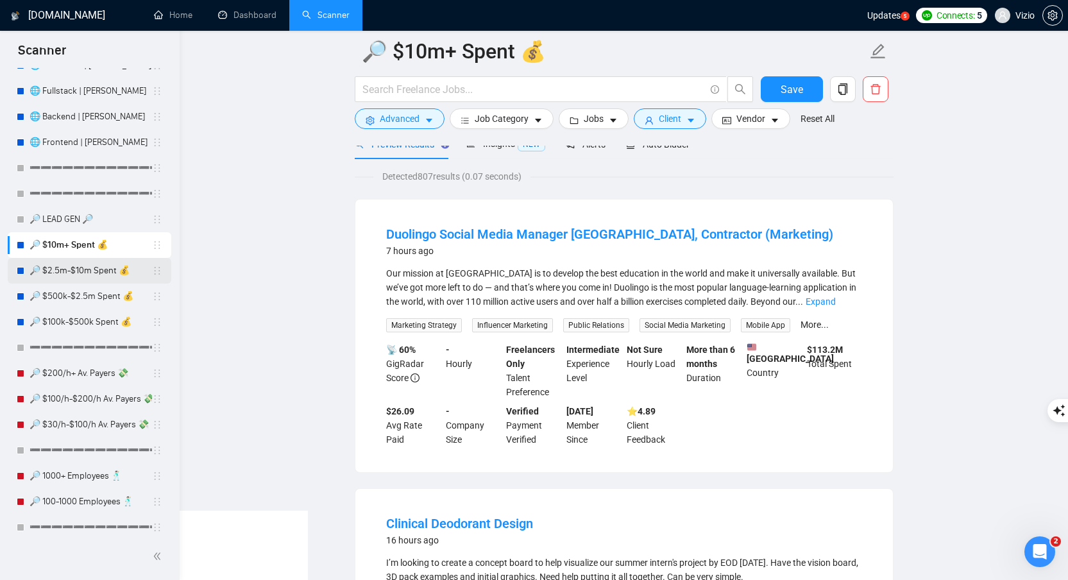
scroll to position [685, 0]
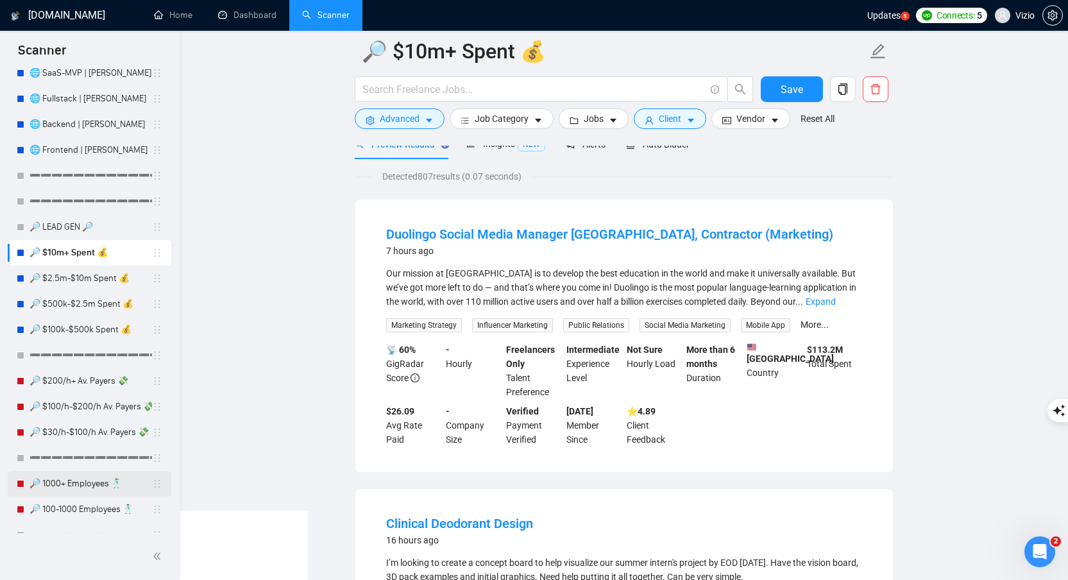
click at [85, 484] on link "🔎 1000+ Employees 🕺🏻" at bounding box center [91, 484] width 123 height 26
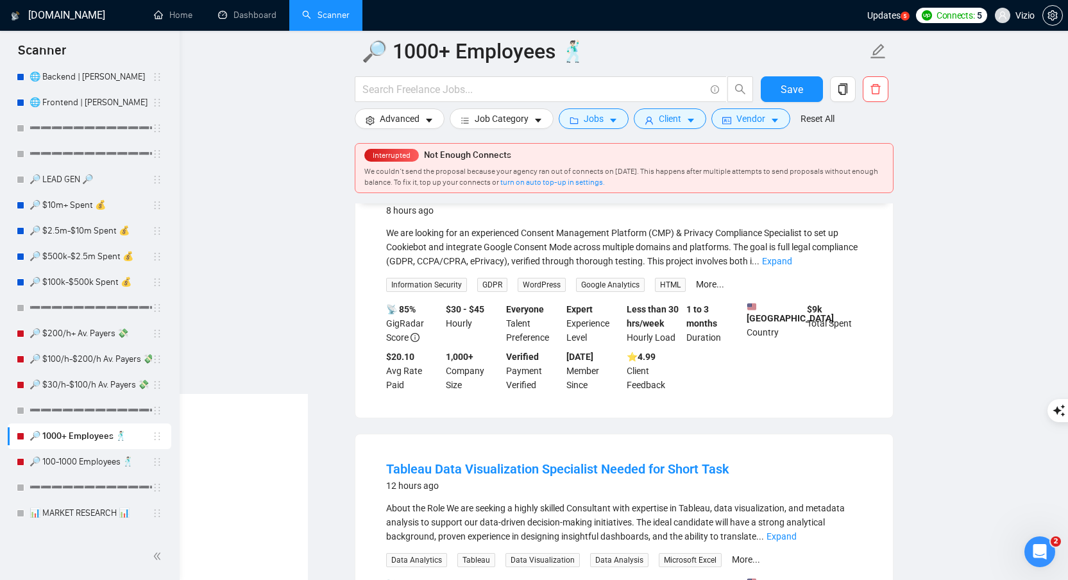
scroll to position [185, 0]
click at [90, 364] on link "🔎 $100/h-$200/h Av. Payers 💸" at bounding box center [91, 359] width 123 height 26
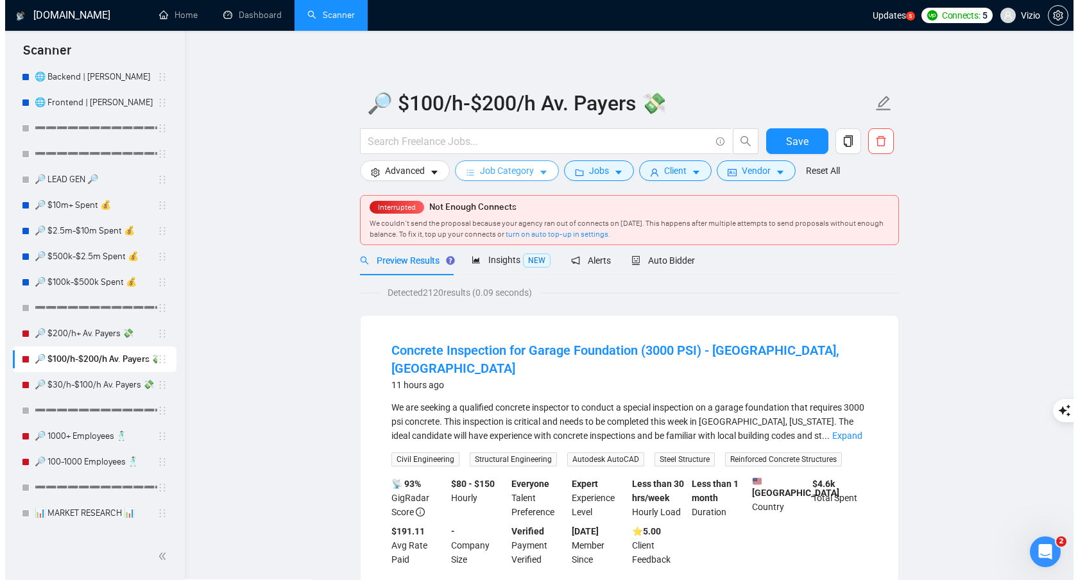
scroll to position [3, 0]
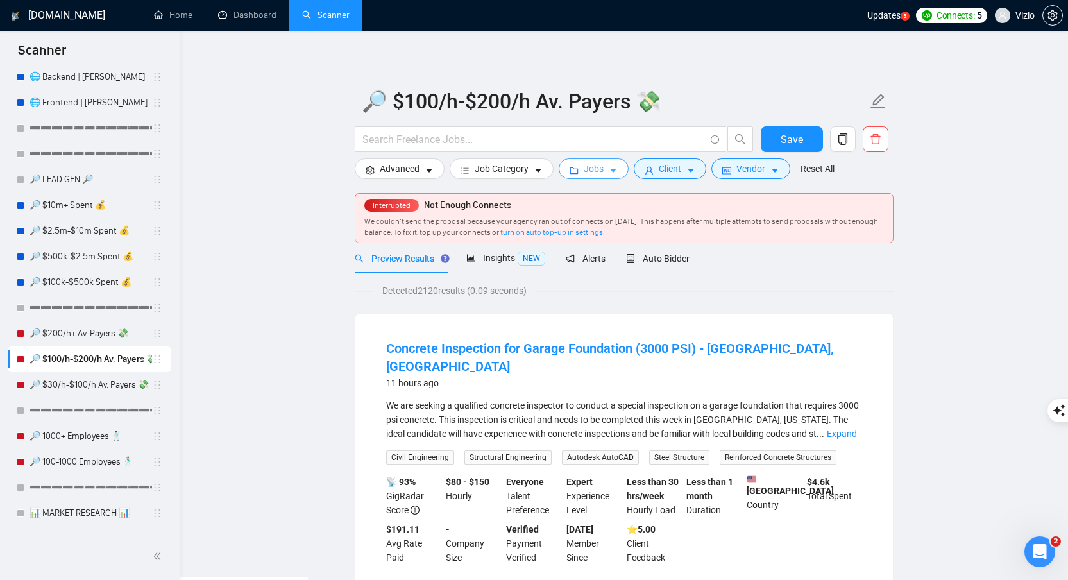
click at [593, 175] on span "Jobs" at bounding box center [594, 169] width 20 height 14
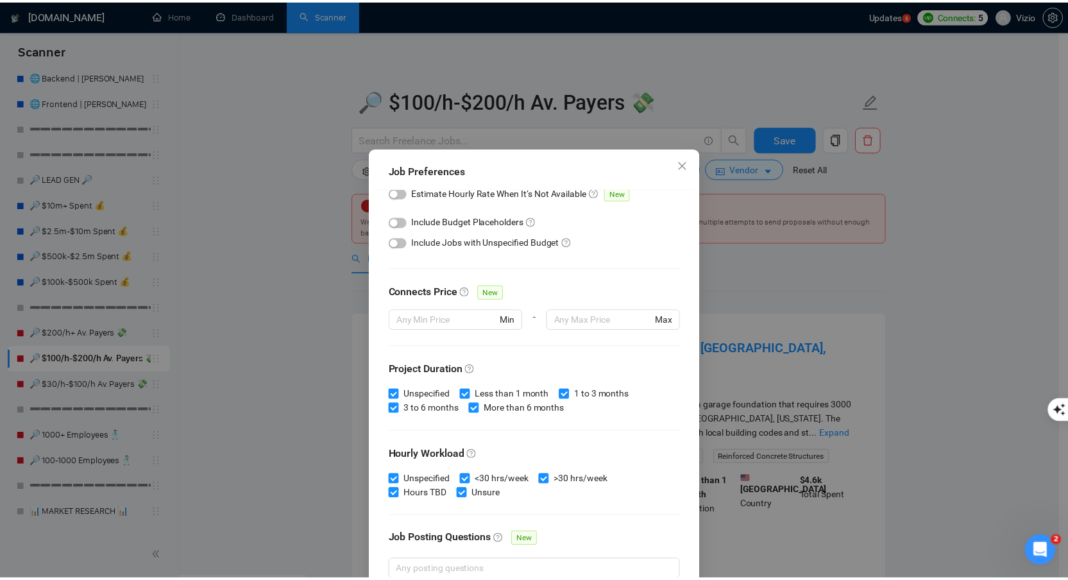
scroll to position [317, 0]
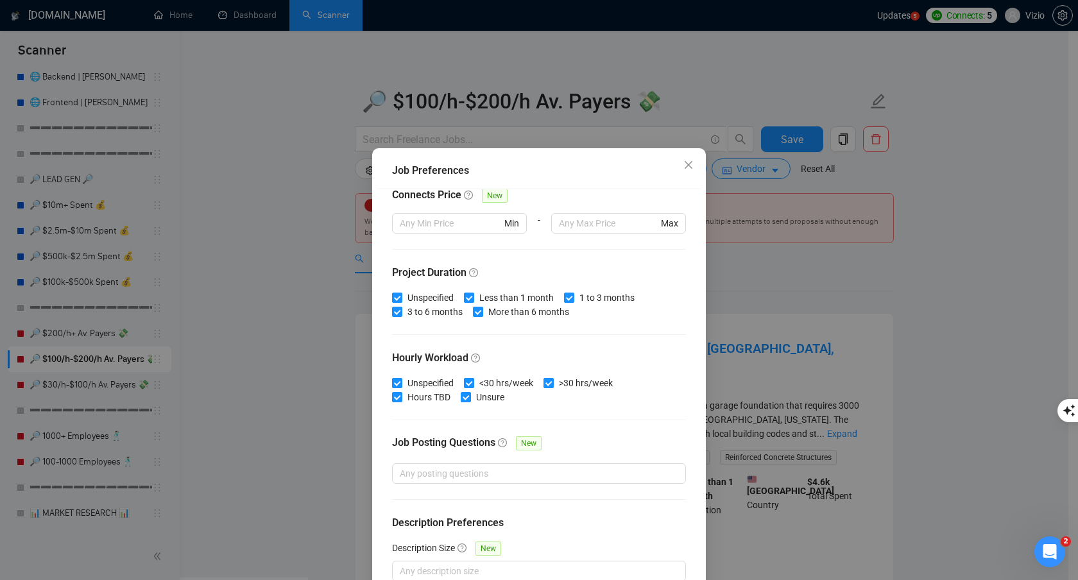
click at [819, 265] on div "Job Preferences Budget Project Type All Fixed Price Hourly Rate Fixed Price Bud…" at bounding box center [539, 290] width 1078 height 580
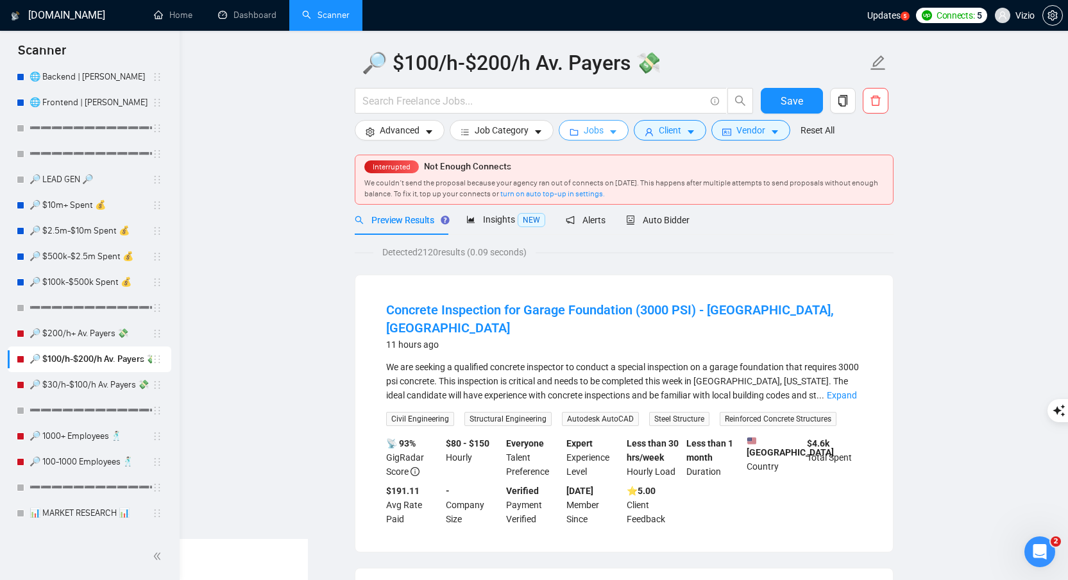
scroll to position [0, 0]
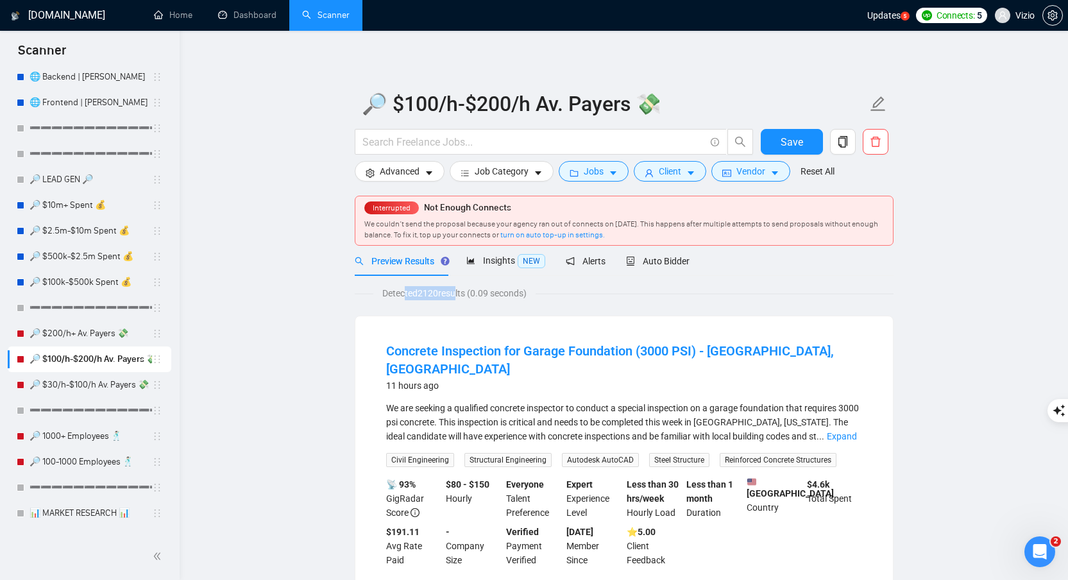
drag, startPoint x: 448, startPoint y: 296, endPoint x: 460, endPoint y: 294, distance: 12.3
click at [460, 294] on span "Detected 2120 results (0.09 seconds)" at bounding box center [454, 293] width 162 height 14
click at [427, 298] on span "Detected 2120 results (0.09 seconds)" at bounding box center [454, 293] width 162 height 14
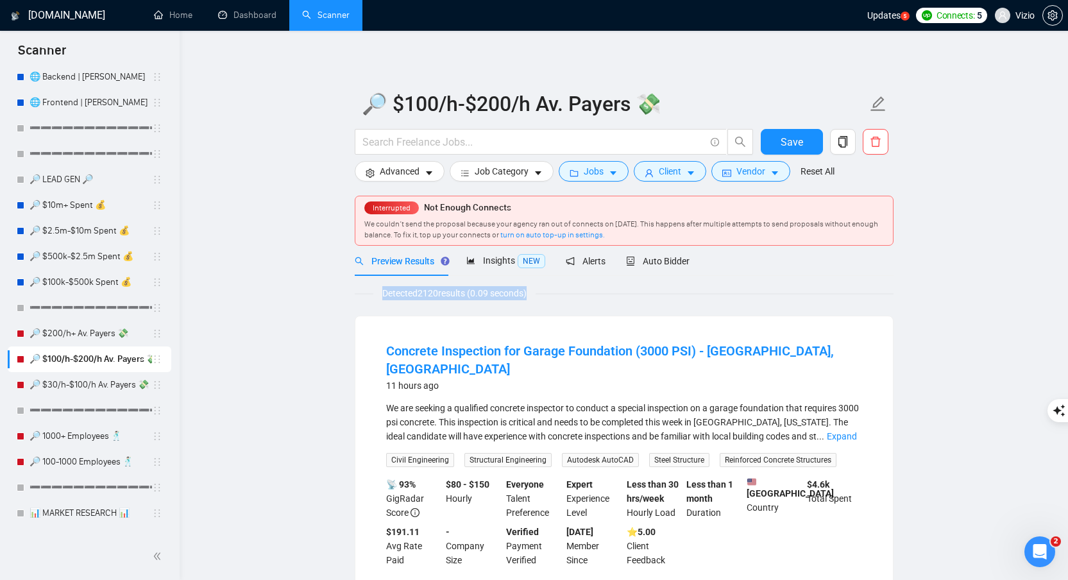
click at [430, 294] on span "Detected 2120 results (0.09 seconds)" at bounding box center [454, 293] width 162 height 14
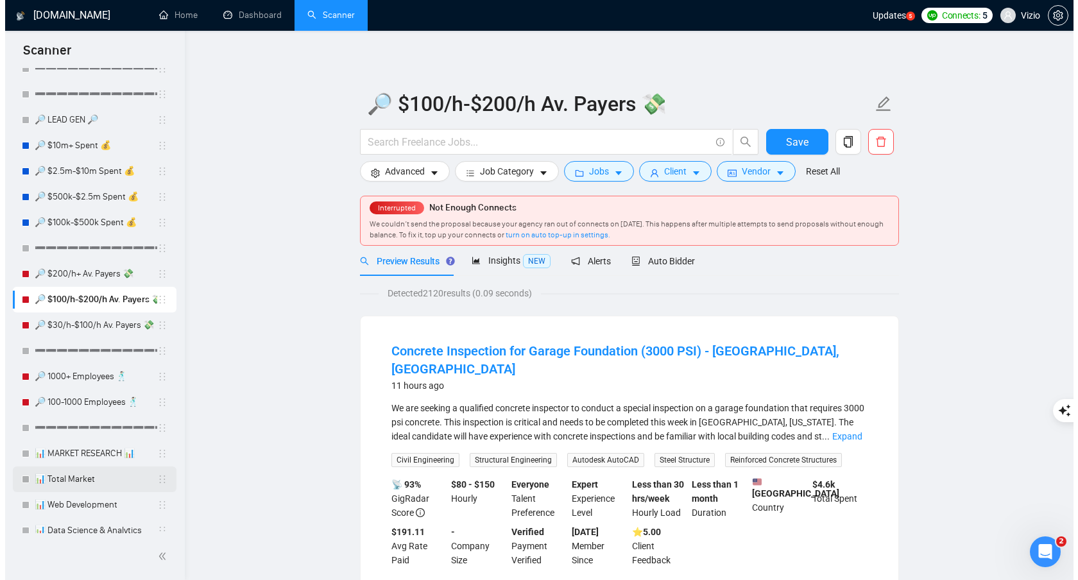
scroll to position [848, 0]
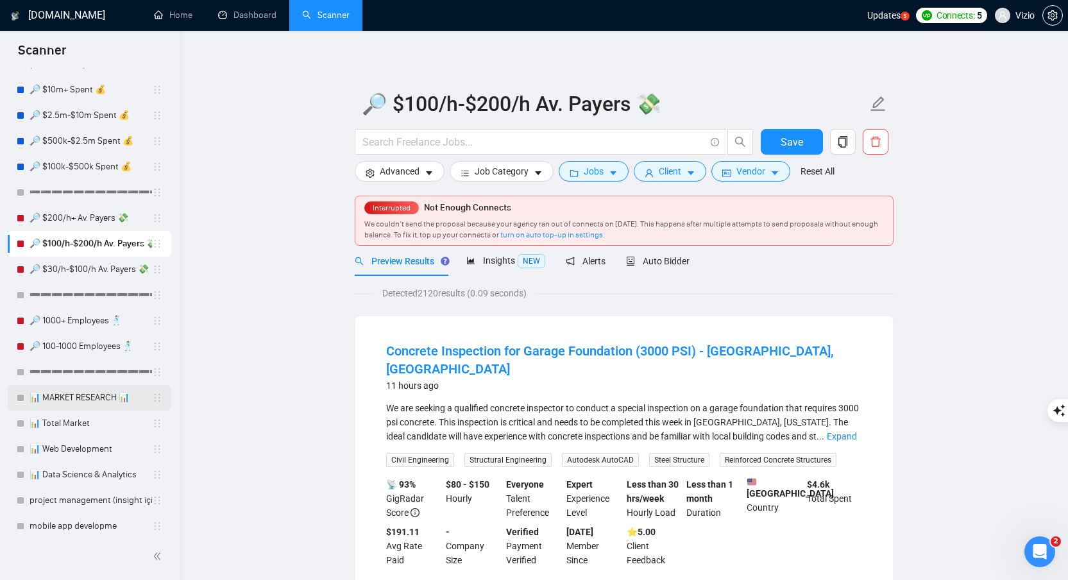
click at [97, 405] on link "📊 MARKET RESEARCH 📊" at bounding box center [91, 398] width 123 height 26
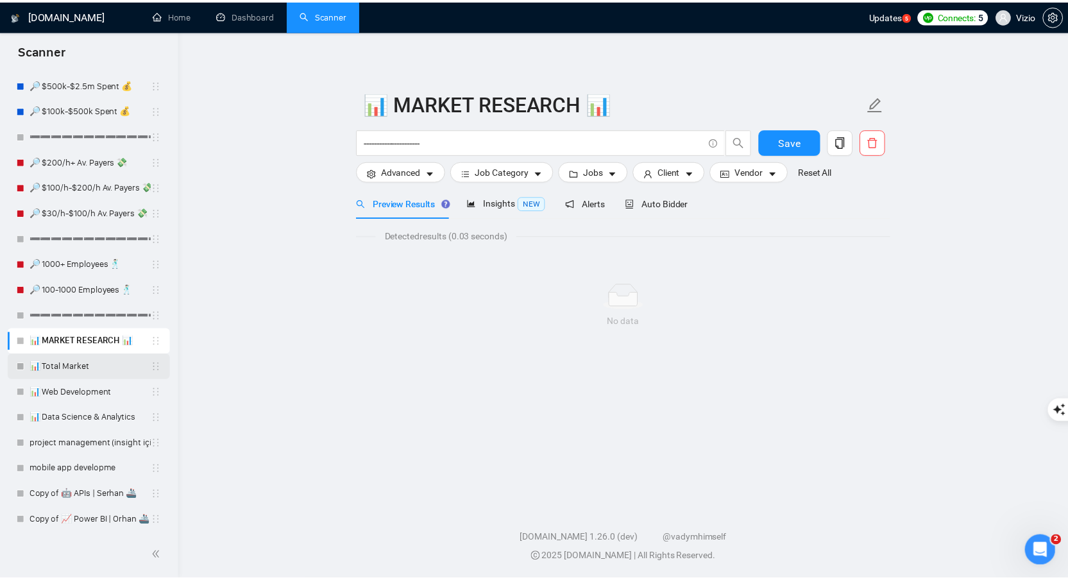
scroll to position [905, 0]
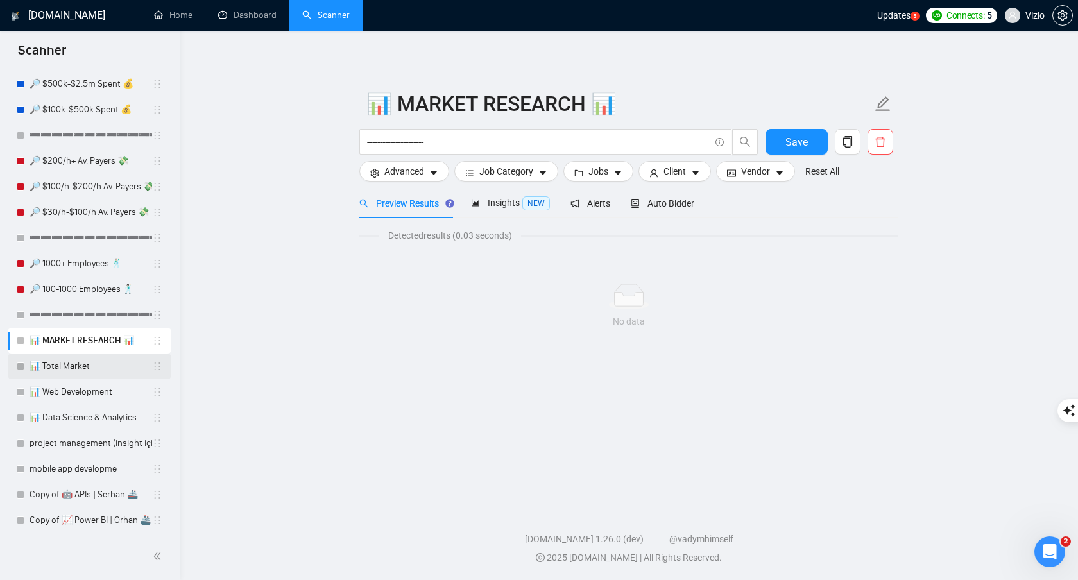
click at [118, 378] on link "📊 Total Market" at bounding box center [91, 367] width 123 height 26
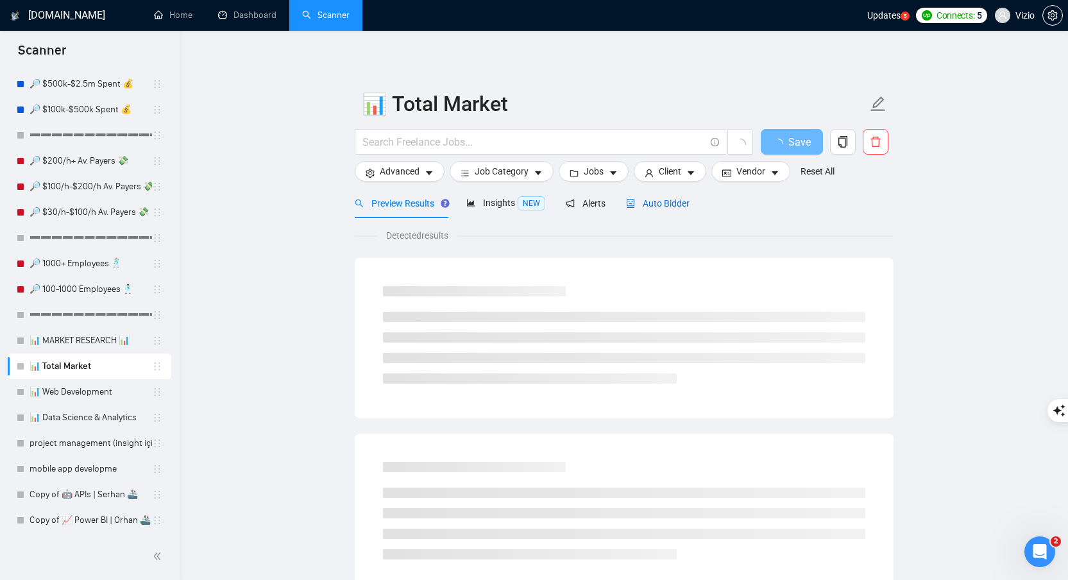
click at [660, 200] on span "Auto Bidder" at bounding box center [658, 203] width 64 height 10
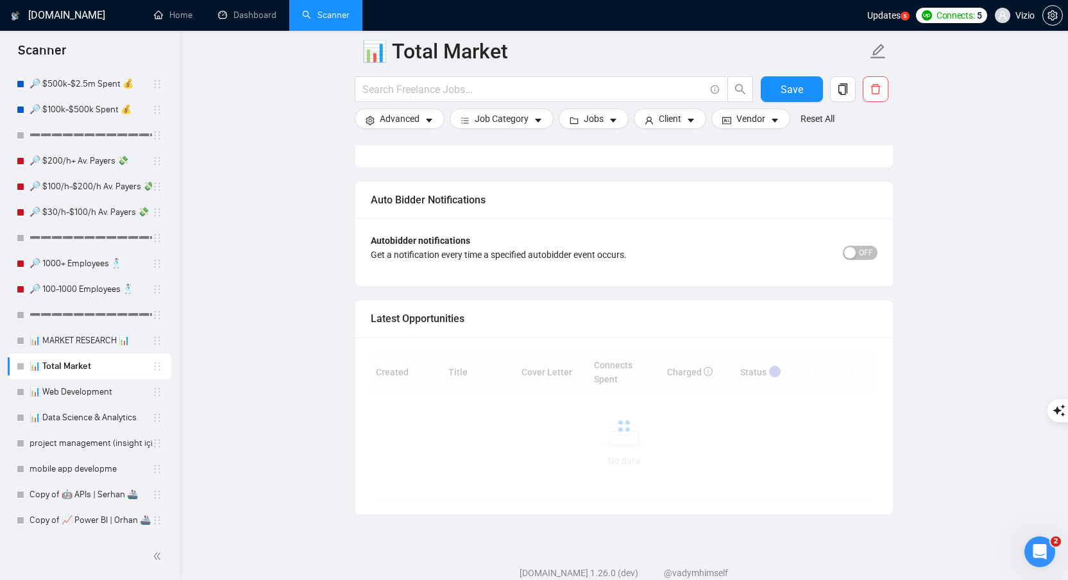
scroll to position [3045, 0]
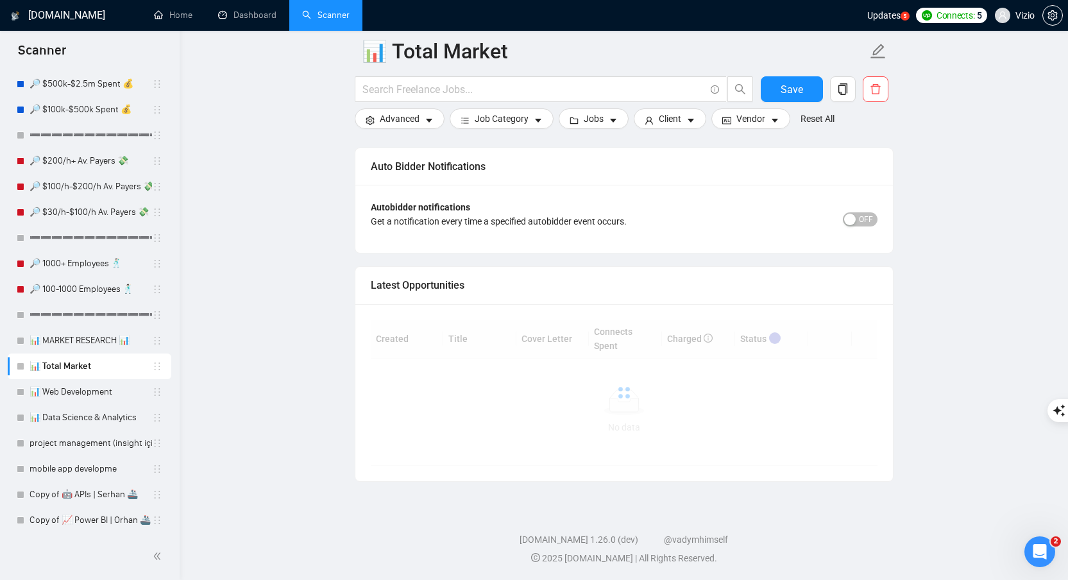
click at [450, 284] on div "Latest Opportunities" at bounding box center [624, 285] width 507 height 37
click at [458, 294] on div "Latest Opportunities" at bounding box center [624, 285] width 507 height 37
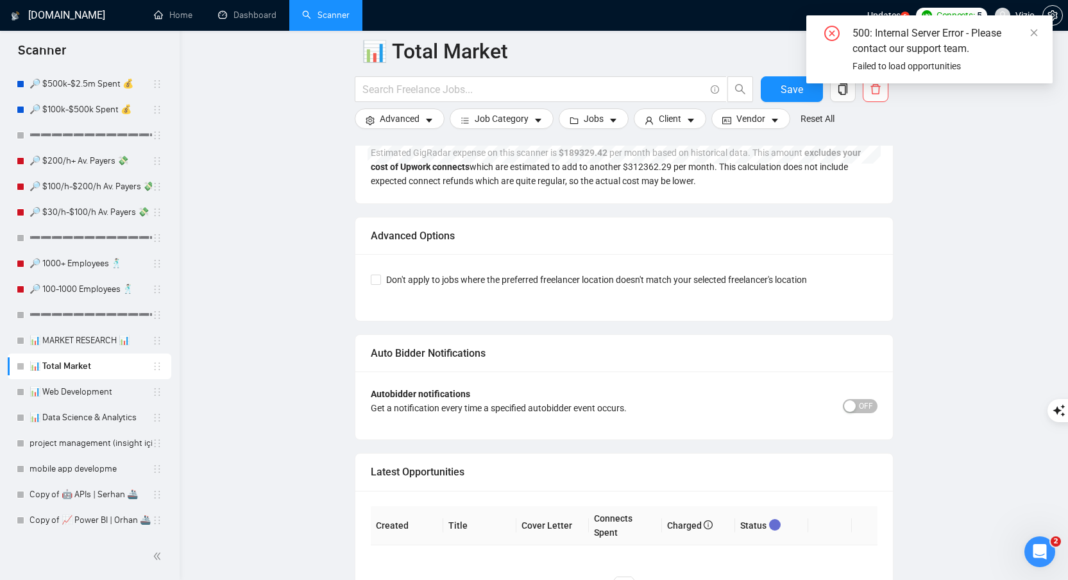
scroll to position [2848, 0]
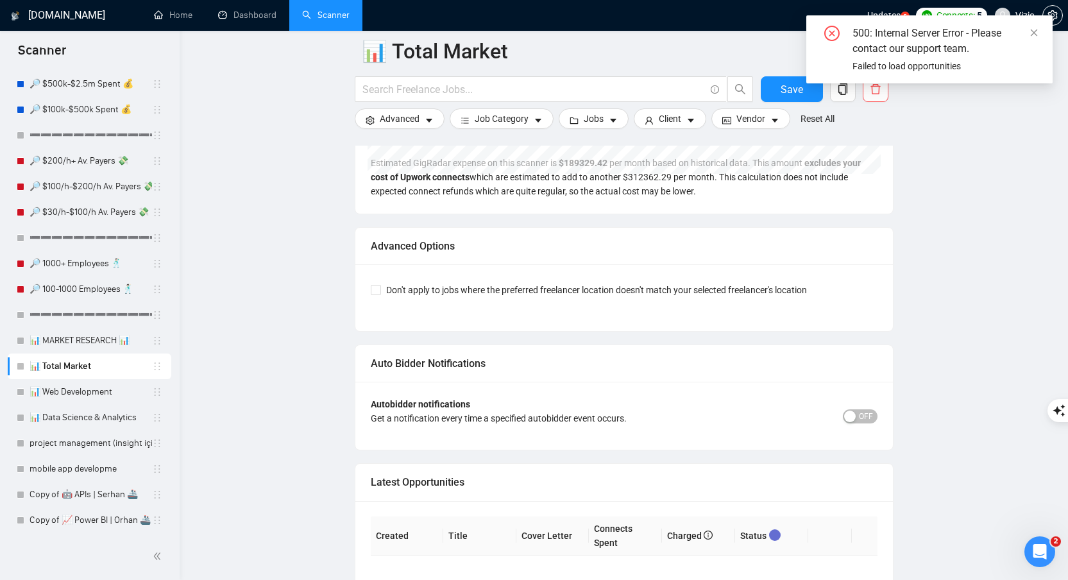
drag, startPoint x: 1030, startPoint y: 30, endPoint x: 1021, endPoint y: 39, distance: 13.2
click at [1030, 30] on icon "close" at bounding box center [1034, 32] width 9 height 9
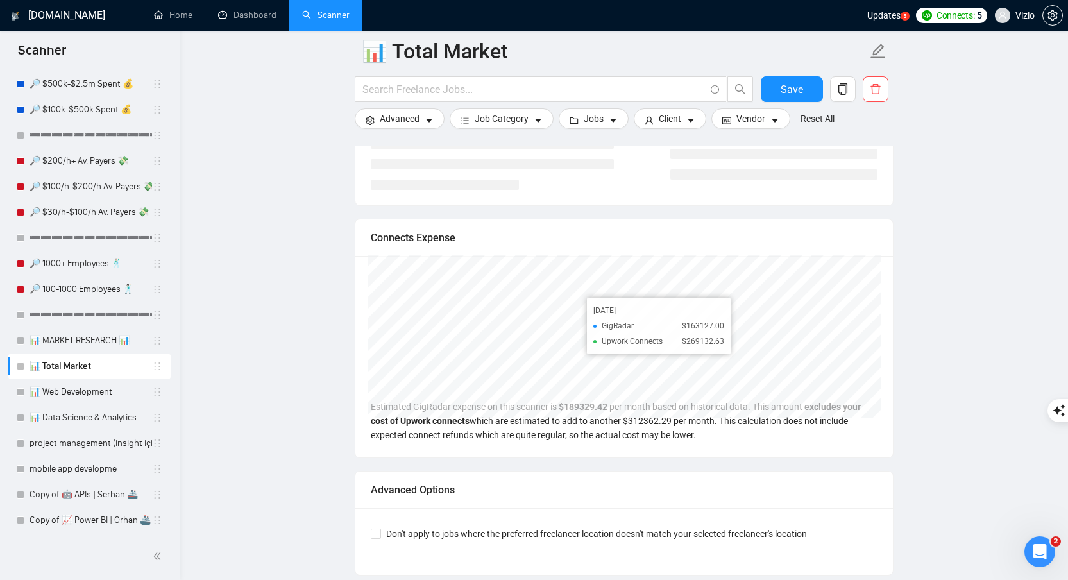
scroll to position [2720, 0]
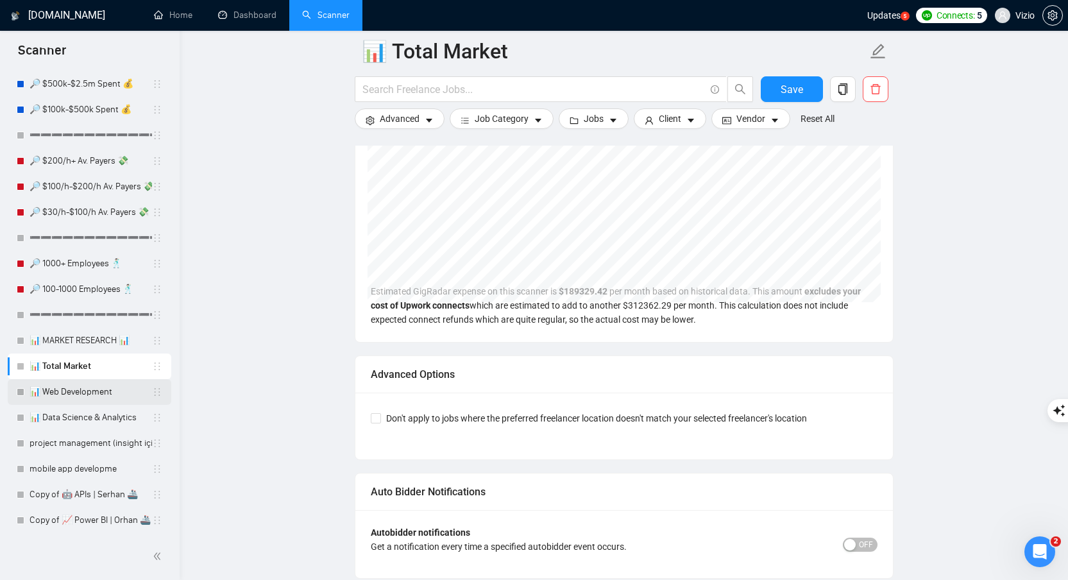
drag, startPoint x: 87, startPoint y: 387, endPoint x: 112, endPoint y: 382, distance: 25.5
click at [87, 386] on link "📊 Web Development" at bounding box center [91, 392] width 123 height 26
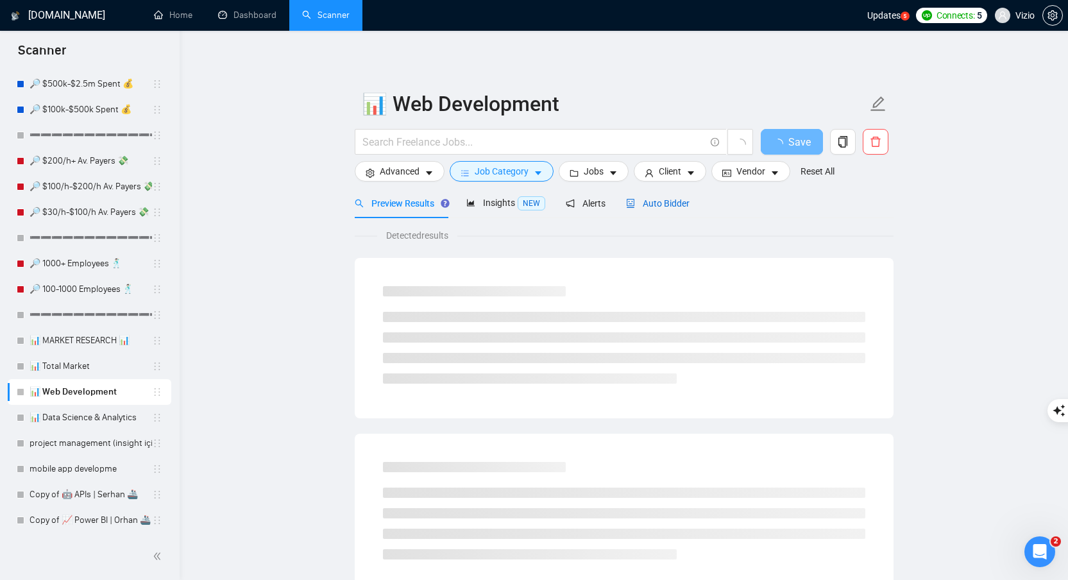
click at [650, 205] on span "Auto Bidder" at bounding box center [658, 203] width 64 height 10
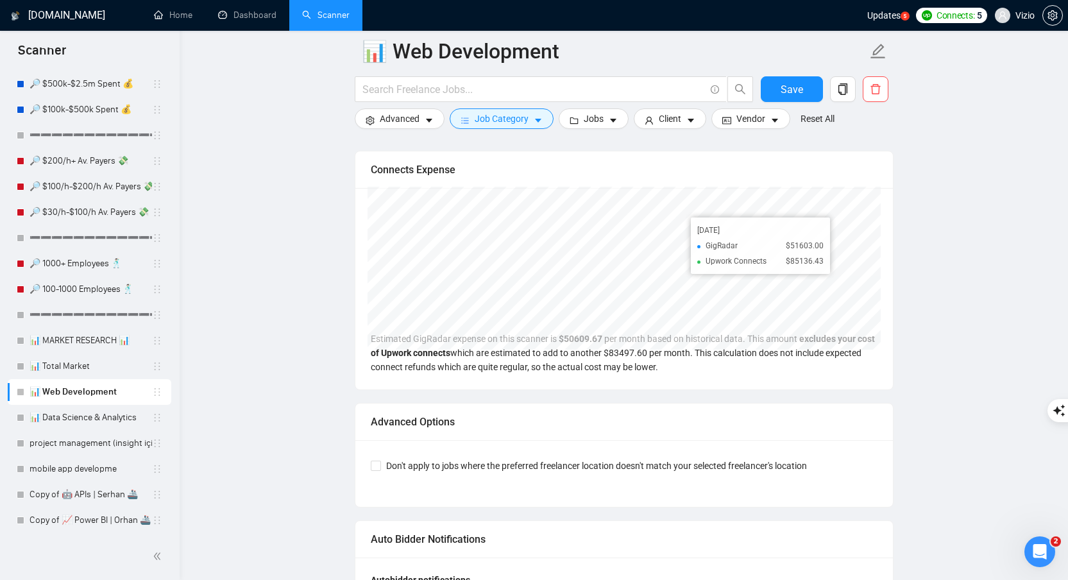
scroll to position [2644, 0]
